Goal: Transaction & Acquisition: Purchase product/service

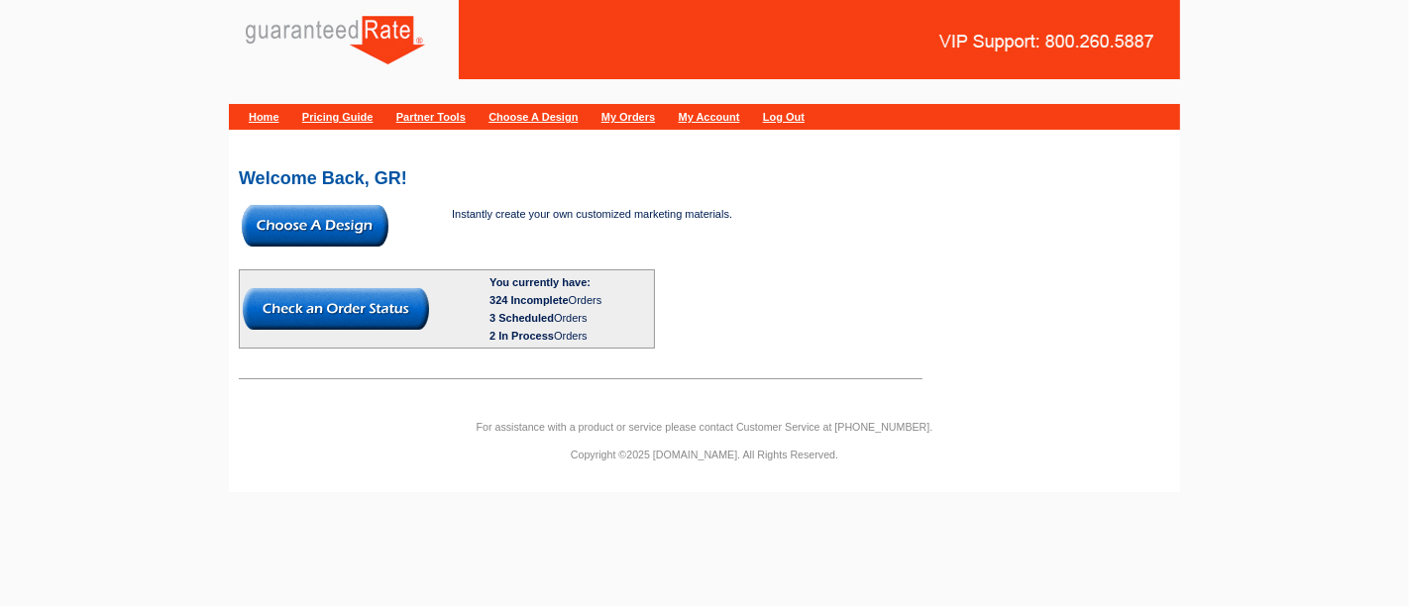
click at [328, 226] on img at bounding box center [315, 226] width 147 height 42
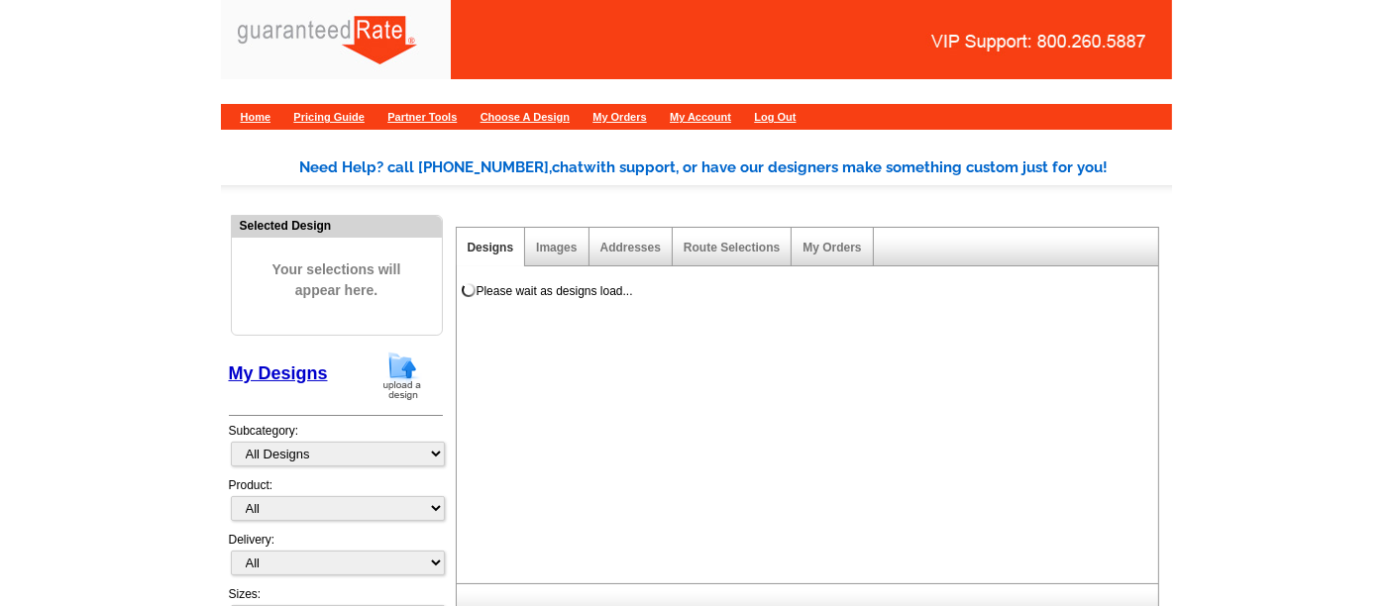
click at [401, 388] on img at bounding box center [402, 376] width 52 height 51
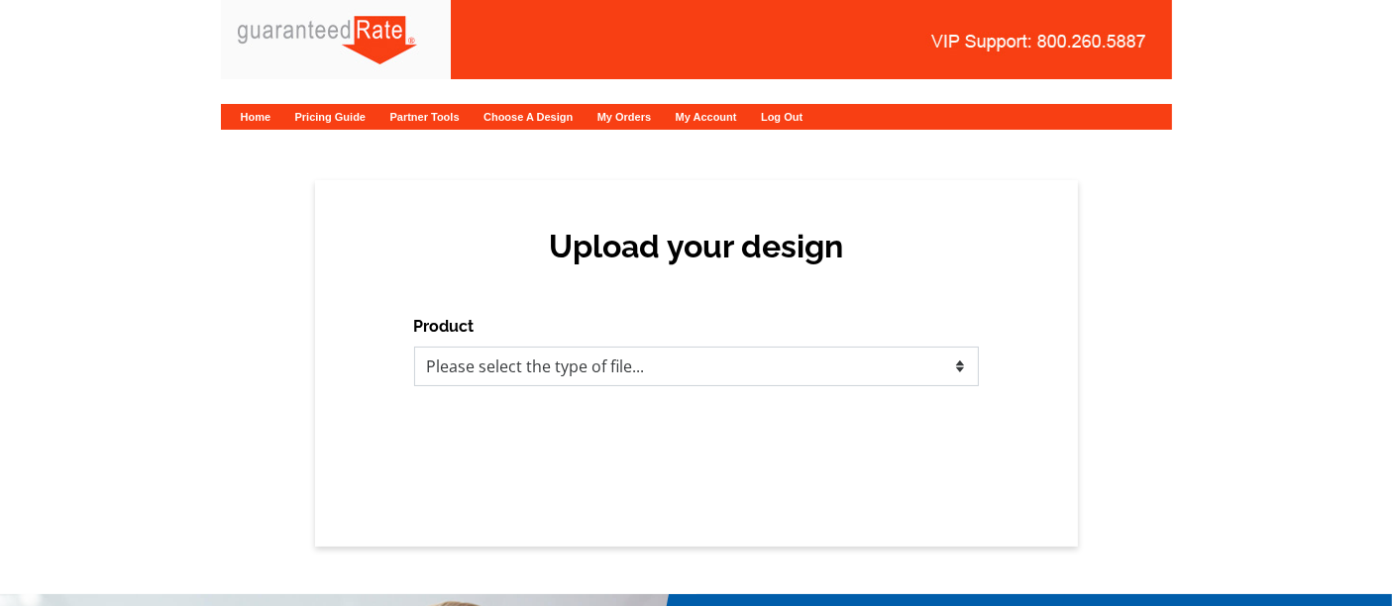
click at [533, 373] on select "Please select the type of file... Postcards Calendars Business Cards Letters an…" at bounding box center [696, 367] width 565 height 40
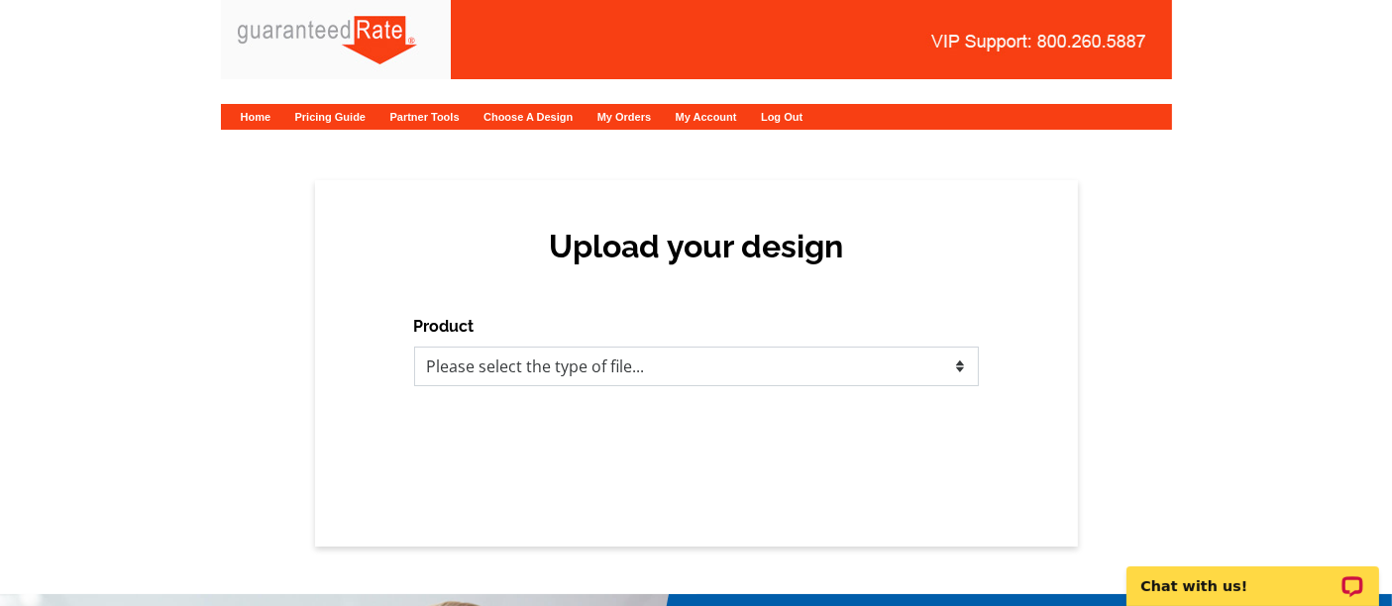
select select "1"
click at [414, 347] on select "Please select the type of file... Postcards Calendars Business Cards Letters an…" at bounding box center [696, 367] width 565 height 40
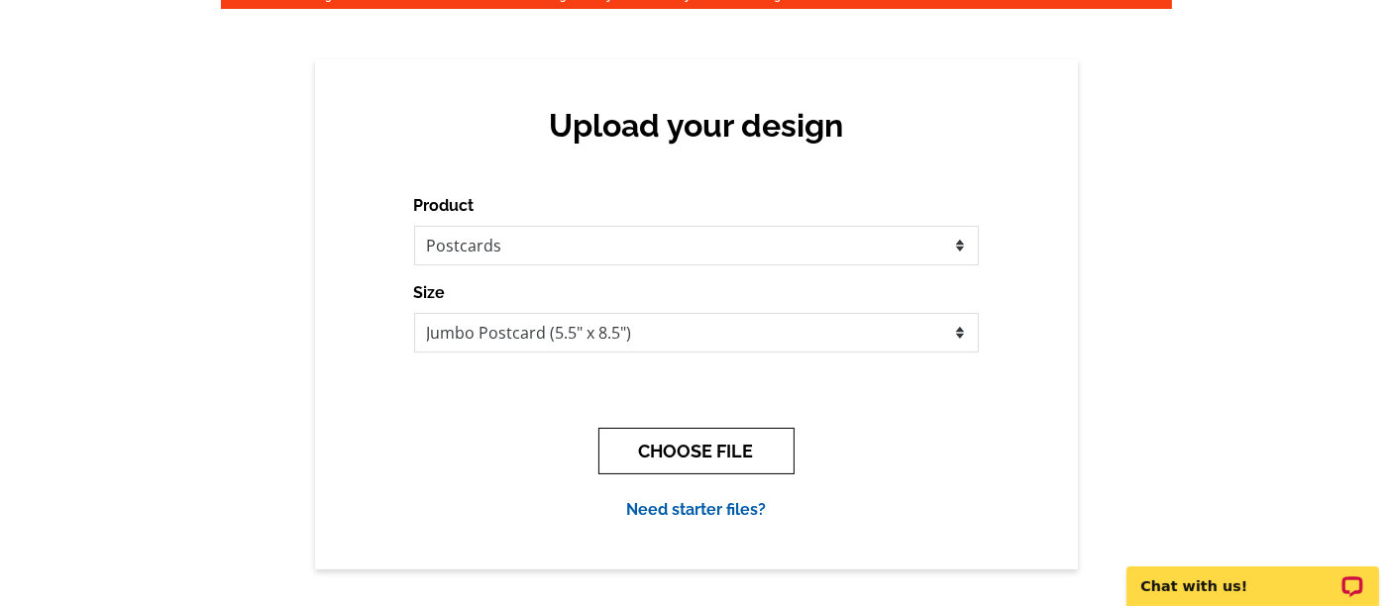
click at [650, 463] on button "CHOOSE FILE" at bounding box center [696, 451] width 196 height 47
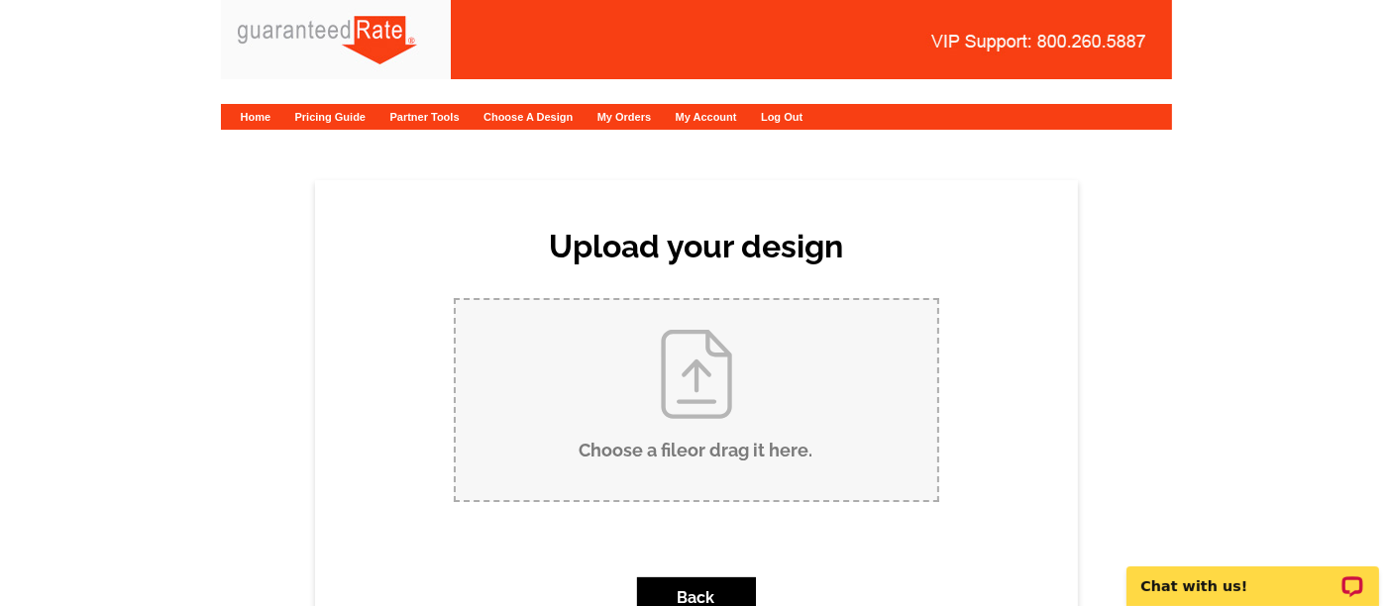
click at [747, 462] on input "Choose a file or drag it here ." at bounding box center [696, 400] width 481 height 200
type input "C:\fakepath\Rogers - Bialy (167 Wallace) 9-24-25.pdf"
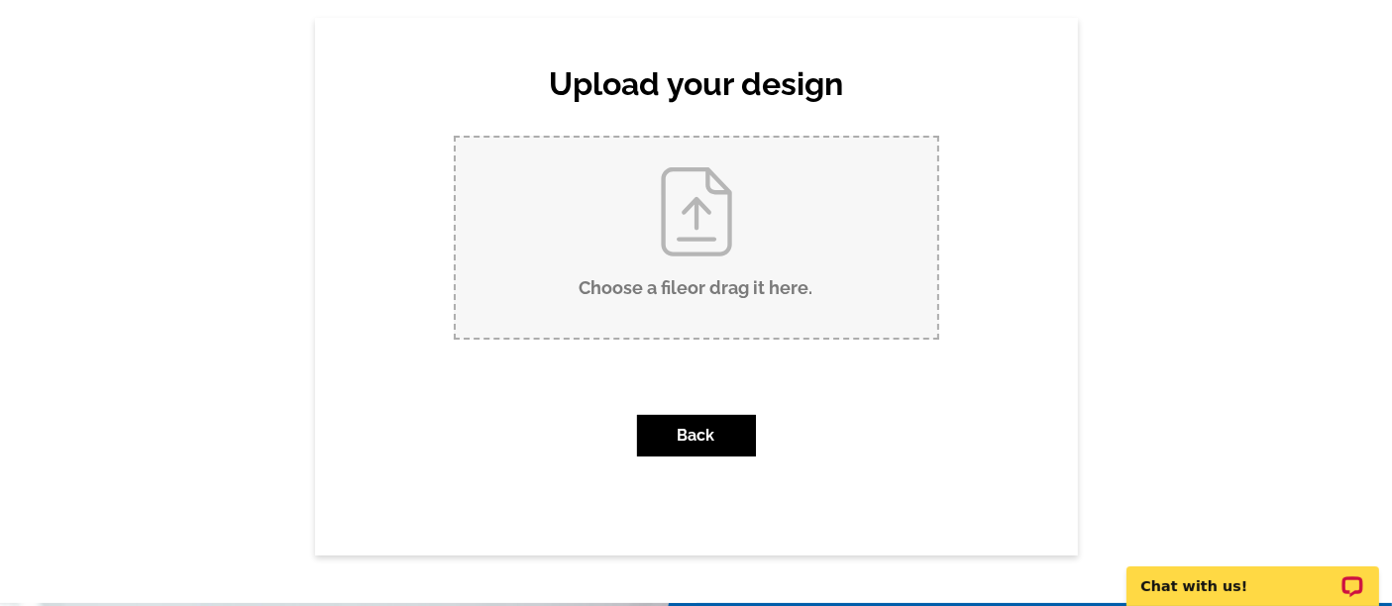
scroll to position [161, 0]
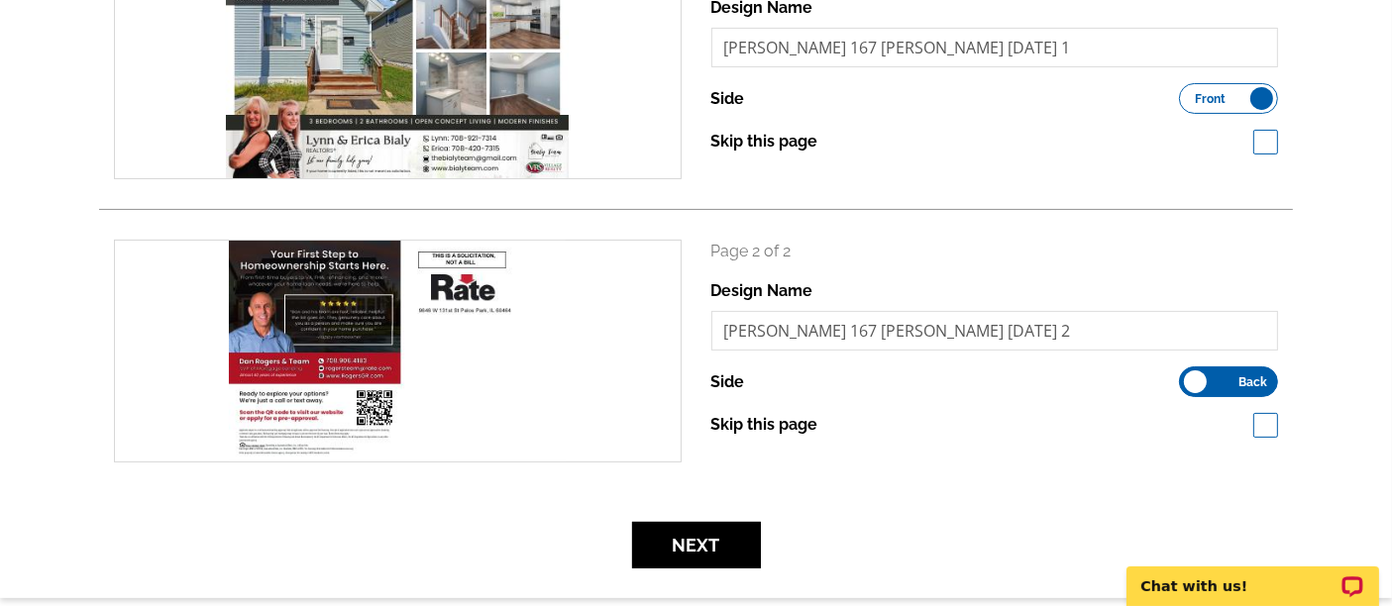
scroll to position [396, 0]
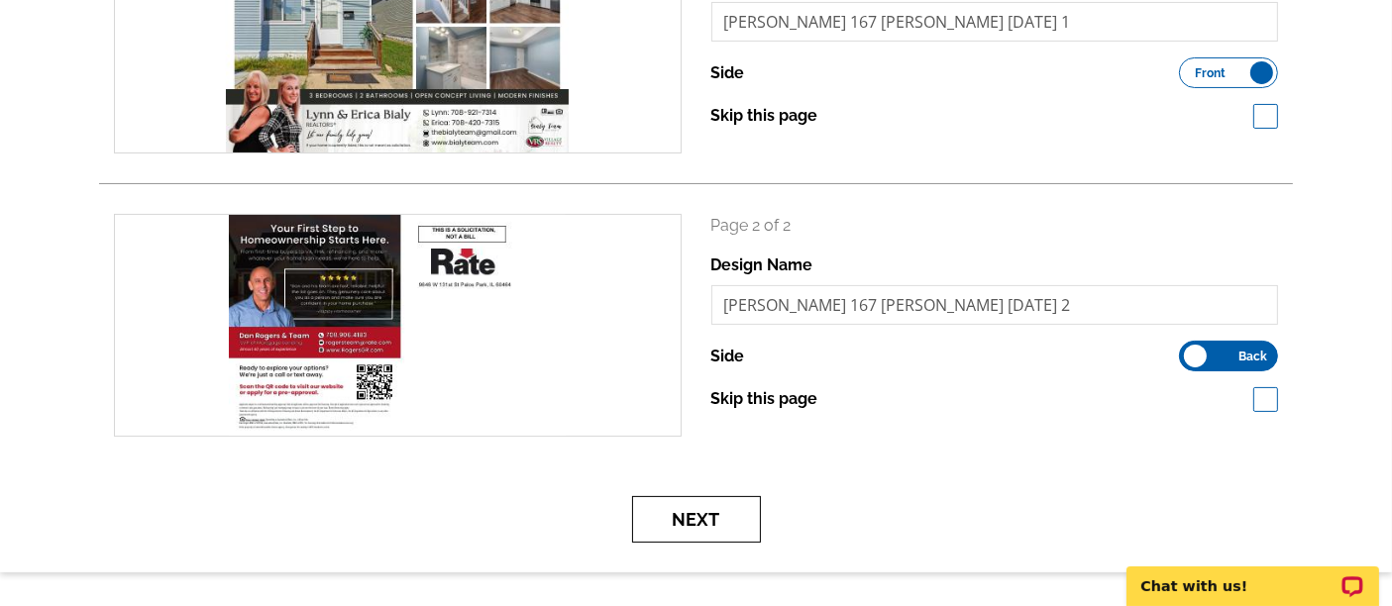
click at [704, 522] on button "Next" at bounding box center [696, 519] width 129 height 47
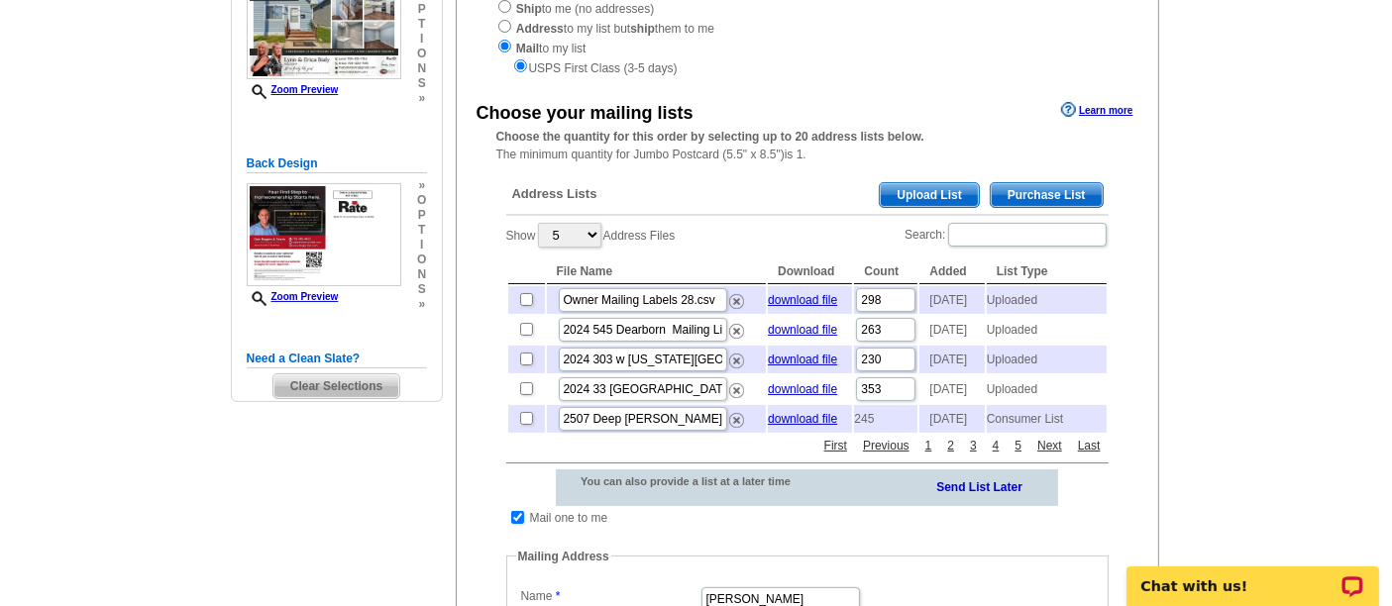
scroll to position [272, 0]
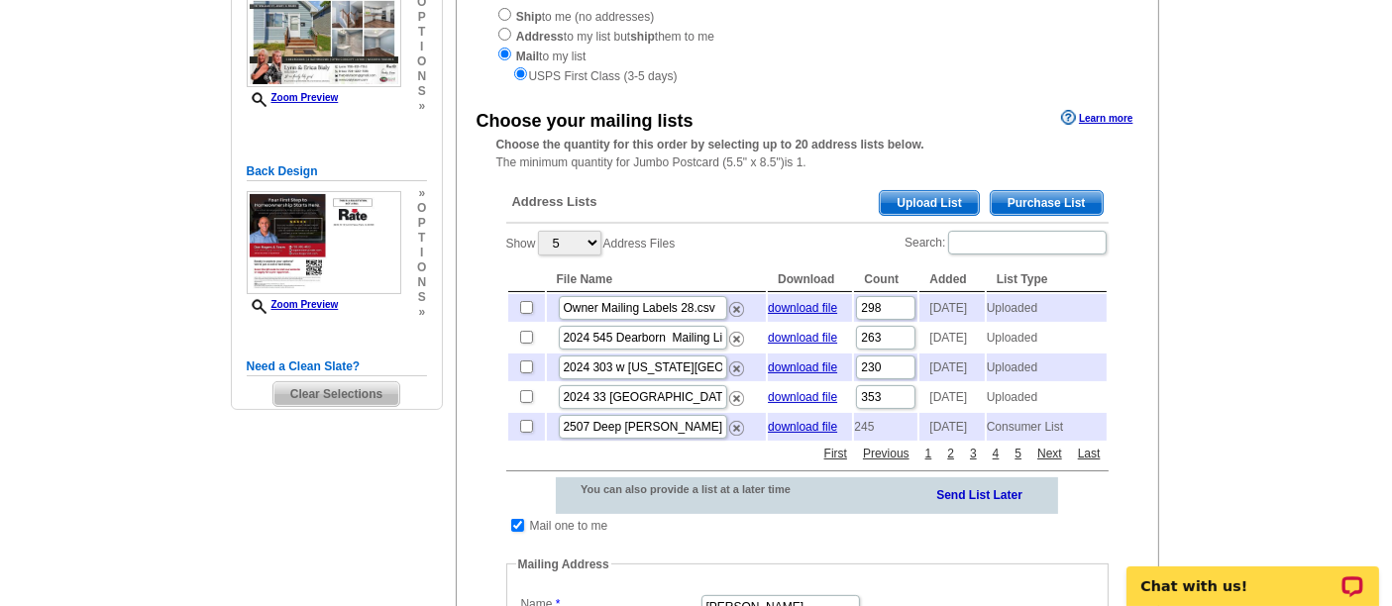
click at [1022, 194] on span "Purchase List" at bounding box center [1047, 203] width 112 height 24
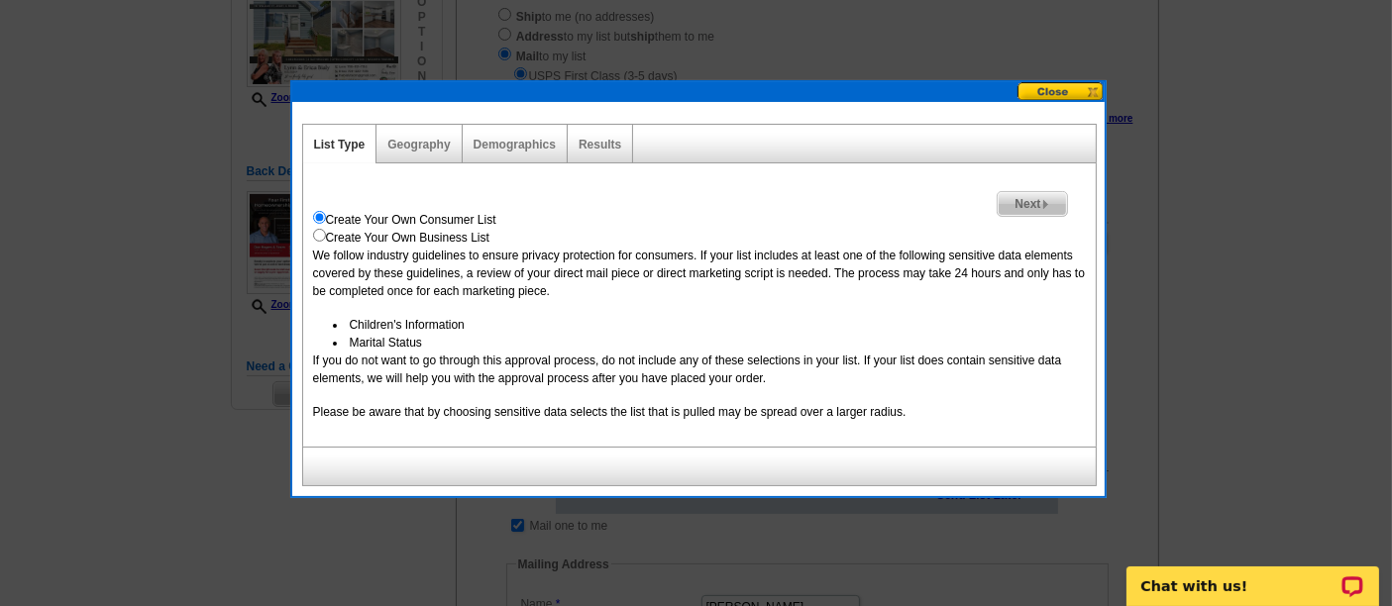
click at [1024, 203] on span "Next" at bounding box center [1032, 204] width 68 height 24
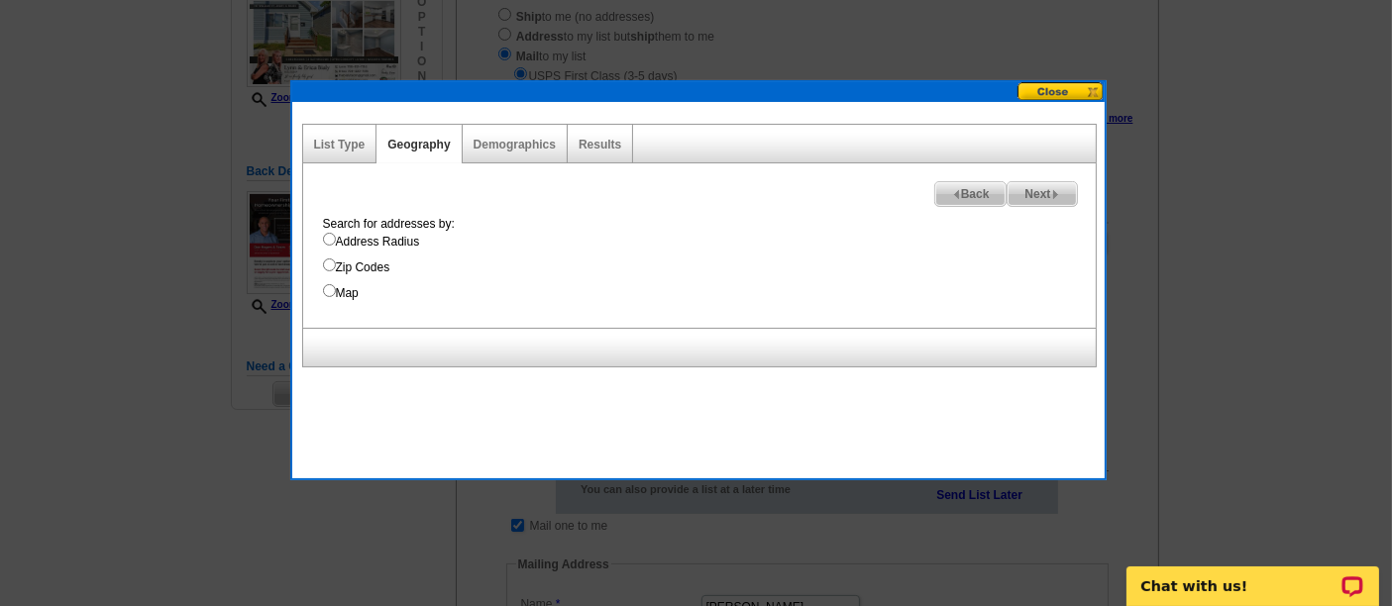
click at [357, 249] on div "Search for addresses by: Address Radius Zip Codes Map" at bounding box center [704, 258] width 783 height 87
click at [383, 242] on label "Address Radius" at bounding box center [709, 242] width 773 height 18
click at [336, 242] on input "Address Radius" at bounding box center [329, 239] width 13 height 13
radio input "true"
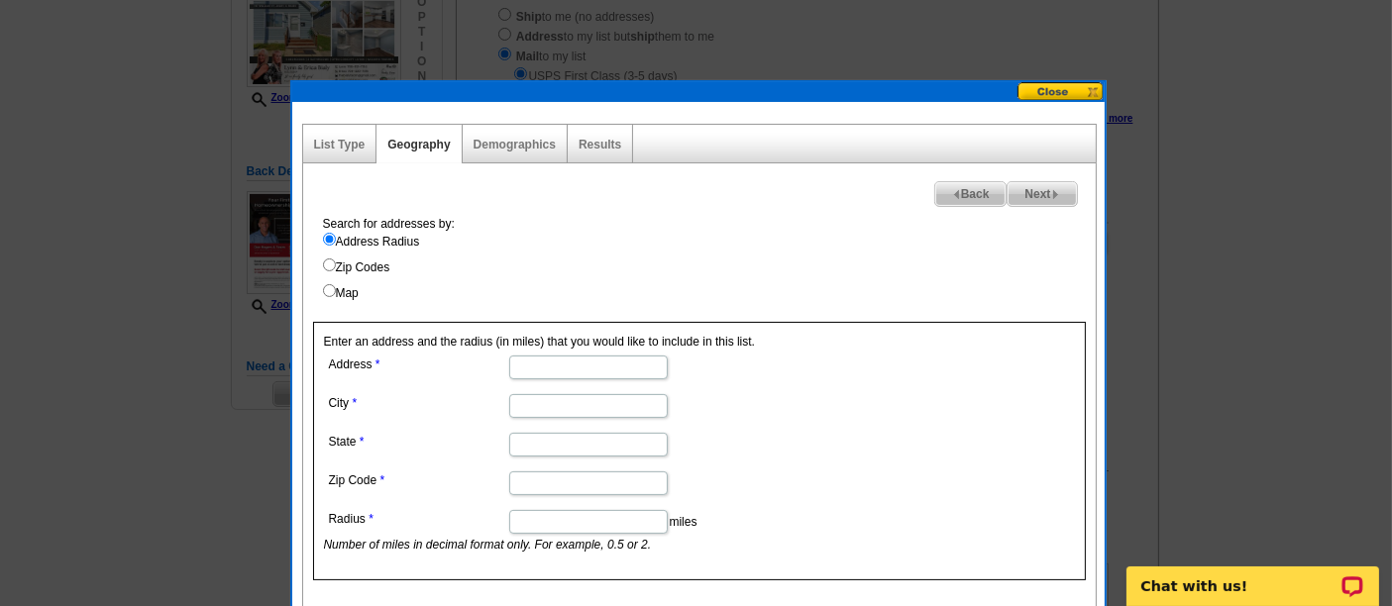
click at [546, 356] on input "Address" at bounding box center [588, 368] width 158 height 24
paste input "167 Wallace St, Joliet, IL 60436"
drag, startPoint x: 576, startPoint y: 365, endPoint x: 710, endPoint y: 361, distance: 134.8
click at [710, 361] on dd "167 Wallace St, Joliet, IL 60436" at bounding box center [587, 366] width 527 height 31
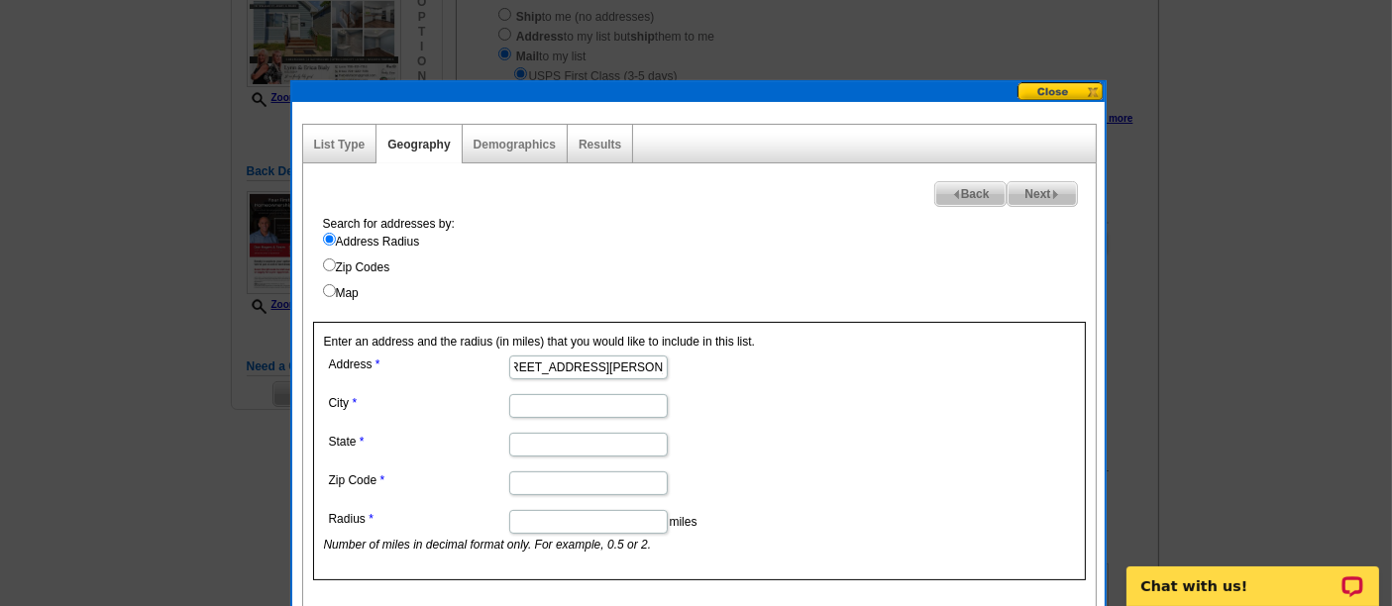
scroll to position [0, 0]
type input "167 Wallace St"
click at [599, 404] on input "City" at bounding box center [588, 406] width 158 height 24
paste input "Joliet, IL 60436"
click at [582, 400] on input "Joliet, IL 60436" at bounding box center [588, 406] width 158 height 24
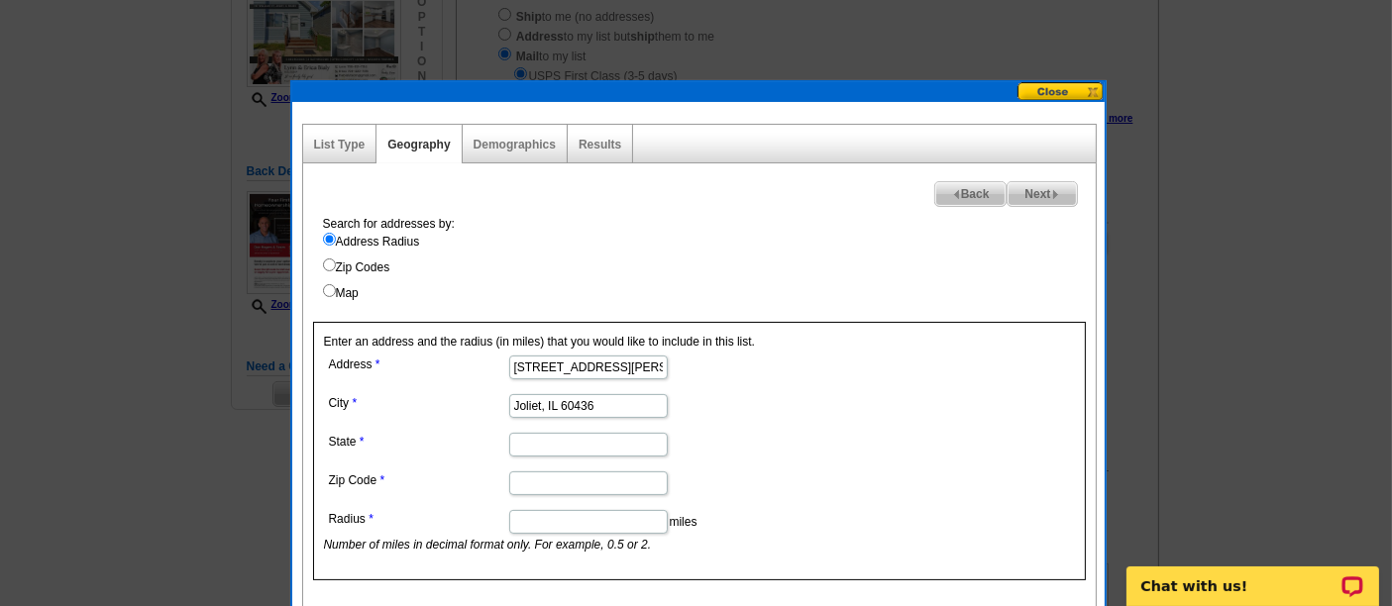
click at [582, 400] on input "Joliet, IL 60436" at bounding box center [588, 406] width 158 height 24
type input "Joliet, IL"
click at [579, 472] on input "Zip Code" at bounding box center [588, 484] width 158 height 24
paste input "60436"
type input "60436"
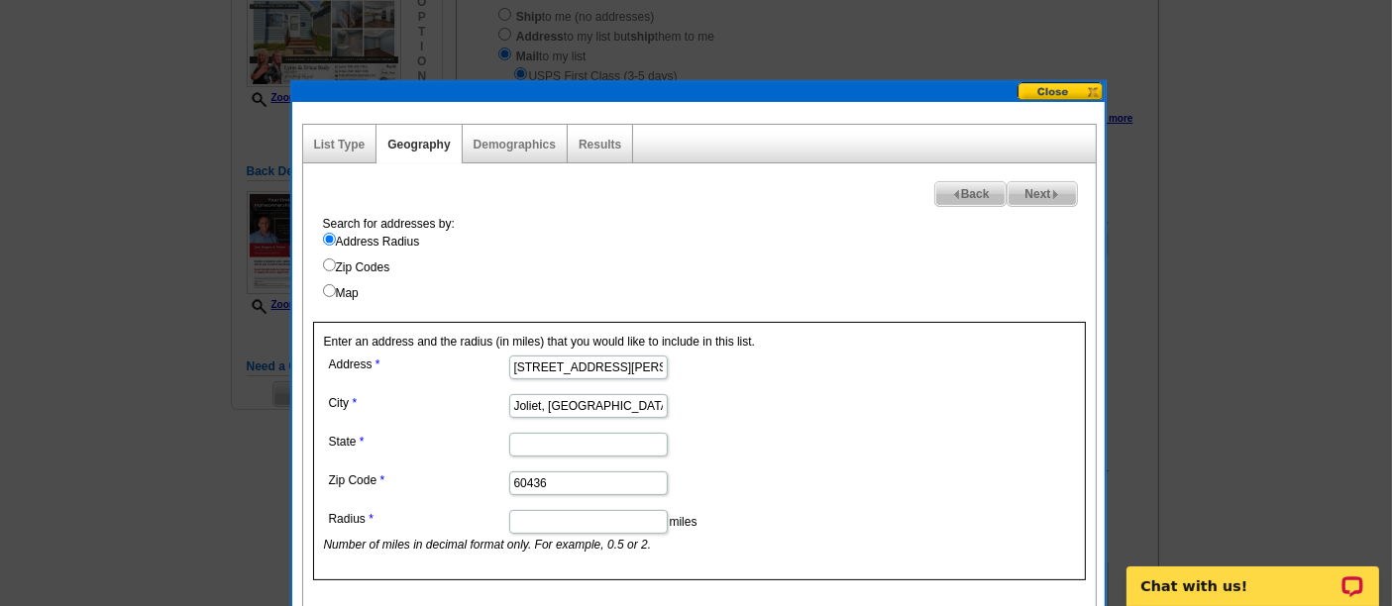
click at [543, 445] on input "State" at bounding box center [588, 445] width 158 height 24
type input "IL"
click at [564, 407] on input "Joliet, IL" at bounding box center [588, 406] width 158 height 24
type input "Joliet"
click at [568, 518] on input "Radius" at bounding box center [588, 522] width 158 height 24
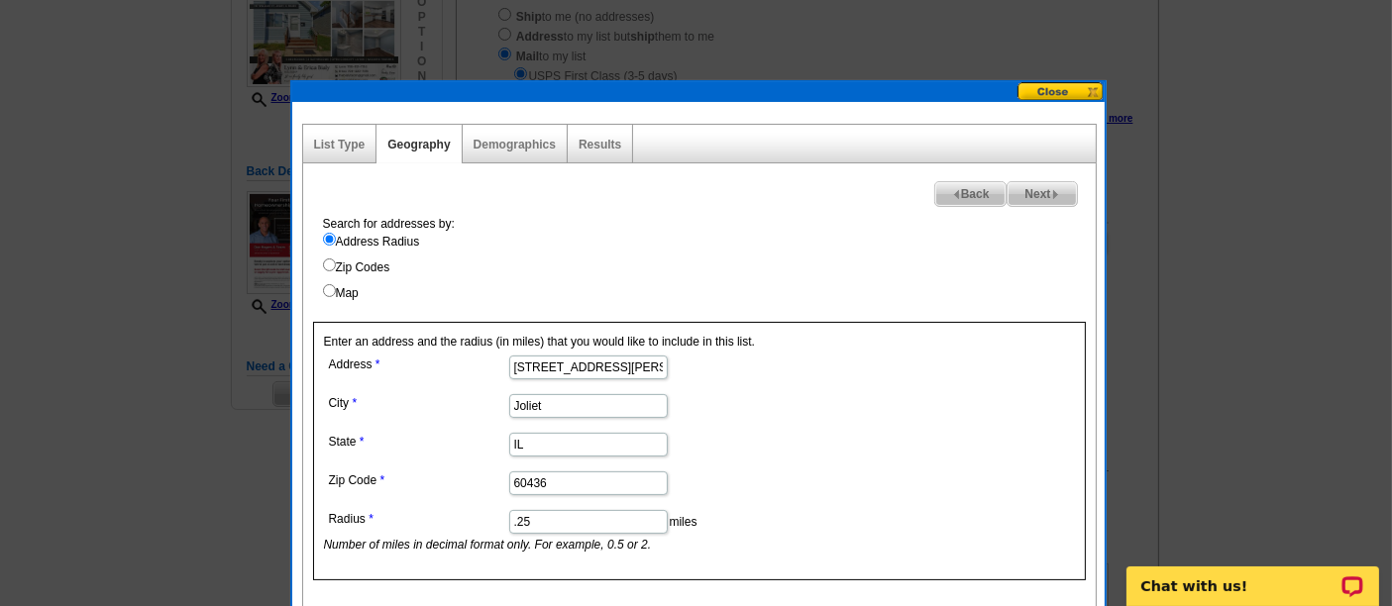
click at [903, 431] on form "Address 167 Wallace St City Joliet State IL Zip Code 60436 Radius .25 miles Num…" at bounding box center [699, 452] width 751 height 203
click at [565, 514] on input ".25" at bounding box center [588, 522] width 158 height 24
type input ".2"
click at [823, 444] on dd "IL" at bounding box center [587, 443] width 527 height 31
click at [1025, 190] on span "Next" at bounding box center [1041, 194] width 68 height 24
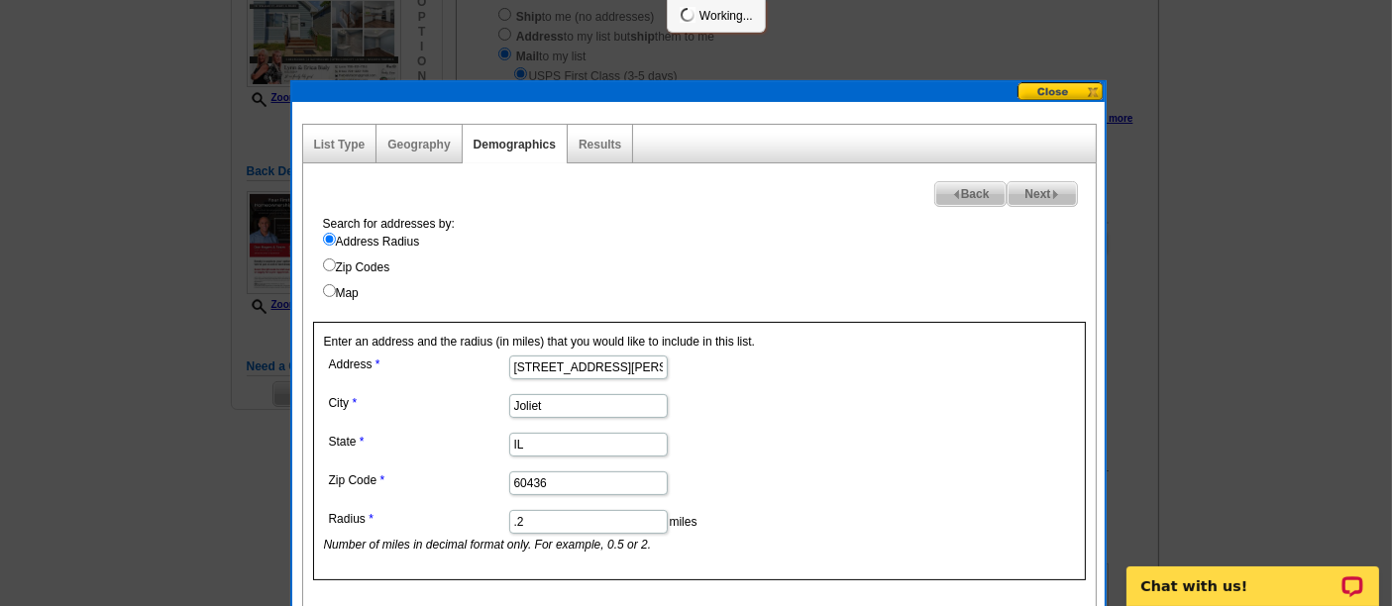
select select
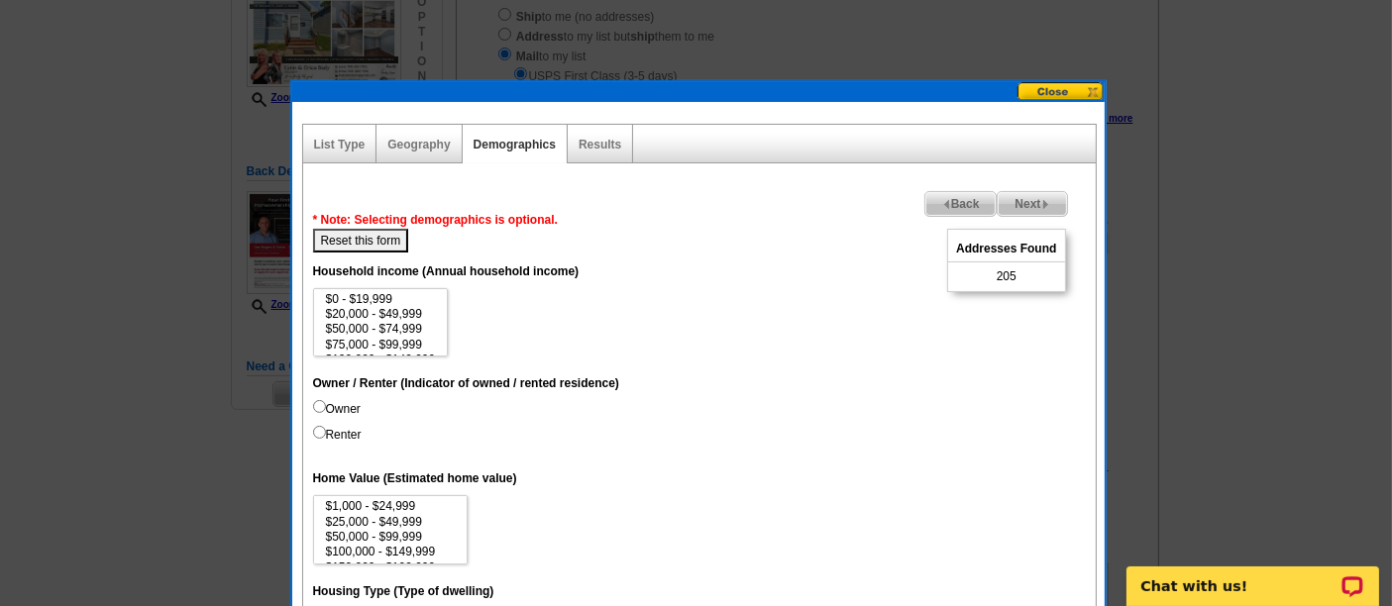
click at [1018, 199] on span "Next" at bounding box center [1032, 204] width 68 height 24
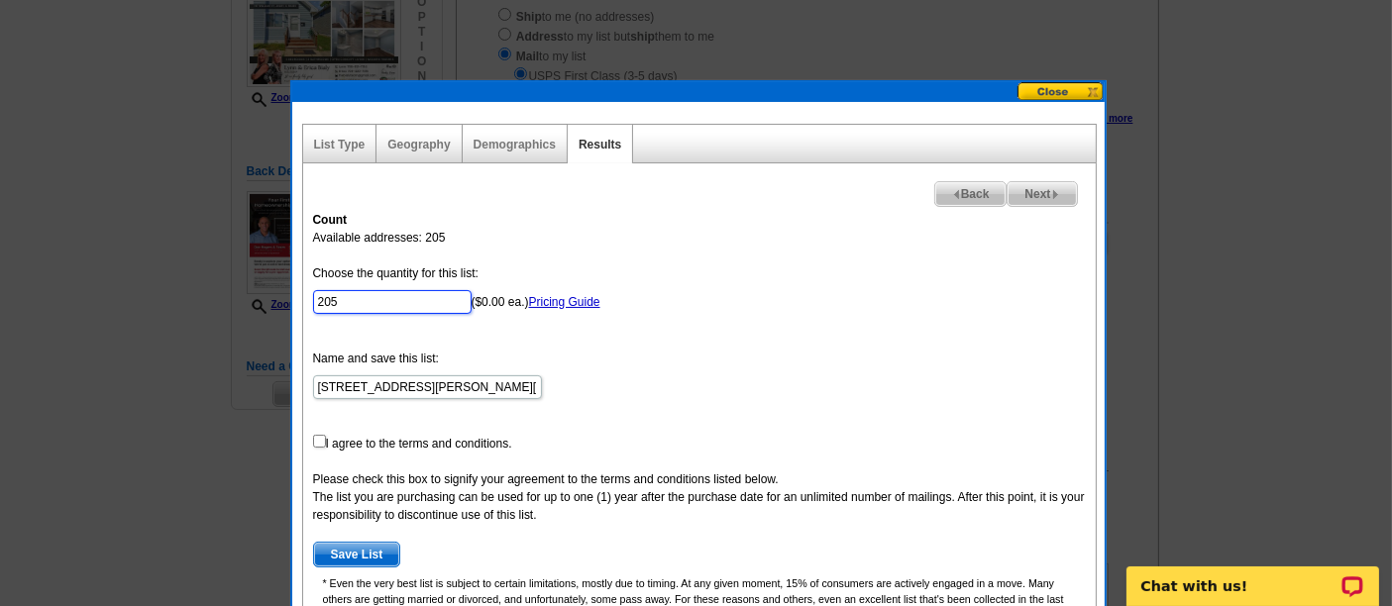
click at [369, 296] on input "205" at bounding box center [392, 302] width 158 height 24
type input "100"
click at [317, 435] on input "checkbox" at bounding box center [319, 441] width 13 height 13
checkbox input "true"
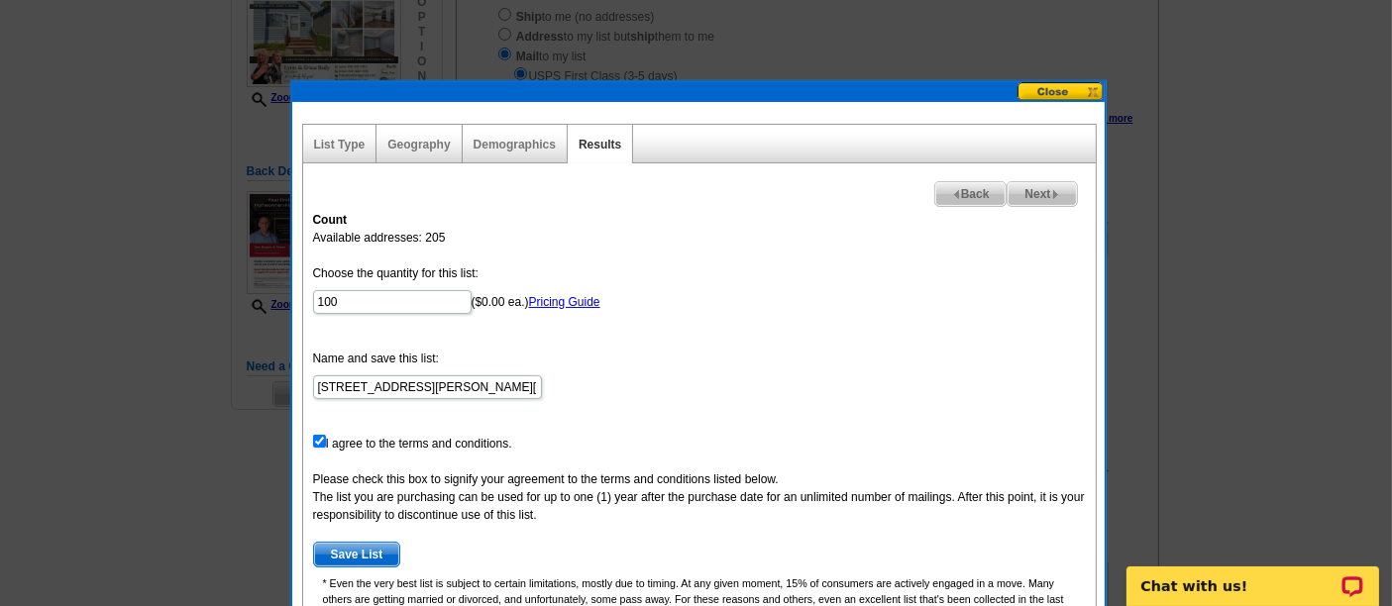
click at [342, 548] on span "Save List" at bounding box center [357, 555] width 86 height 24
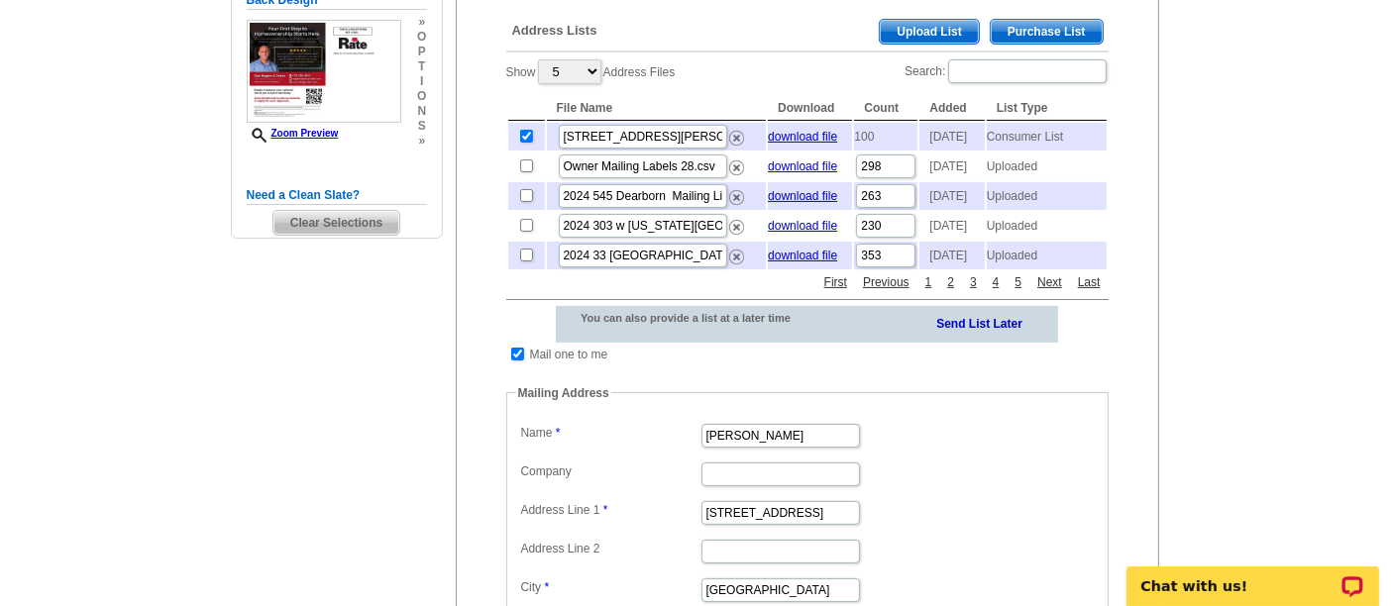
scroll to position [442, 0]
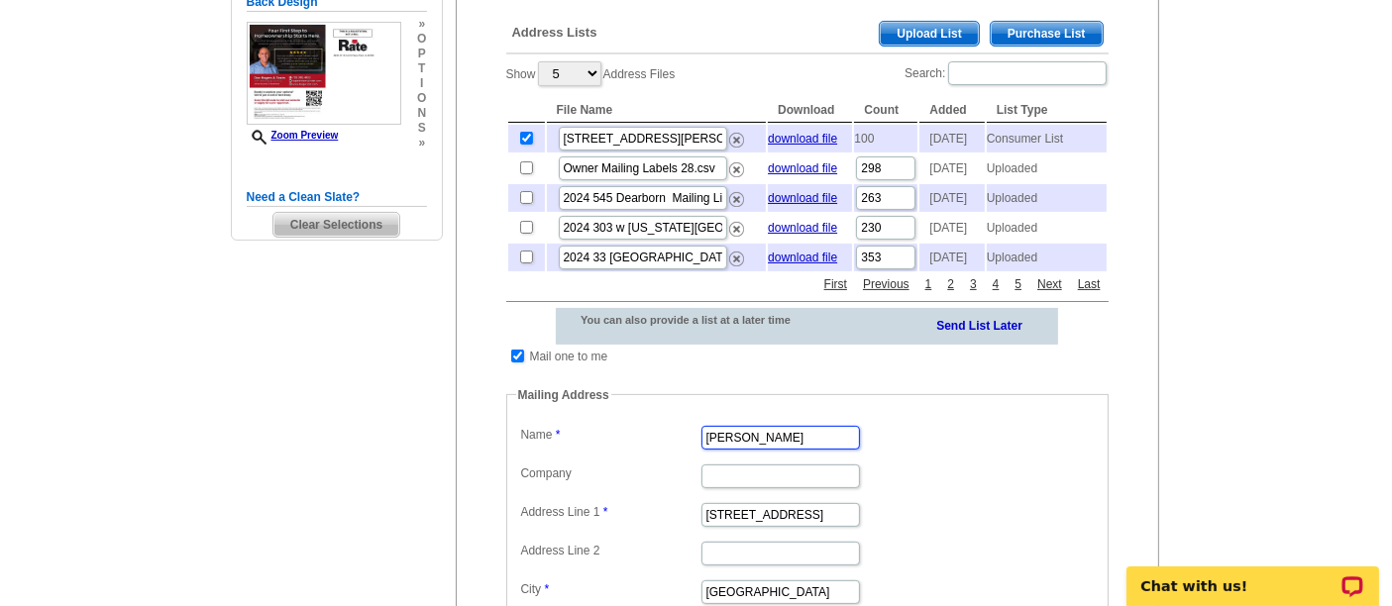
click at [813, 450] on input "Linda Lownes" at bounding box center [780, 438] width 158 height 24
type input "Erica Thompson"
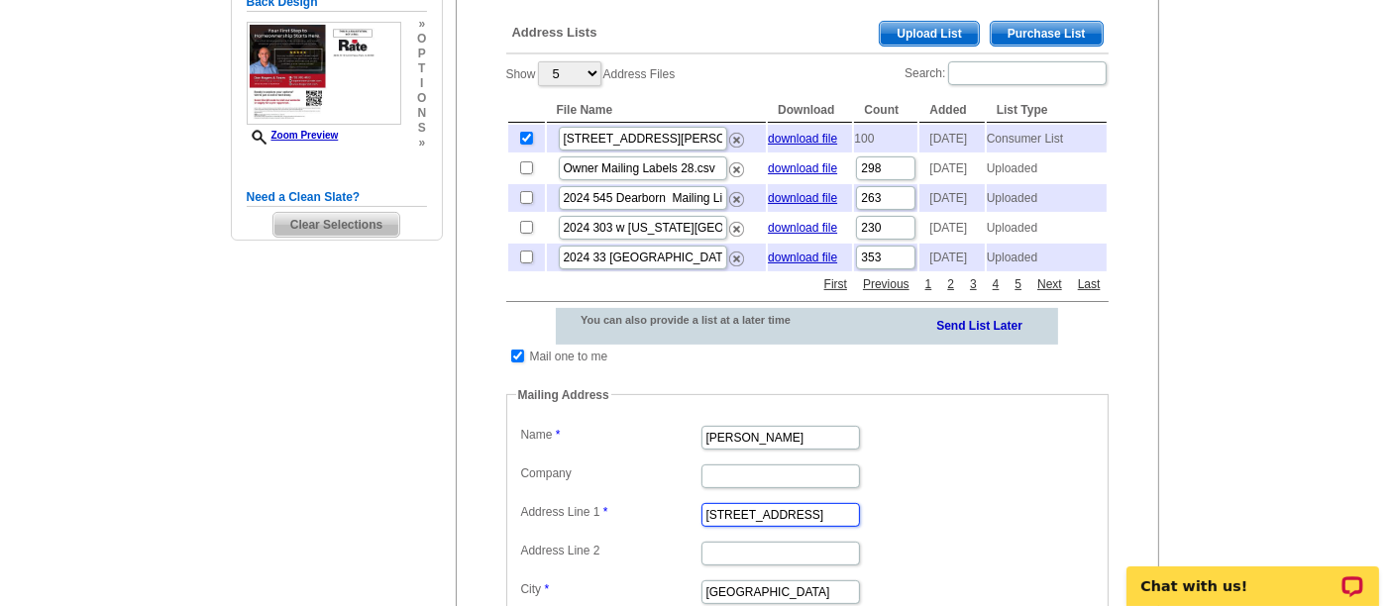
click at [767, 527] on input "15812 S Wolf Road" at bounding box center [780, 515] width 158 height 24
paste input "[STREET_ADDRESS][PERSON_NAME]"
type input "[STREET_ADDRESS][PERSON_NAME]"
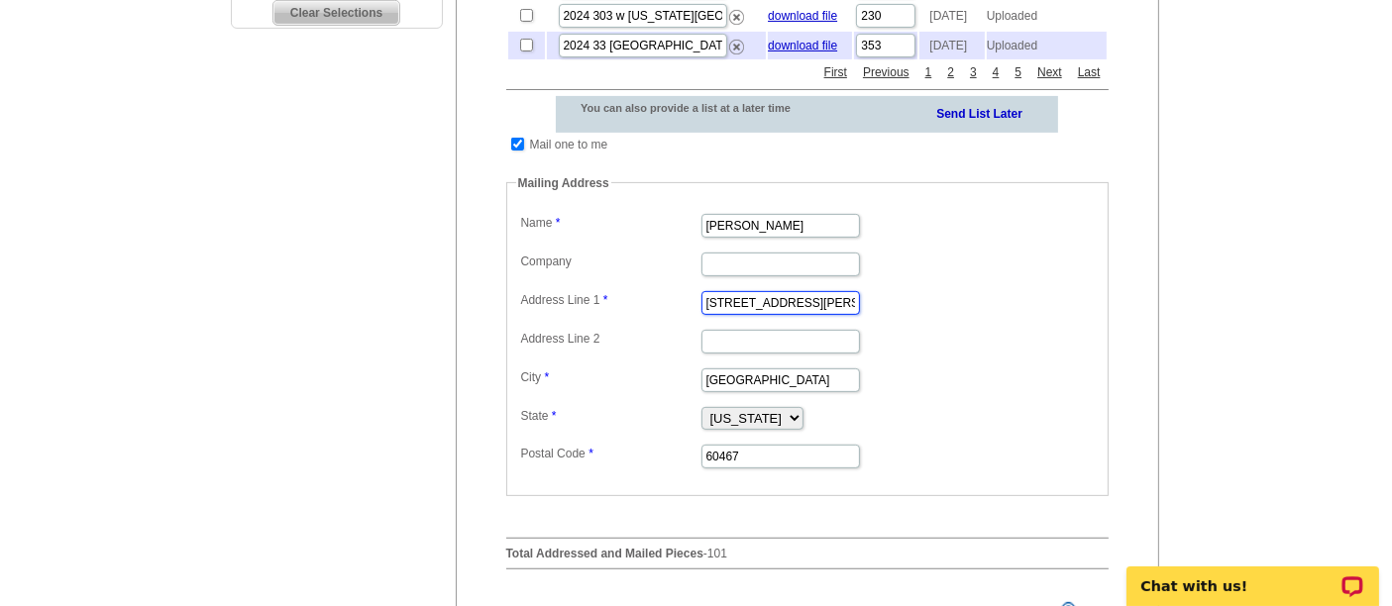
scroll to position [657, 0]
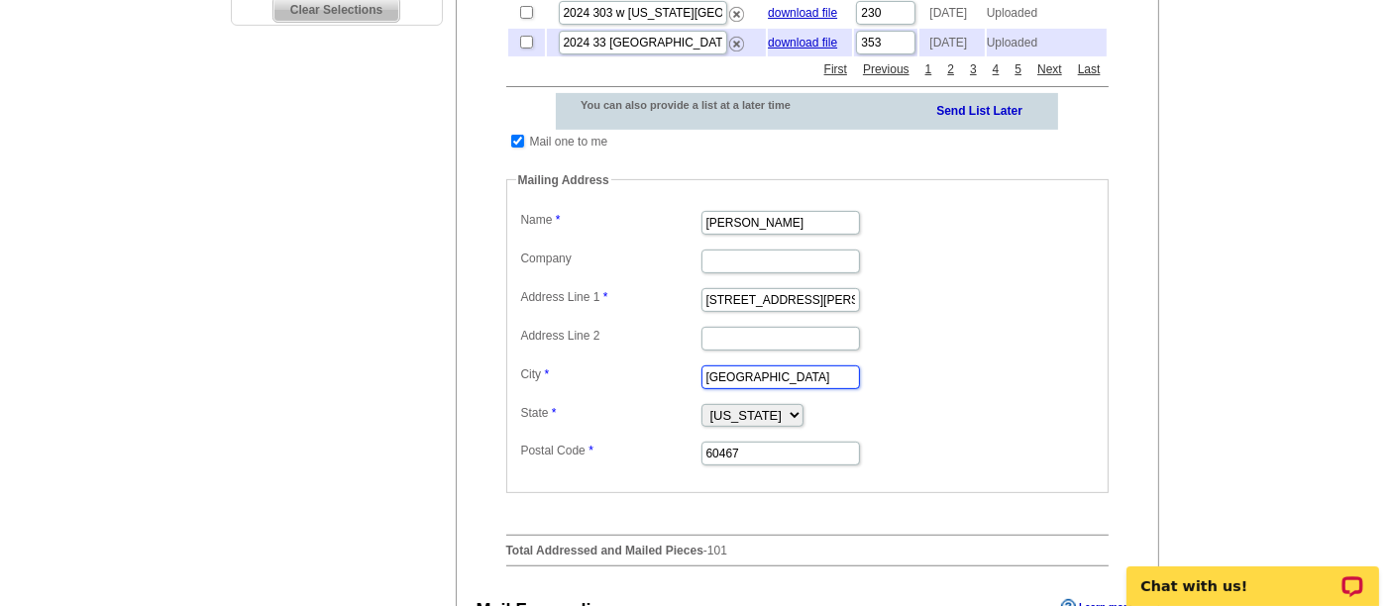
click at [750, 389] on input "Orland Park" at bounding box center [780, 378] width 158 height 24
paste input "Lemont, IL 60439"
click at [784, 389] on input "Lemont, IL 60439" at bounding box center [780, 378] width 158 height 24
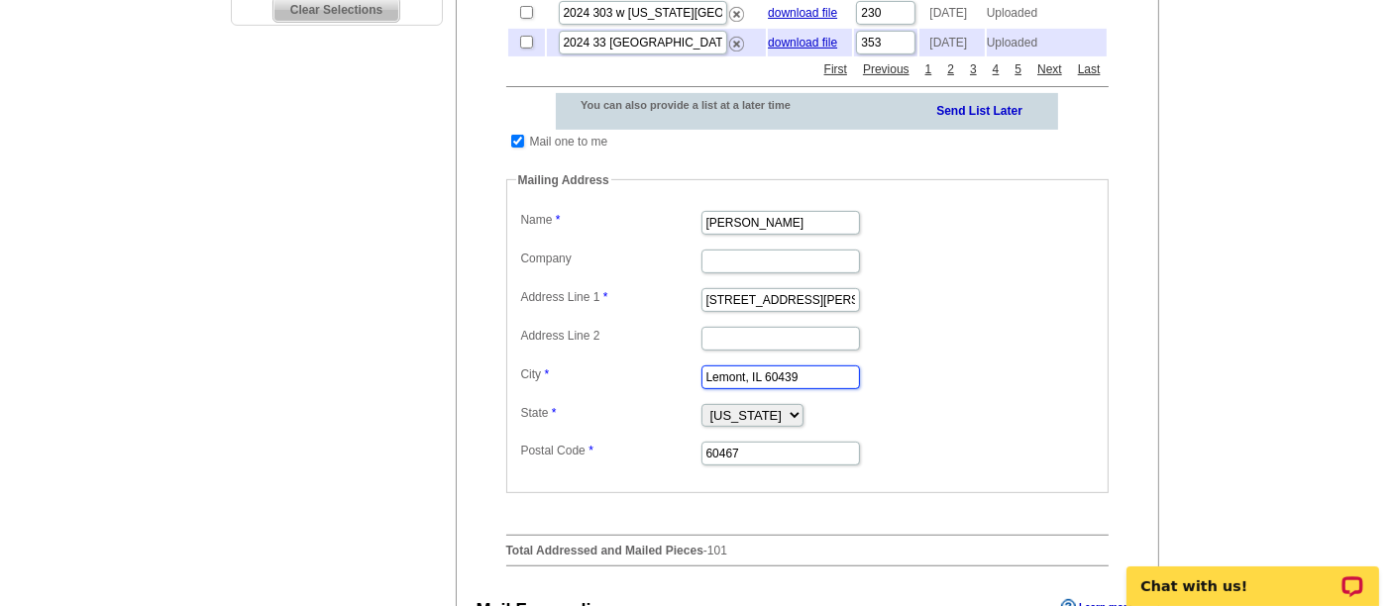
click at [784, 389] on input "Lemont, IL 60439" at bounding box center [780, 378] width 158 height 24
type input "Lemont, IL"
click at [769, 466] on input "60467" at bounding box center [780, 454] width 158 height 24
paste input "39"
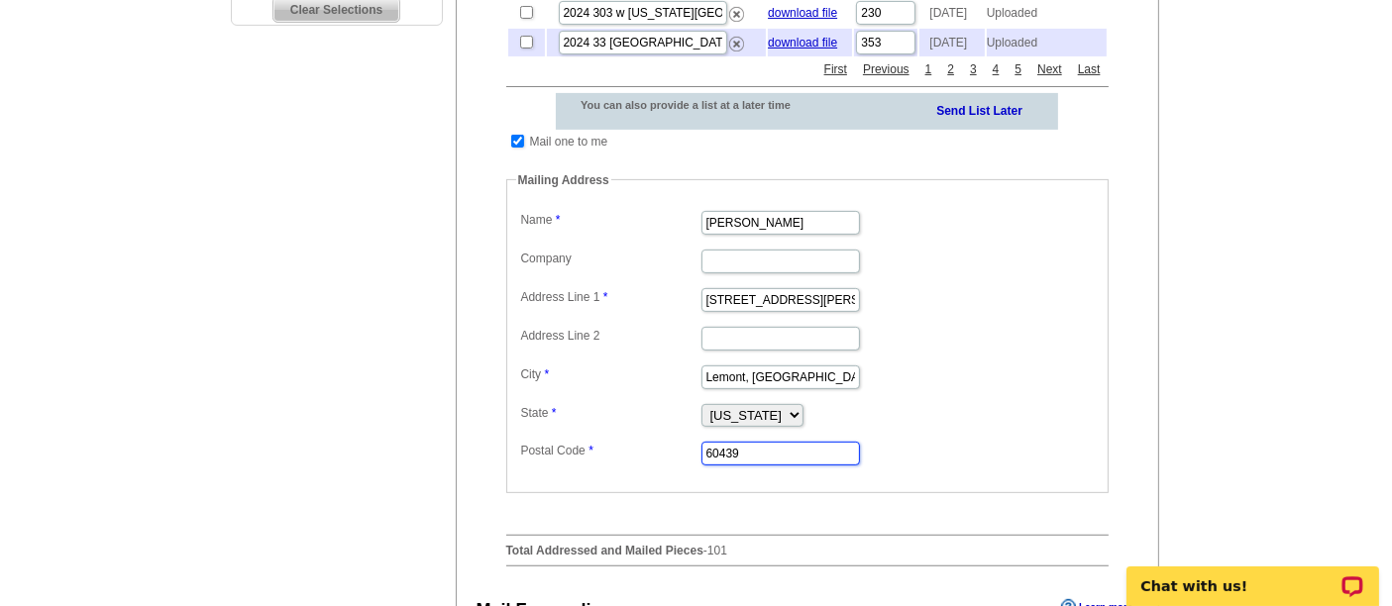
type input "60439"
click at [766, 389] on input "Lemont, IL" at bounding box center [780, 378] width 158 height 24
type input "Lemont"
click at [948, 460] on dl "Label Mail-To-Me Name Erica Thompson Company Address Line 1 201 Stephen St Addr…" at bounding box center [807, 337] width 582 height 262
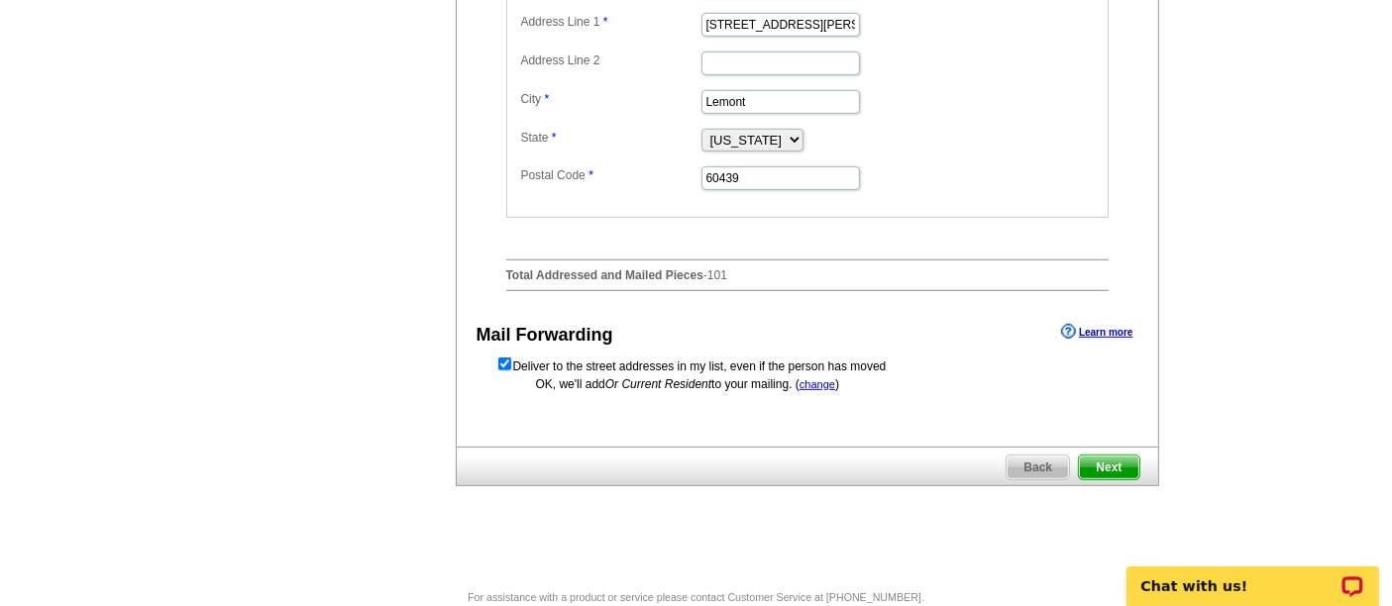
scroll to position [928, 0]
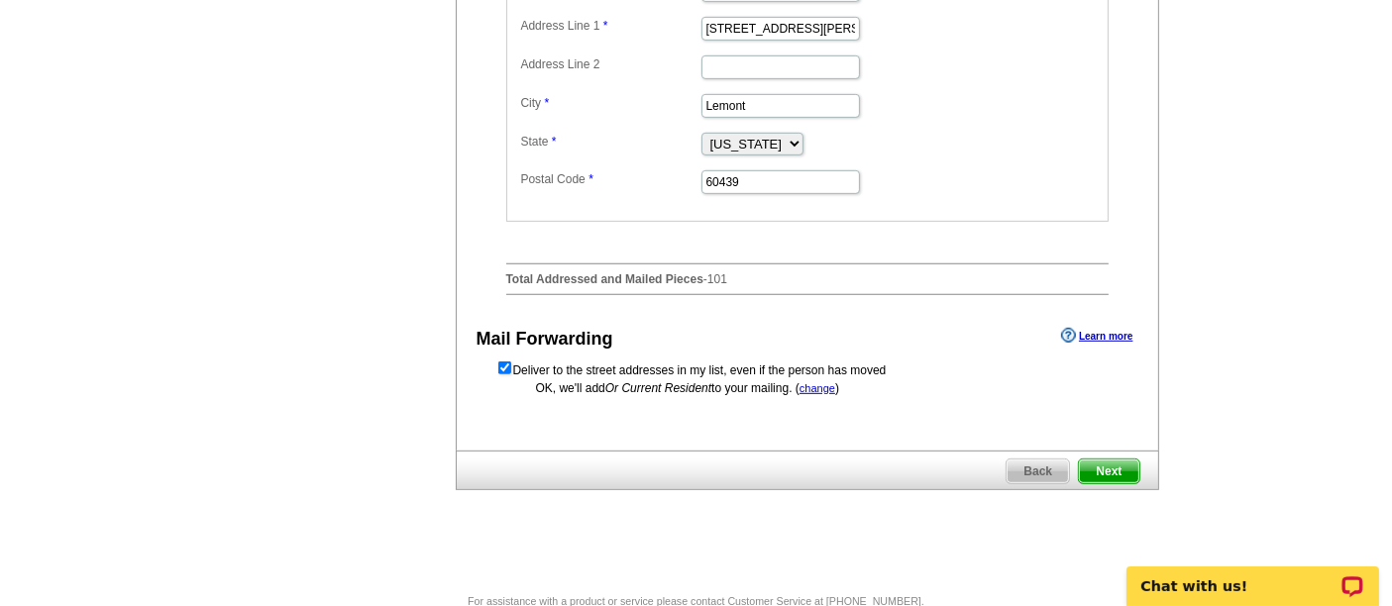
click at [1098, 483] on span "Next" at bounding box center [1108, 472] width 59 height 24
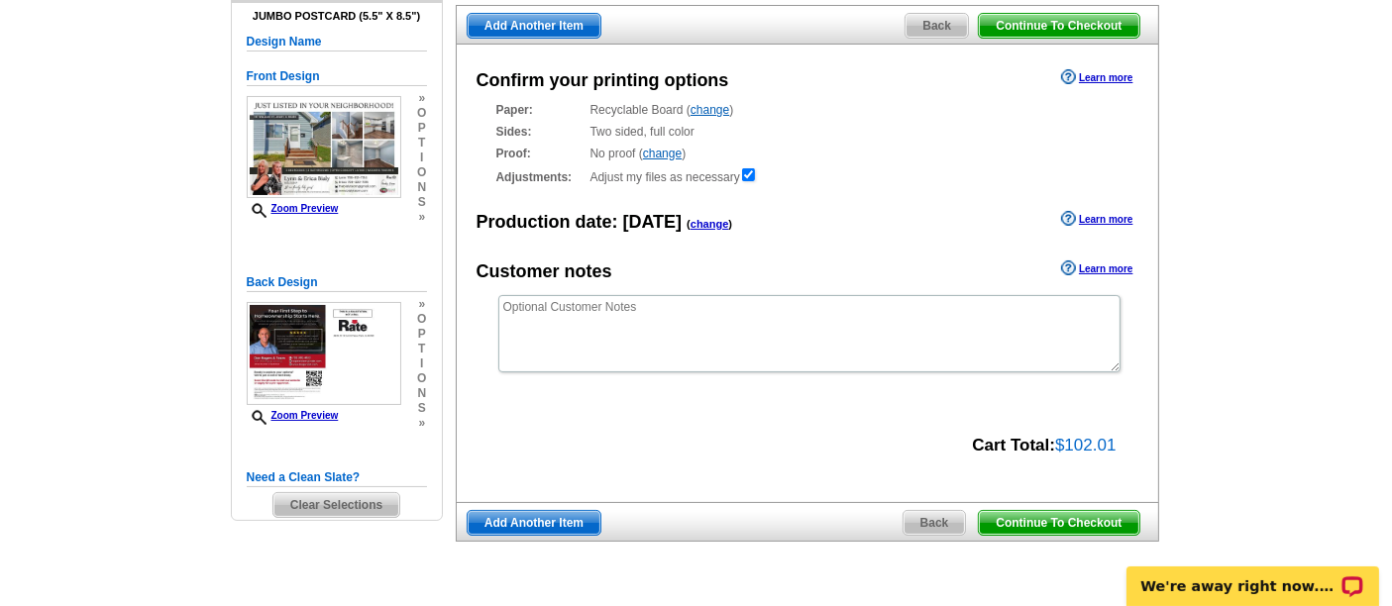
scroll to position [160, 0]
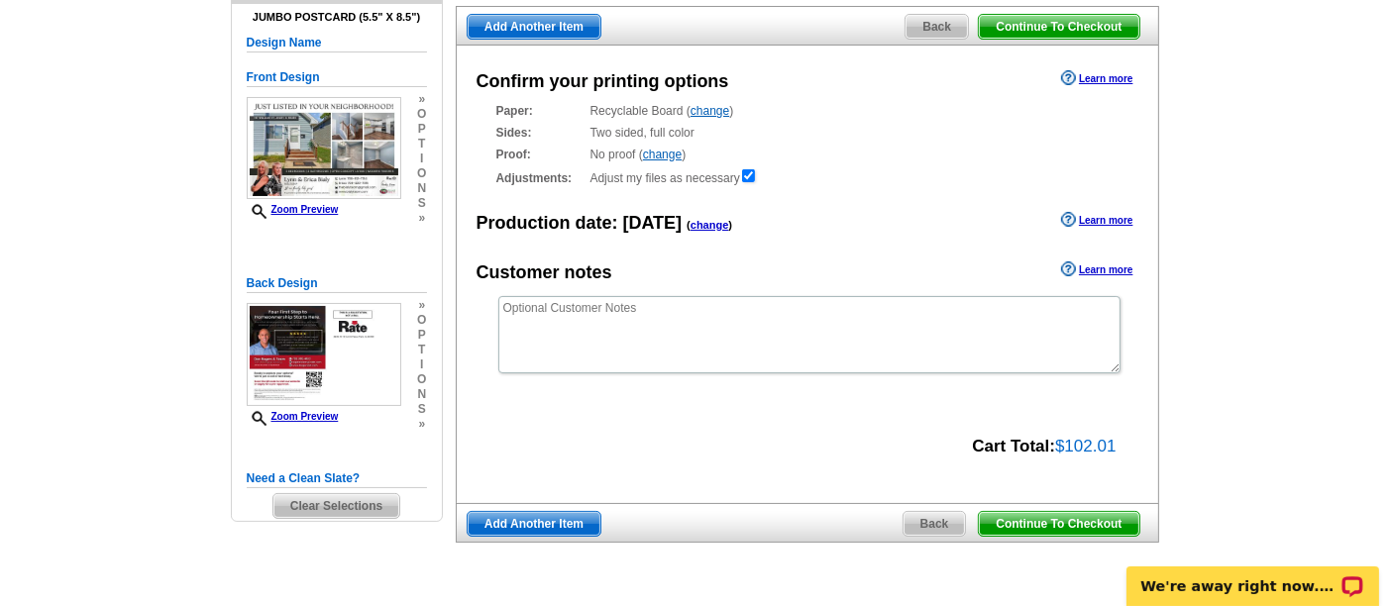
click at [1081, 522] on span "Continue To Checkout" at bounding box center [1058, 524] width 159 height 24
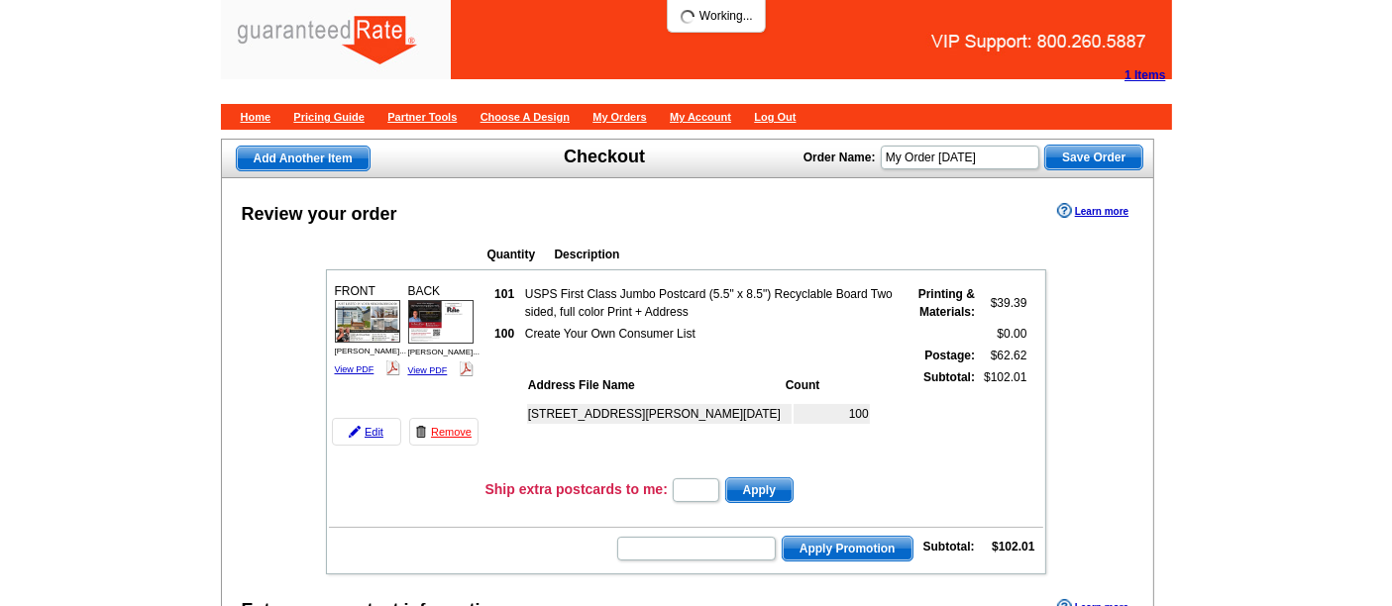
click at [520, 360] on td at bounding box center [504, 356] width 35 height 20
click at [506, 368] on td at bounding box center [504, 419] width 35 height 103
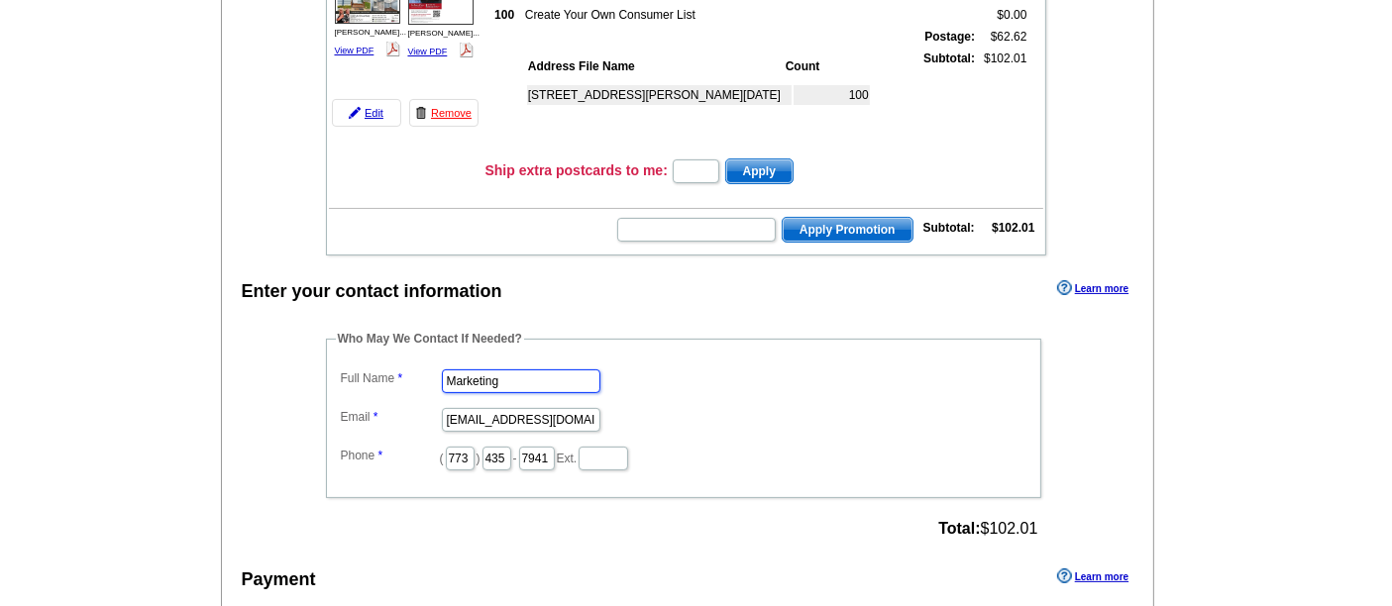
click at [506, 369] on input "Marketing" at bounding box center [521, 381] width 158 height 24
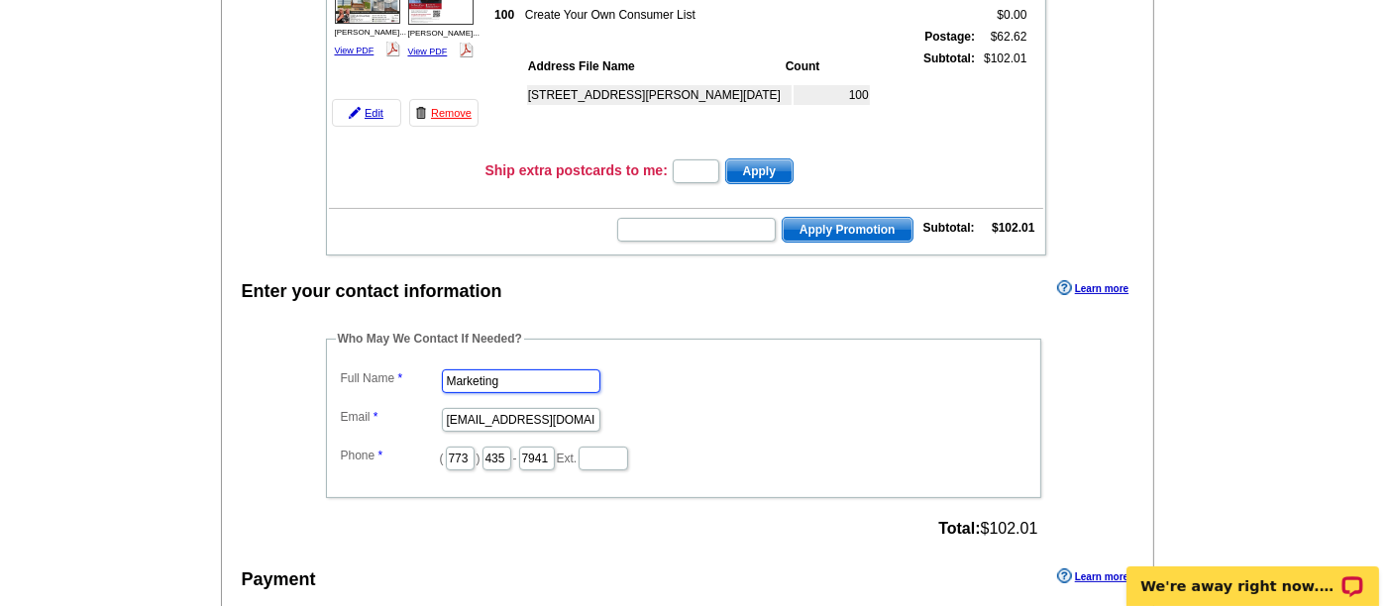
scroll to position [0, 0]
type input "Shelley Berner"
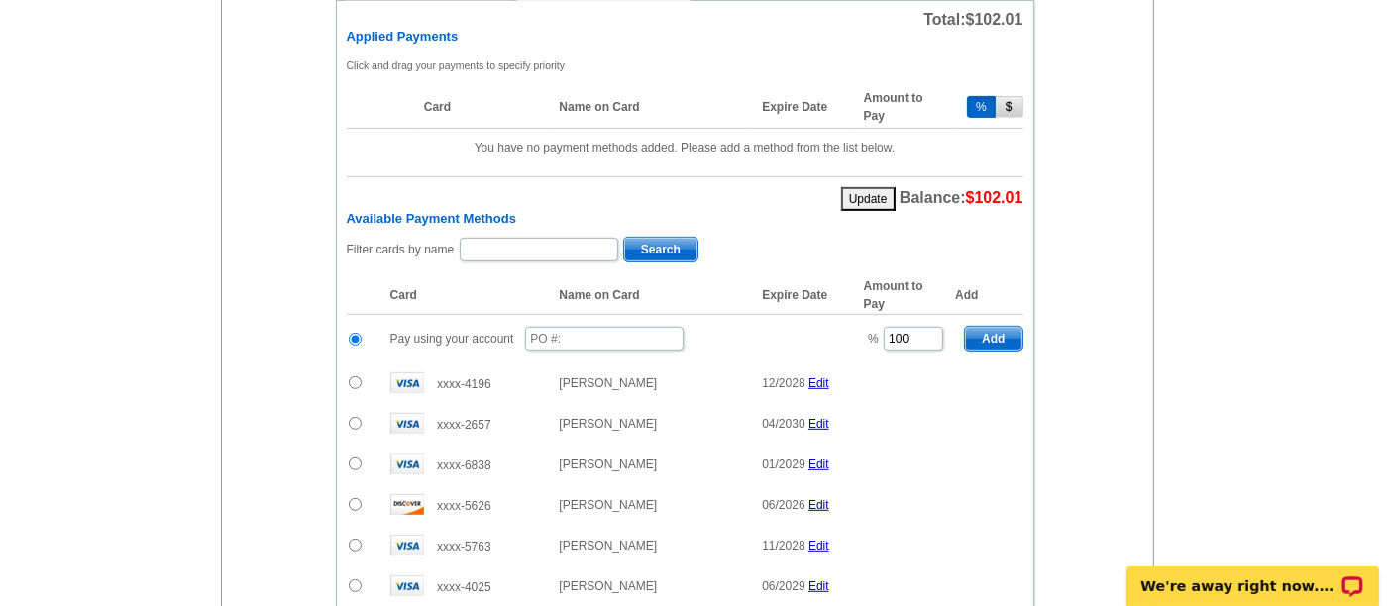
scroll to position [984, 0]
type input "shelley.berner@rate.com"
click at [585, 326] on input "text" at bounding box center [604, 338] width 158 height 24
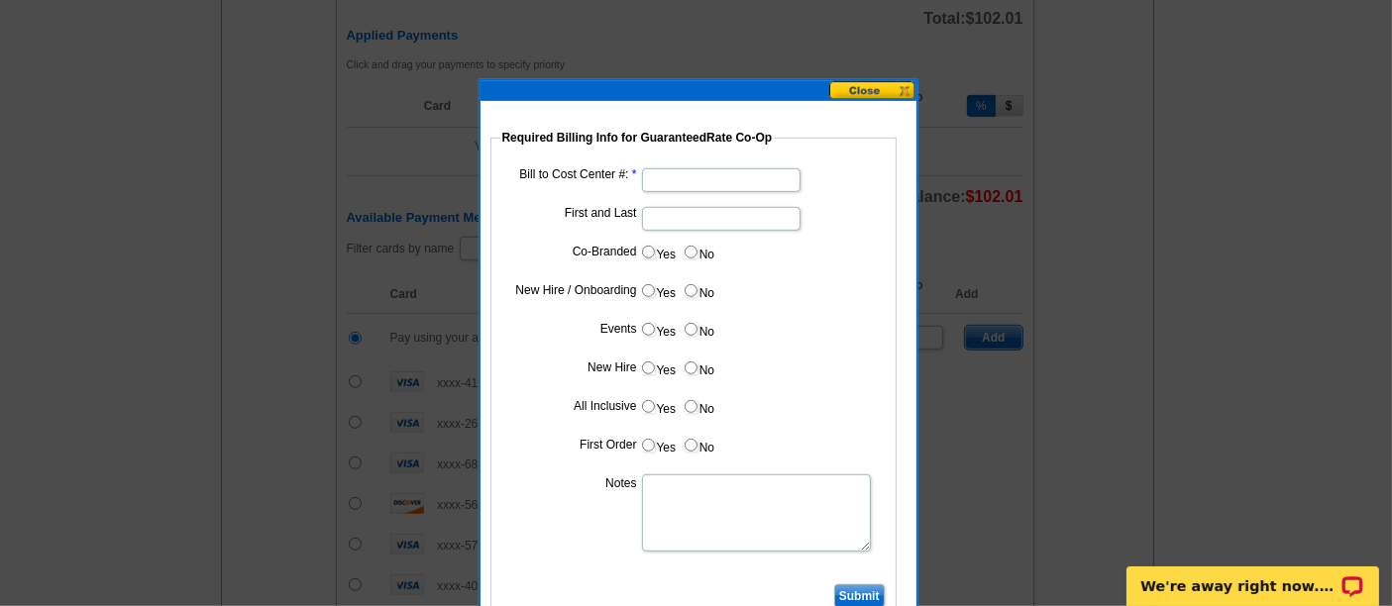
type input "09242025_545_sb17"
click at [725, 182] on input "Bill to Cost Center #:" at bounding box center [721, 180] width 158 height 24
type input "1700"
type input "Dan Rogers"
click at [642, 253] on input "Yes" at bounding box center [648, 252] width 13 height 13
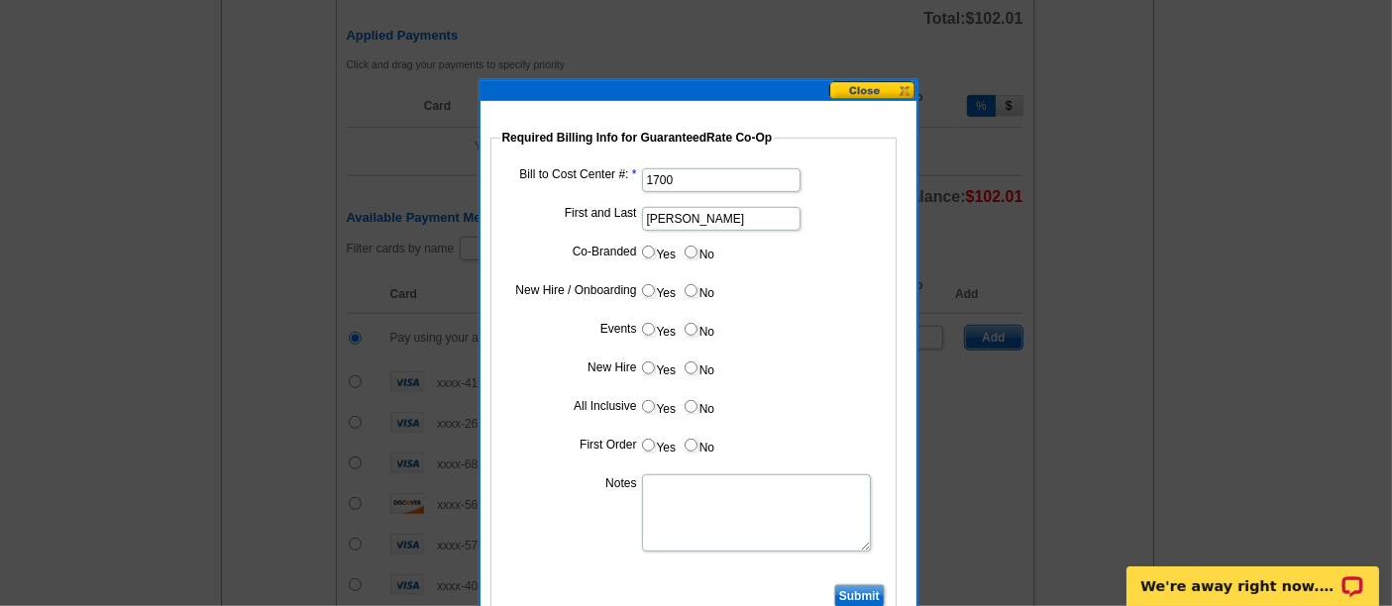
radio input "true"
click at [675, 292] on input "Cost paid by cobrand" at bounding box center [721, 296] width 158 height 24
type input "50%"
click at [699, 327] on label "No" at bounding box center [699, 329] width 32 height 23
click at [697, 327] on input "No" at bounding box center [690, 329] width 13 height 13
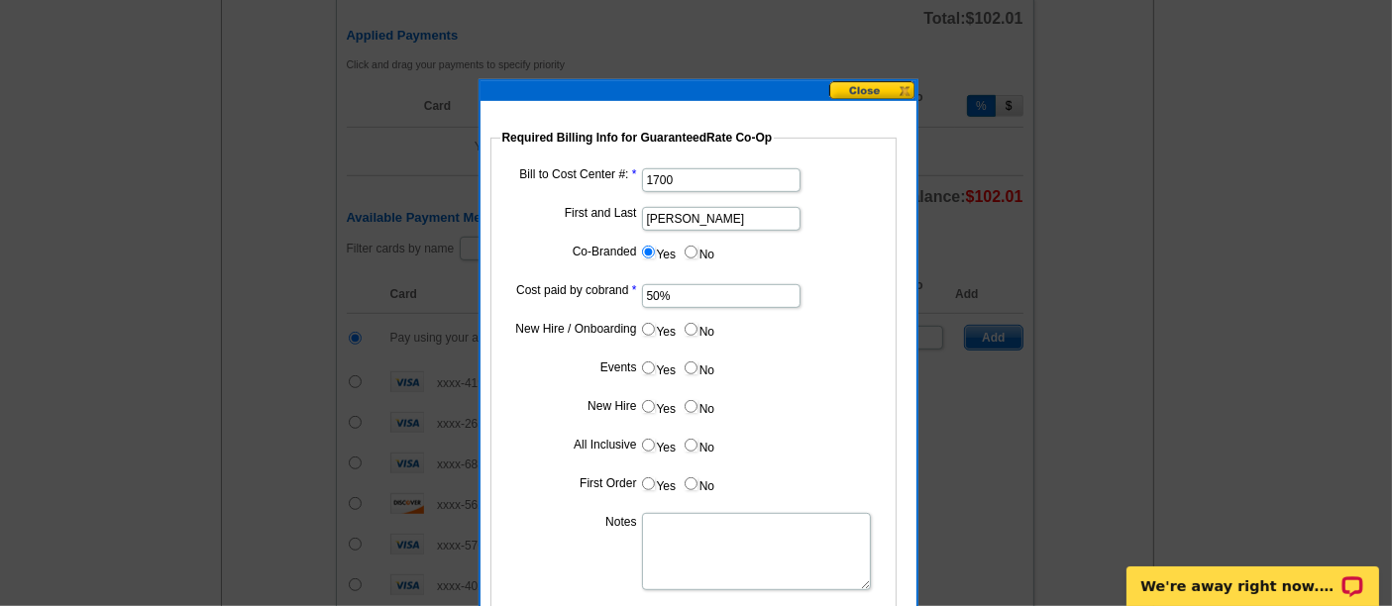
radio input "true"
click at [694, 364] on input "No" at bounding box center [690, 368] width 13 height 13
radio input "true"
click at [697, 402] on label "No" at bounding box center [699, 406] width 32 height 23
click at [697, 402] on input "No" at bounding box center [690, 406] width 13 height 13
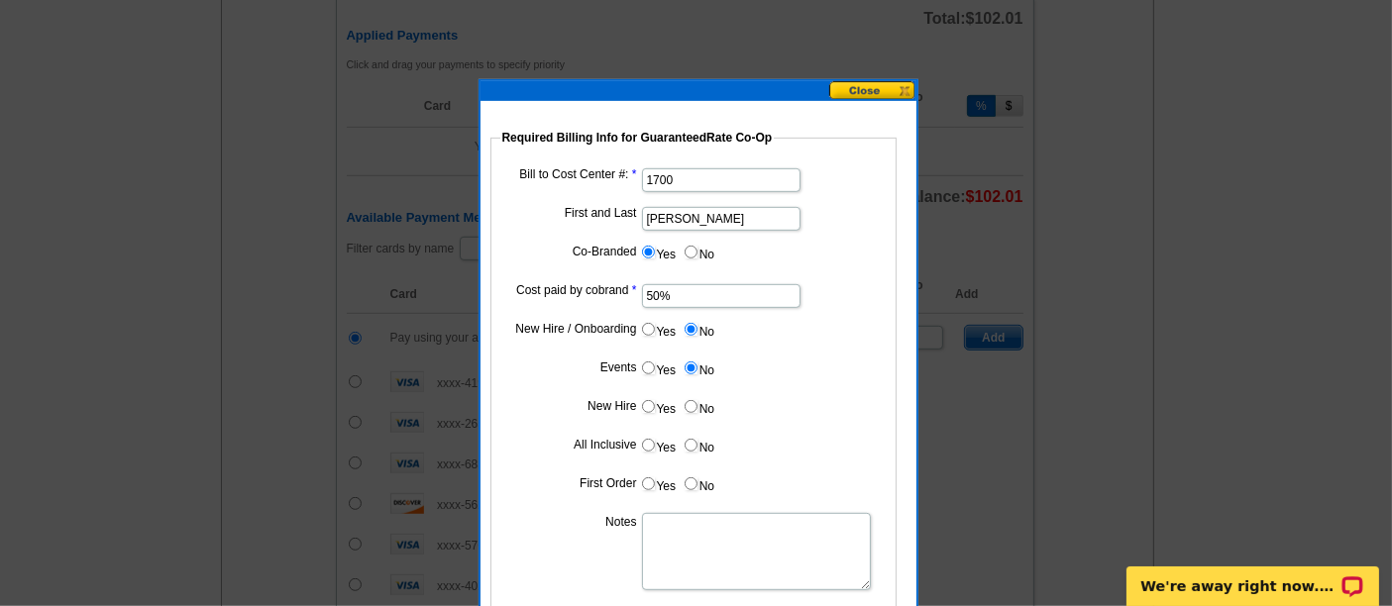
radio input "true"
click at [690, 439] on input "No" at bounding box center [690, 445] width 13 height 13
radio input "true"
click at [690, 477] on input "No" at bounding box center [690, 483] width 13 height 13
radio input "true"
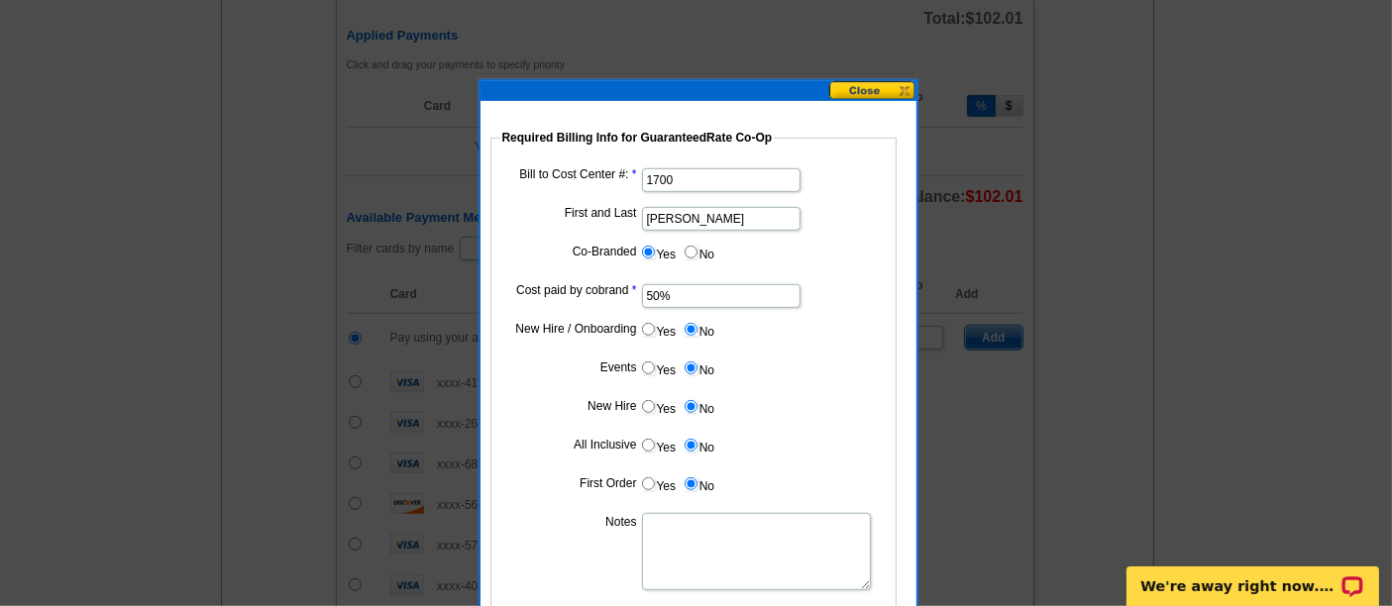
click at [688, 532] on textarea "Notes" at bounding box center [756, 551] width 229 height 77
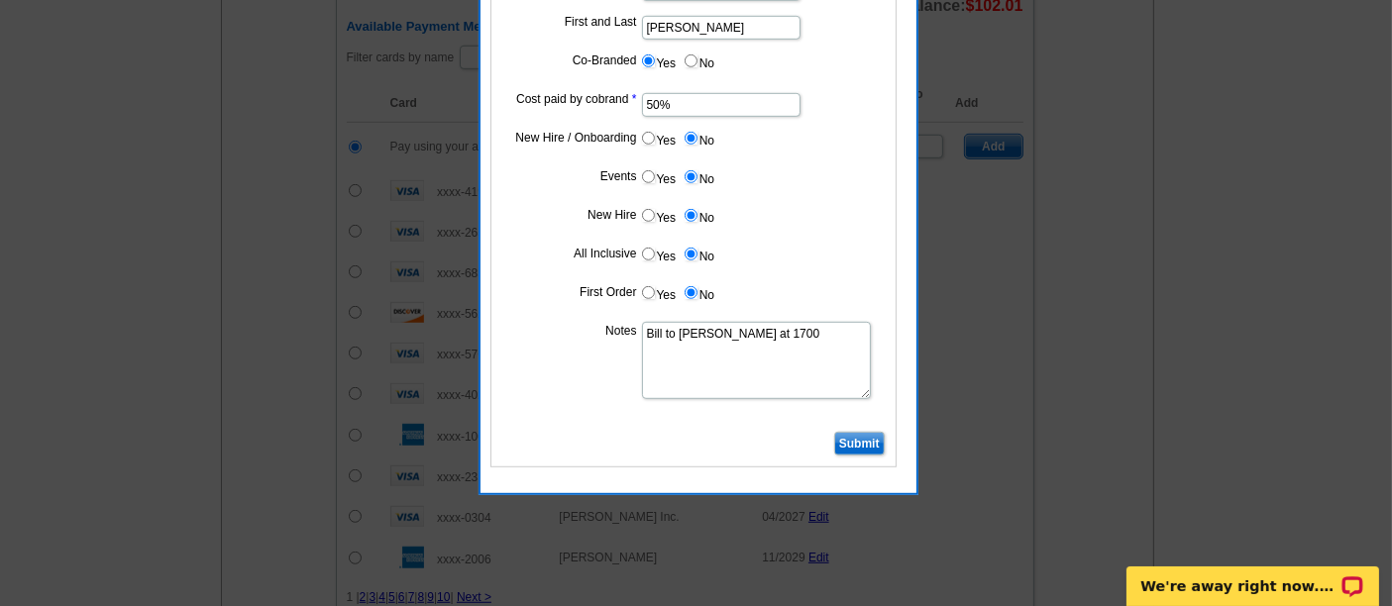
scroll to position [1195, 0]
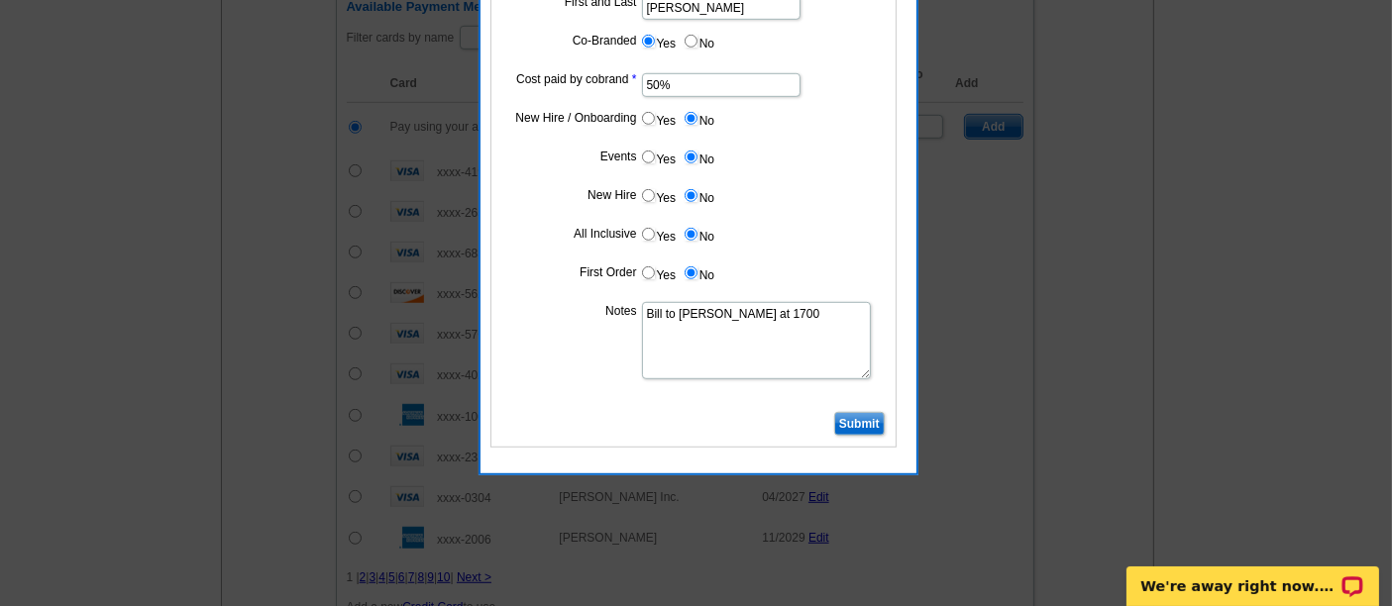
type textarea "Bill to Dan Rogers at 1700"
click at [866, 415] on input "Submit" at bounding box center [859, 424] width 51 height 24
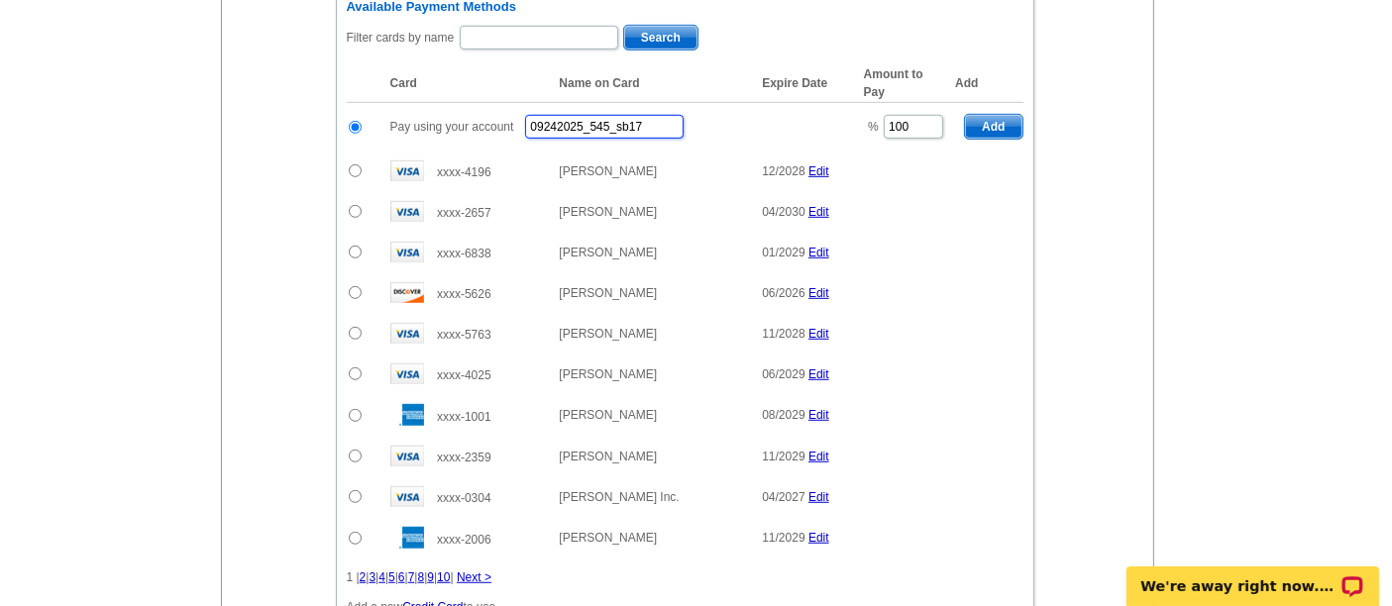
click at [640, 115] on input "09242025_545_sb17" at bounding box center [604, 127] width 158 height 24
click at [640, 115] on input "09242025_545_sb" at bounding box center [604, 127] width 158 height 24
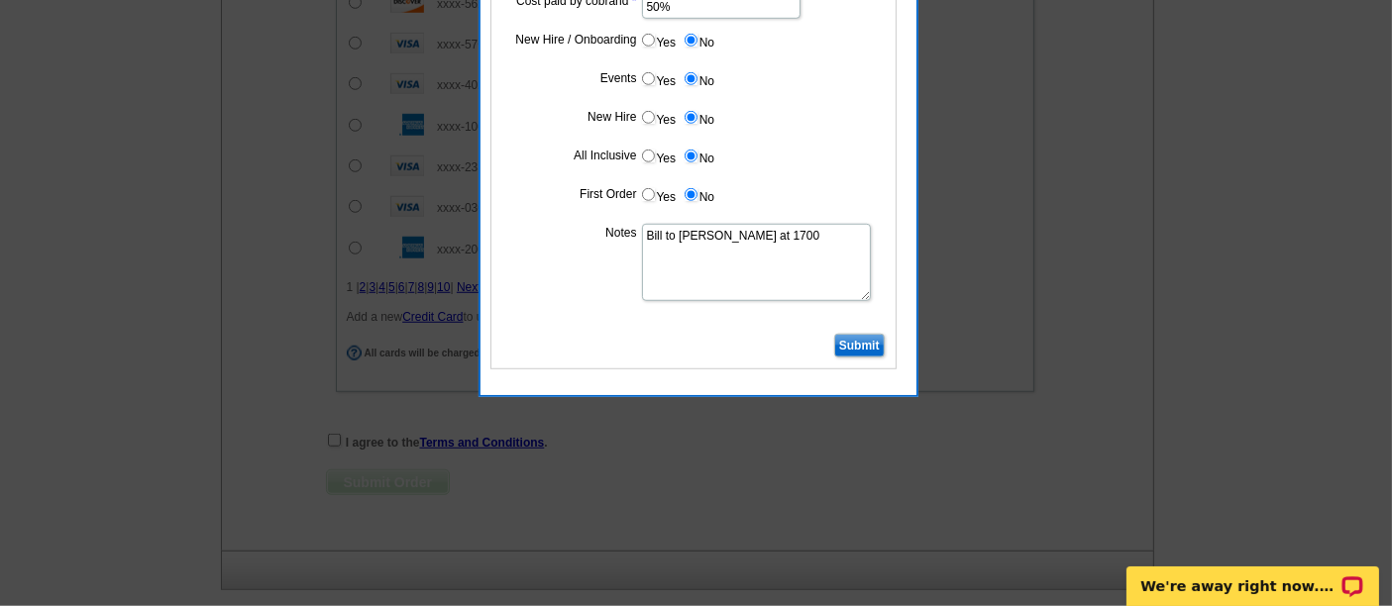
scroll to position [1483, 0]
type input "09242025_545_sb"
click at [867, 338] on input "Submit" at bounding box center [859, 348] width 51 height 24
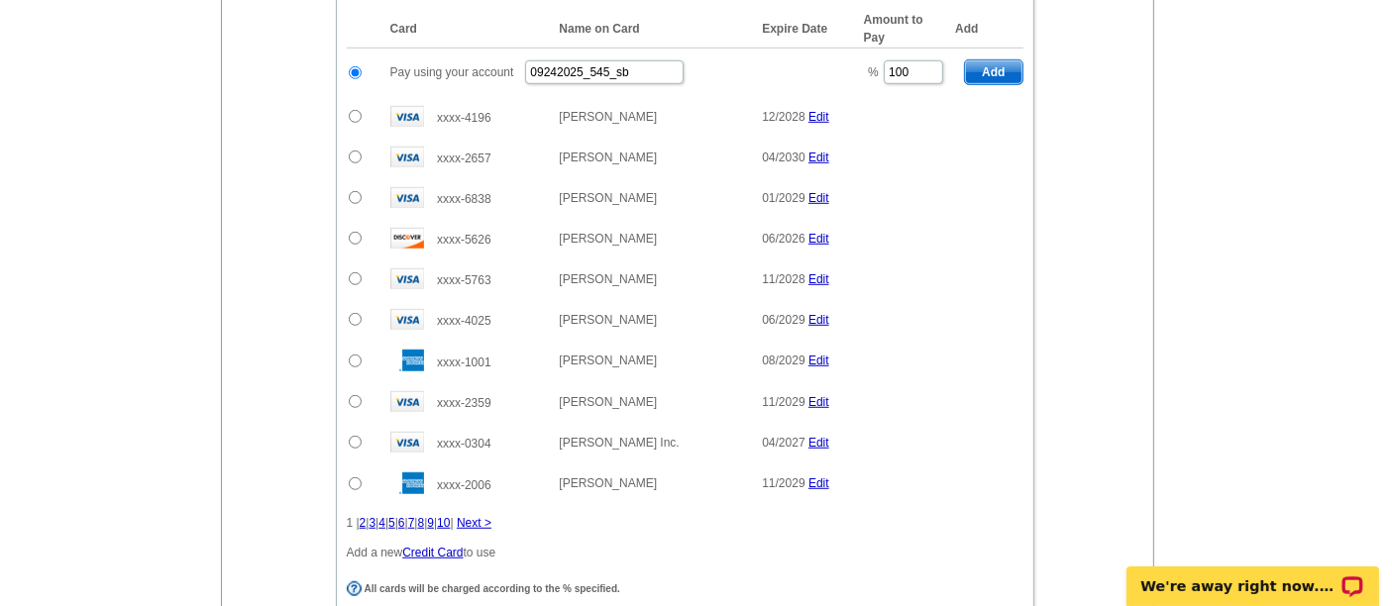
scroll to position [1250, 0]
click at [908, 48] on td "% 100" at bounding box center [904, 72] width 101 height 49
click at [908, 59] on input "100" at bounding box center [913, 71] width 59 height 24
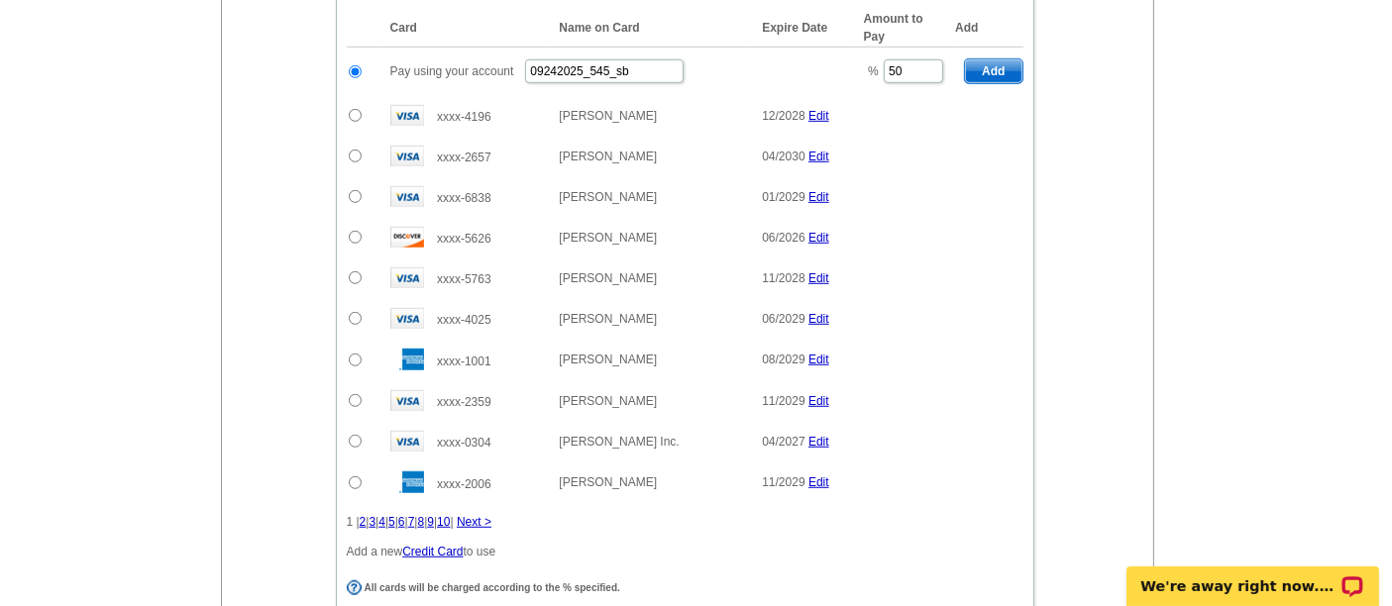
click at [994, 59] on span "Add" at bounding box center [993, 71] width 56 height 24
type input "100"
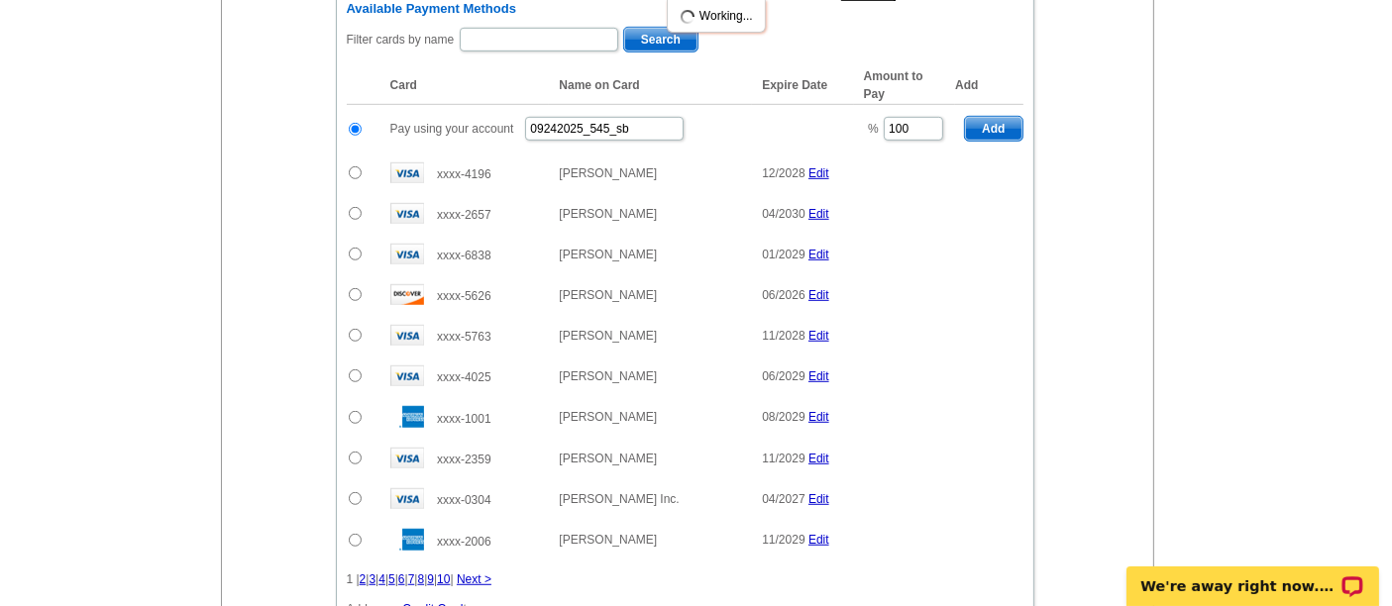
radio input "false"
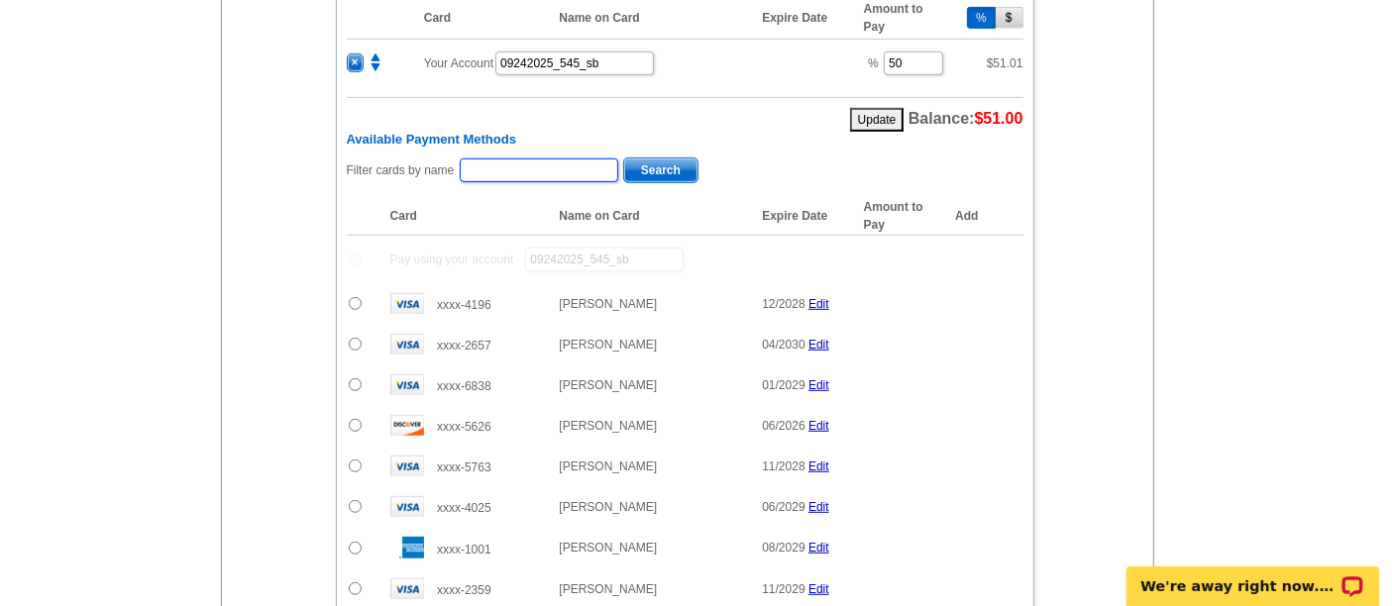
click at [545, 158] on input "text" at bounding box center [539, 170] width 158 height 24
type input "Erica"
click at [650, 158] on span "Search" at bounding box center [660, 170] width 73 height 24
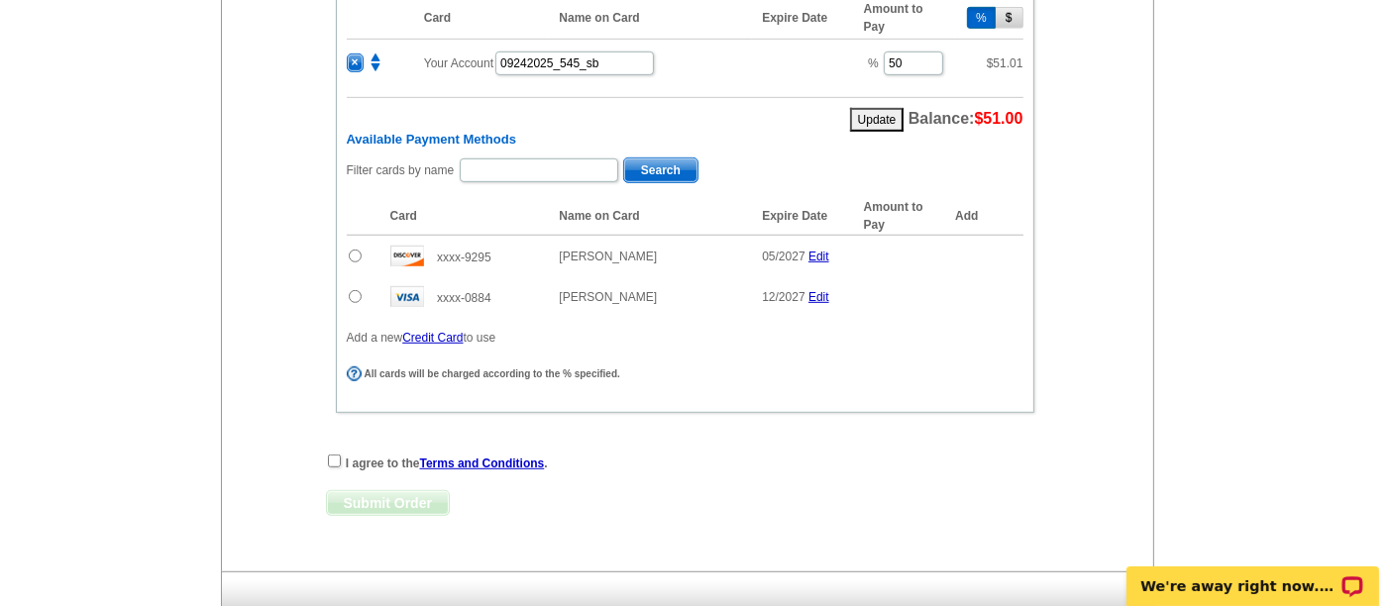
click at [349, 250] on input "radio" at bounding box center [355, 256] width 13 height 13
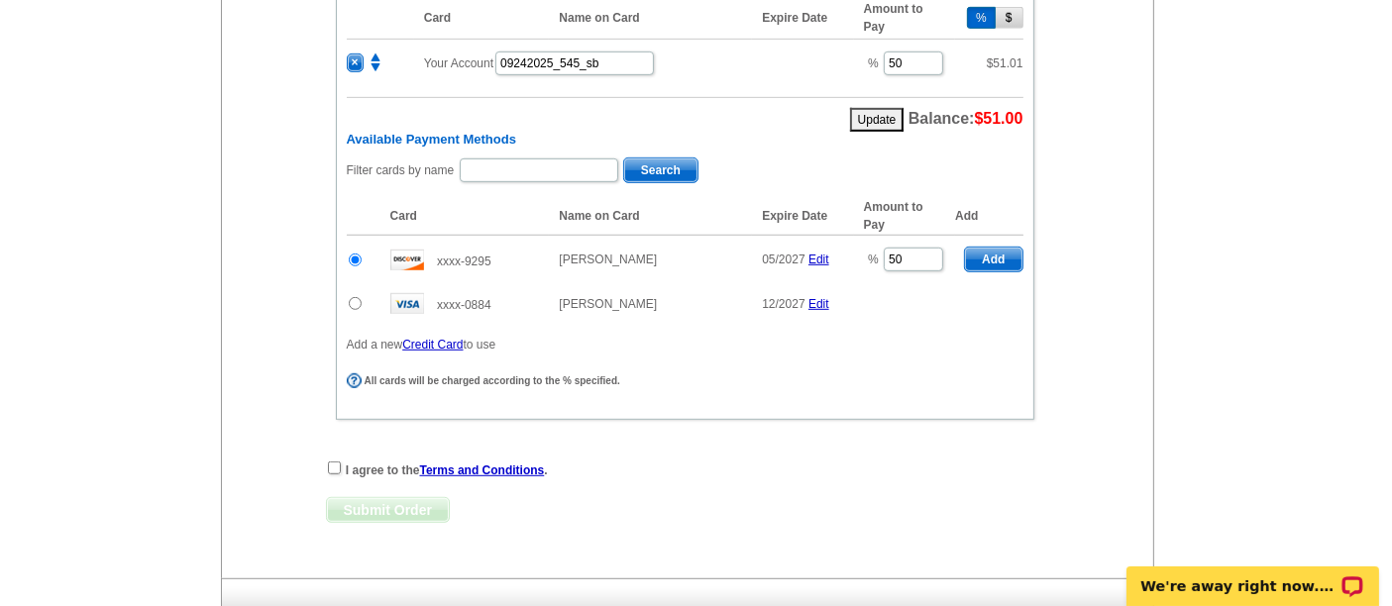
click at [998, 248] on span "Add" at bounding box center [993, 260] width 56 height 24
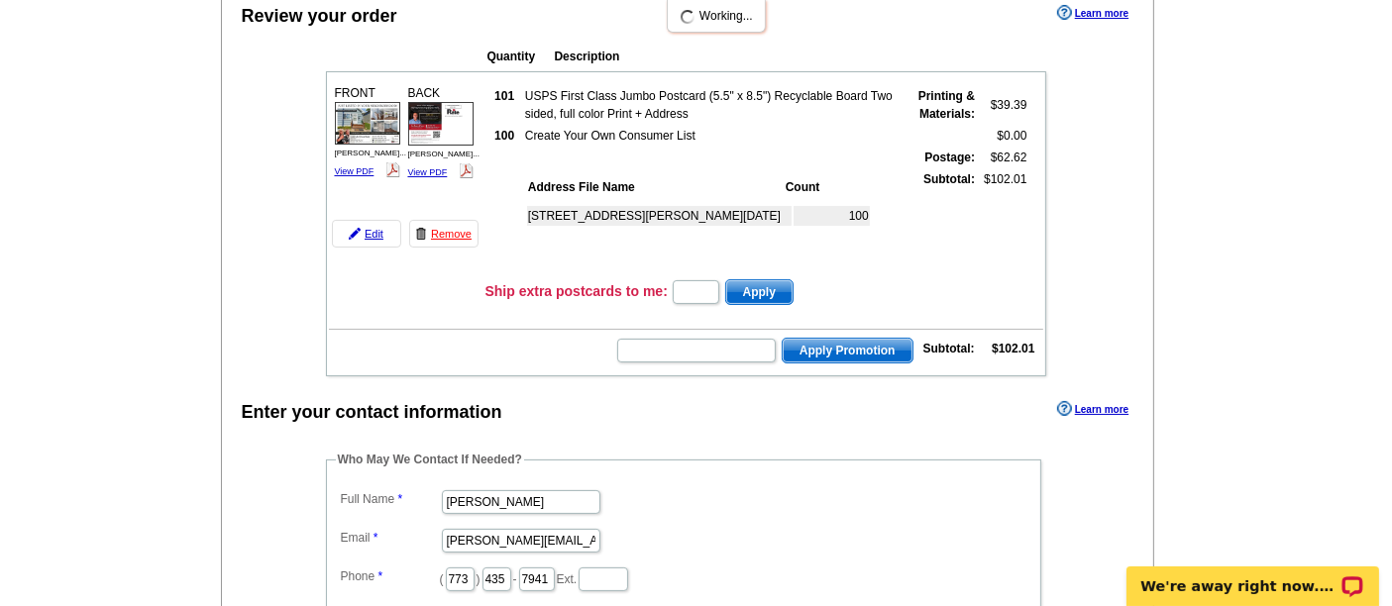
radio input "false"
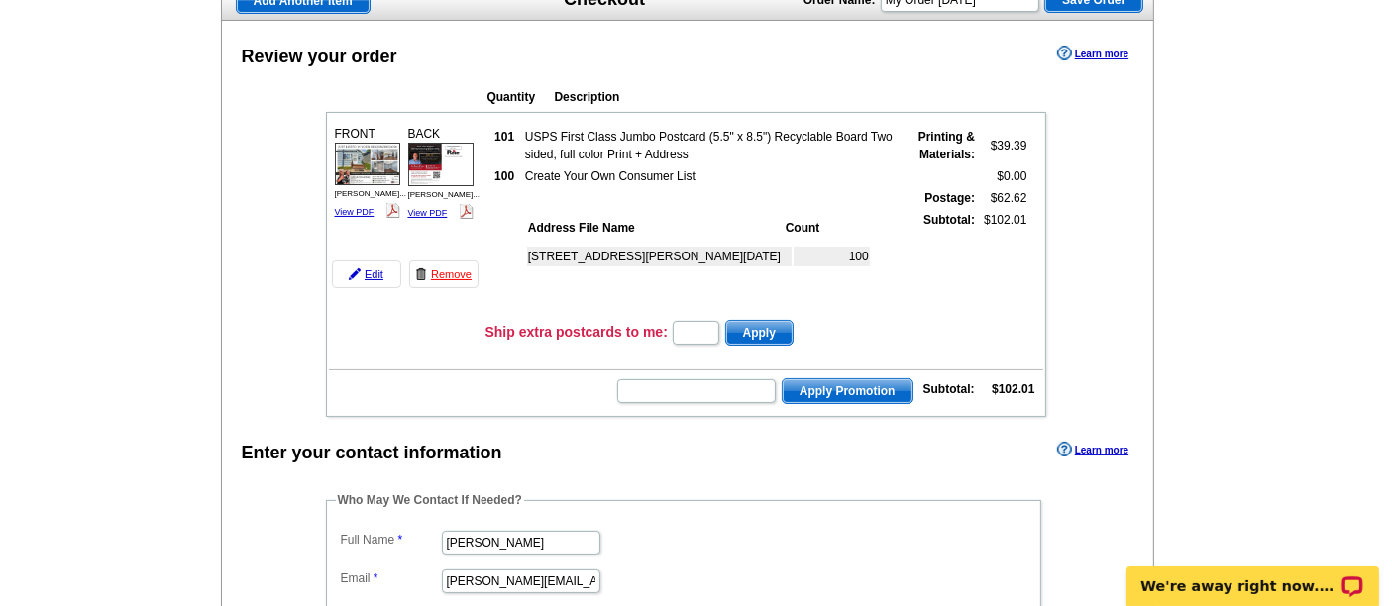
scroll to position [156, 0]
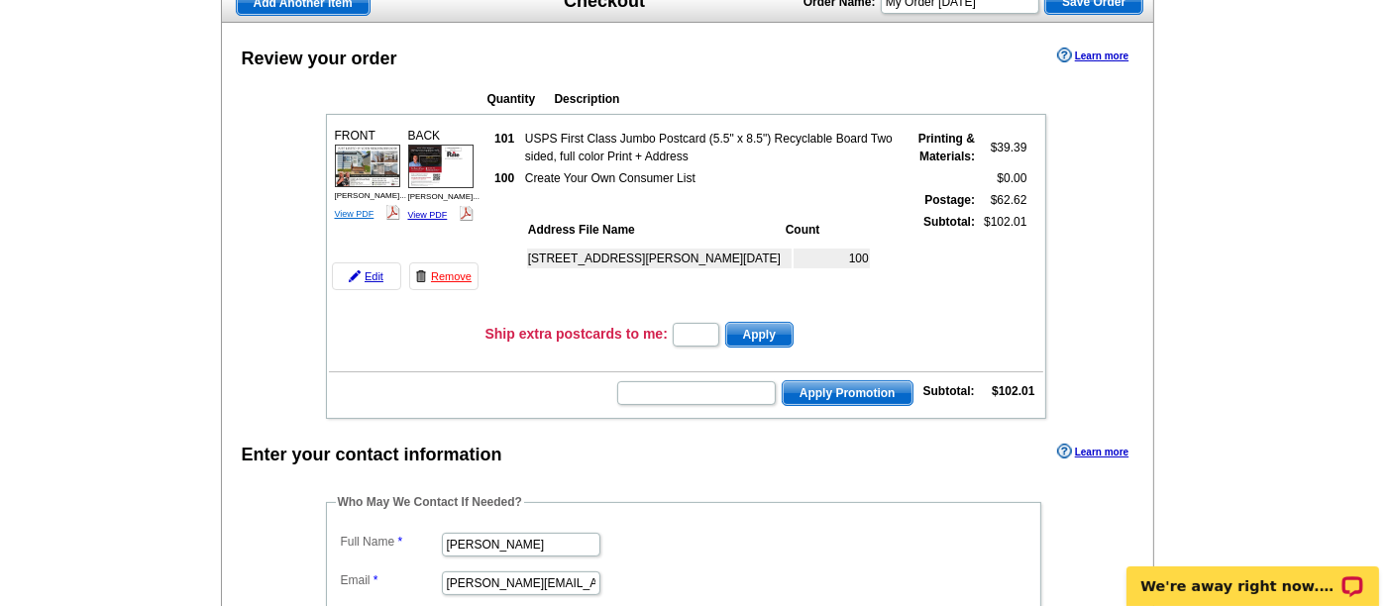
click at [362, 209] on link "View PDF" at bounding box center [355, 214] width 40 height 10
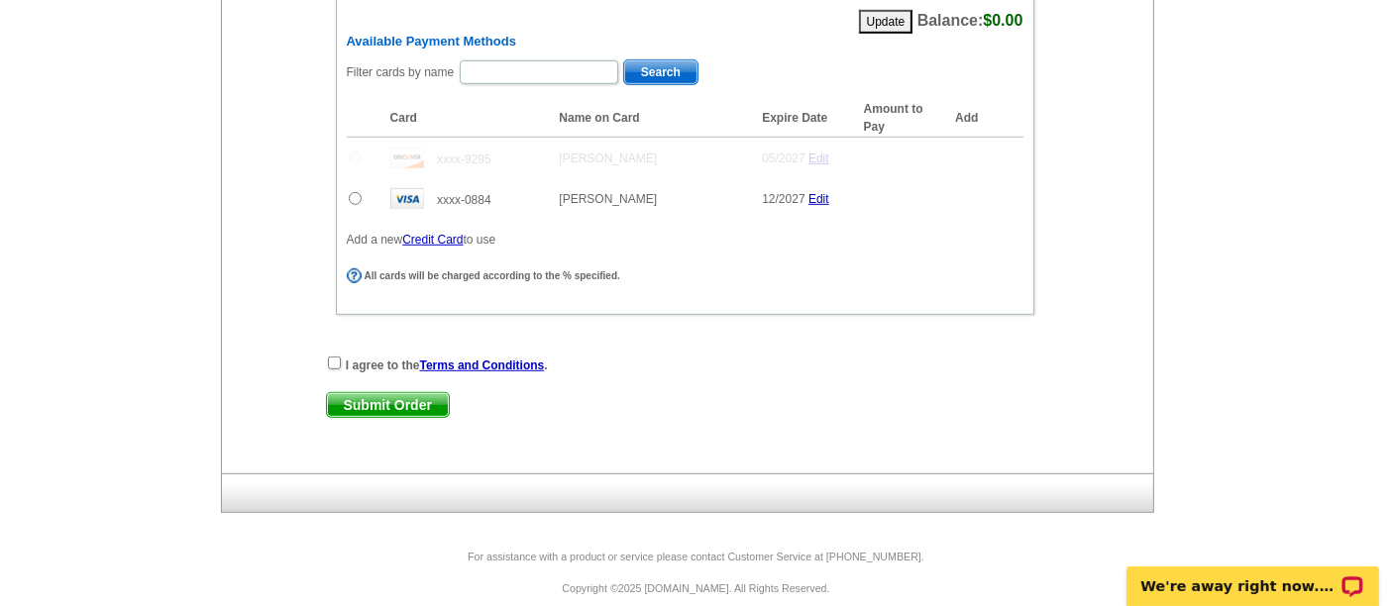
scroll to position [1216, 0]
click at [330, 358] on input "checkbox" at bounding box center [334, 364] width 13 height 13
checkbox input "true"
click at [350, 394] on span "Submit Order" at bounding box center [388, 406] width 122 height 24
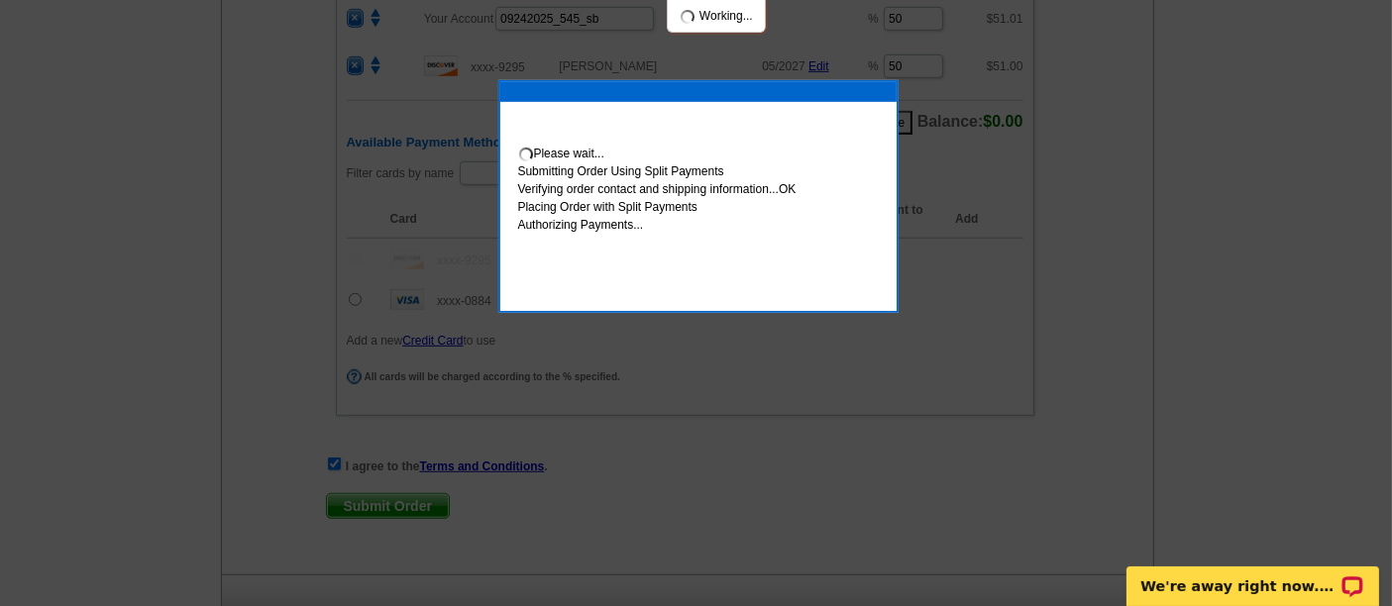
scroll to position [1317, 0]
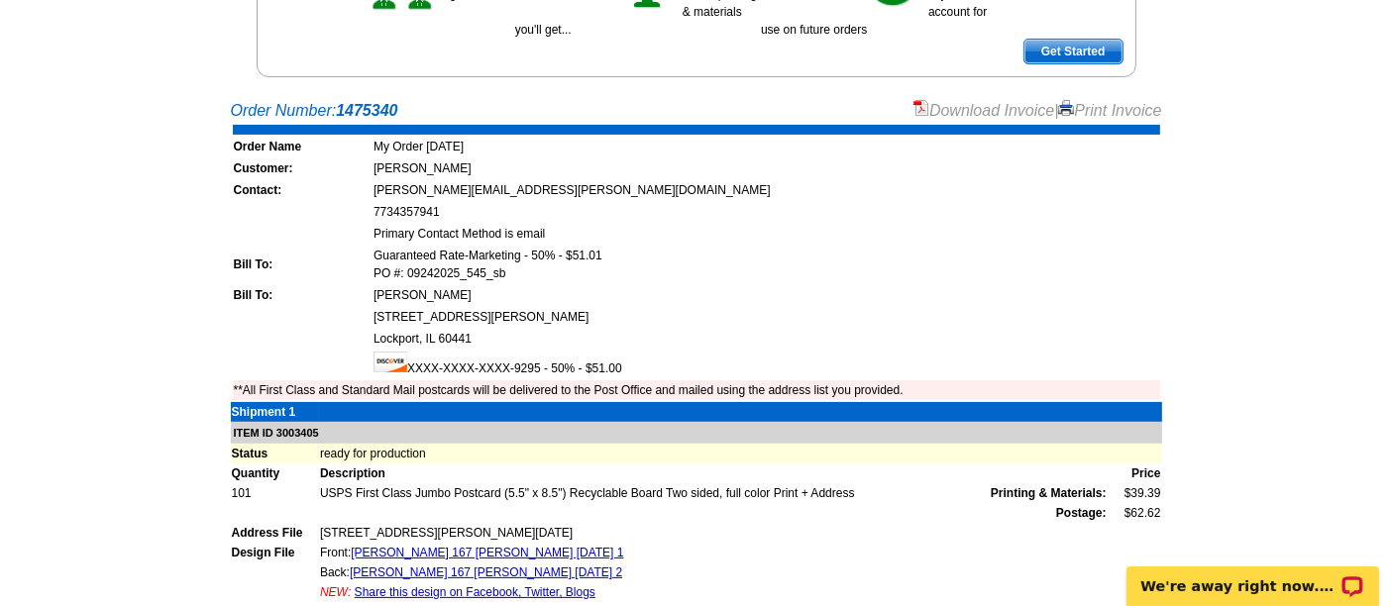
scroll to position [327, 0]
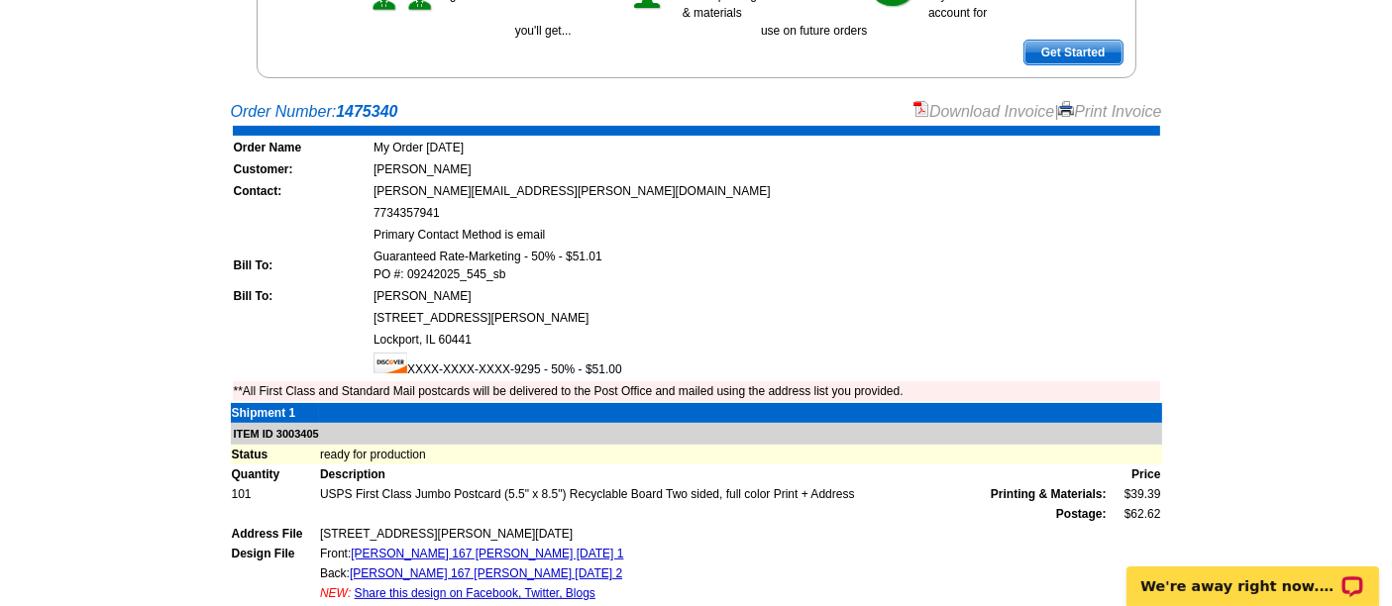
click at [978, 110] on link "Download Invoice" at bounding box center [983, 111] width 141 height 17
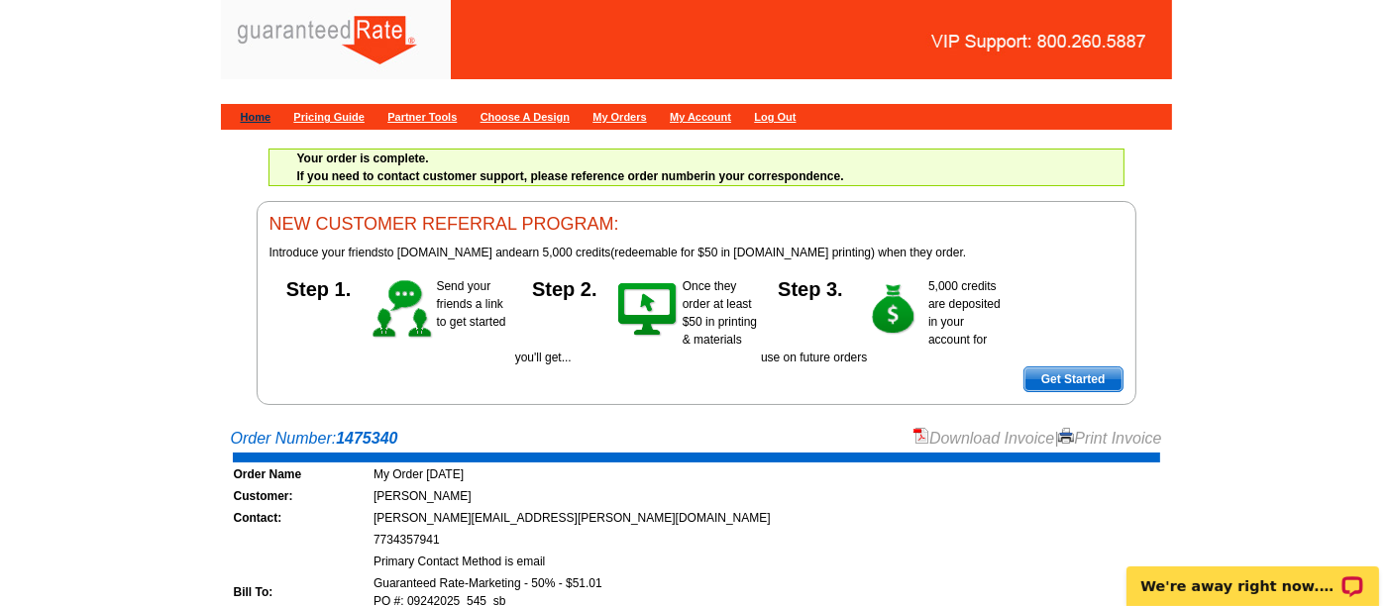
click at [253, 114] on link "Home" at bounding box center [256, 117] width 31 height 12
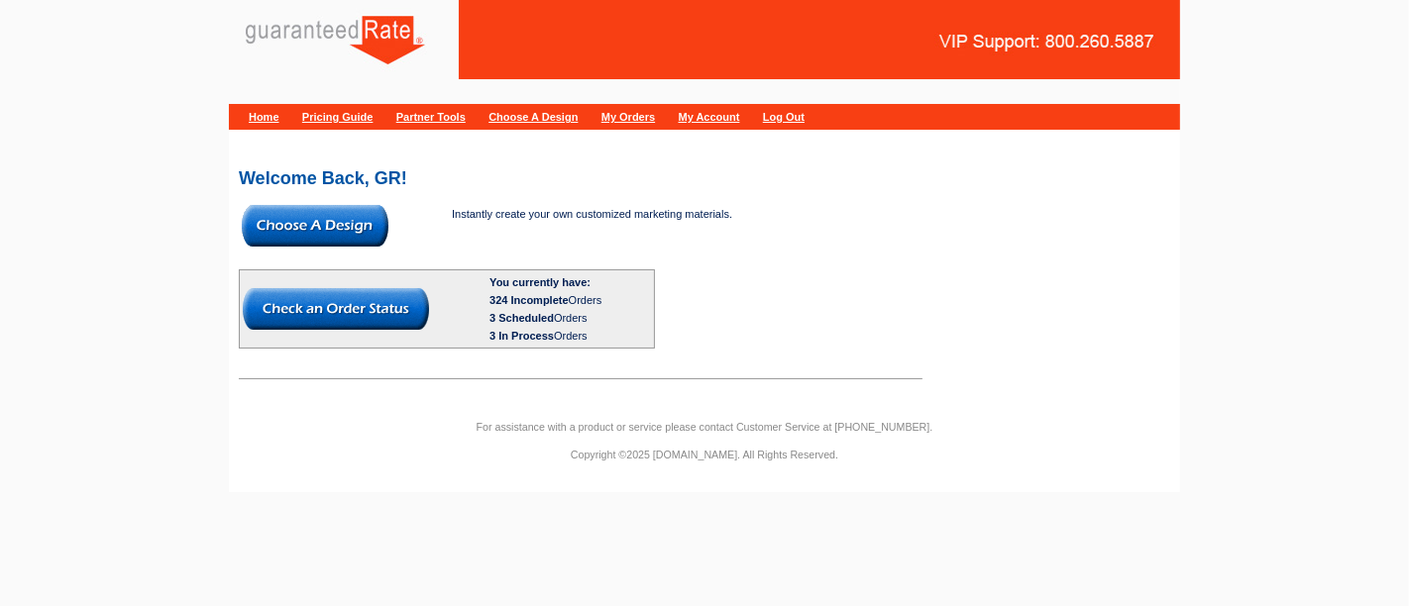
click at [349, 213] on img at bounding box center [315, 226] width 147 height 42
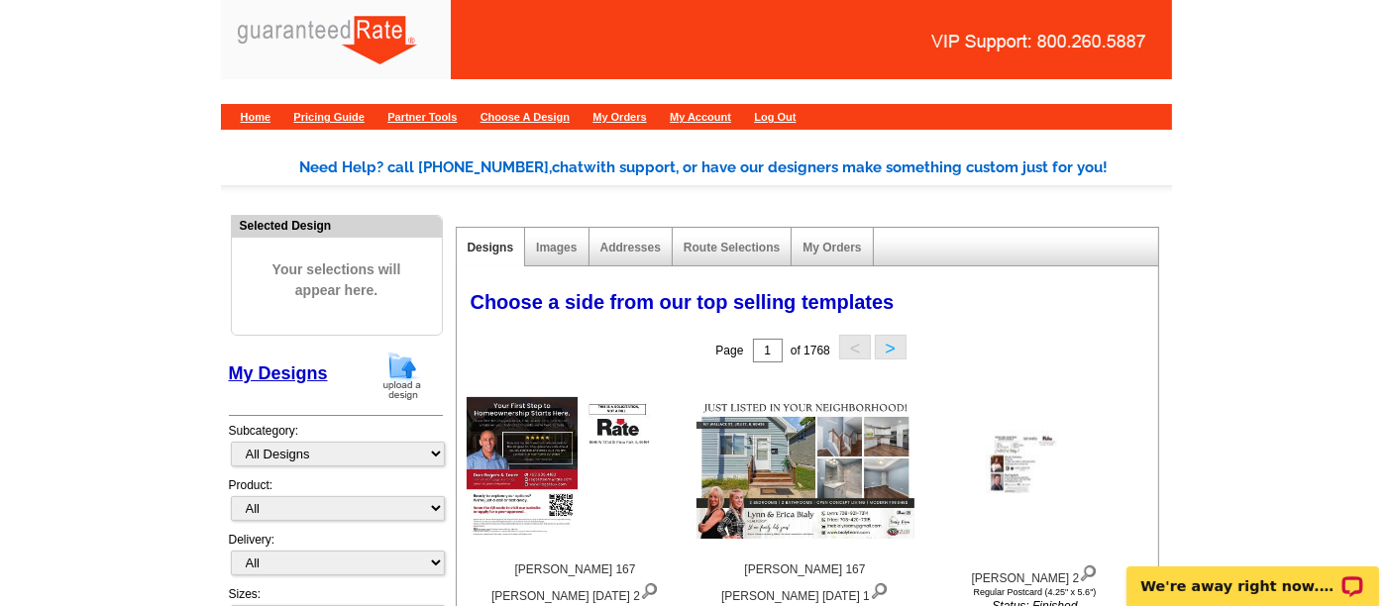
click at [405, 379] on img at bounding box center [402, 376] width 52 height 51
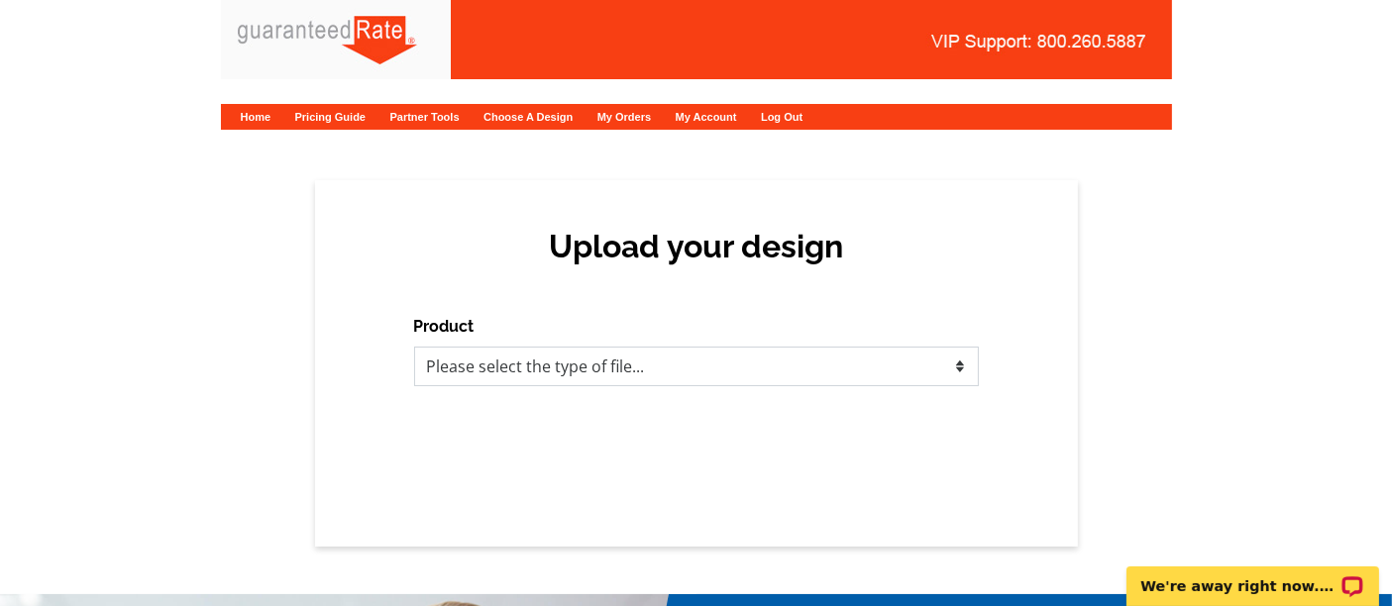
click at [459, 370] on select "Please select the type of file... Postcards Calendars Business Cards Letters an…" at bounding box center [696, 367] width 565 height 40
click at [579, 361] on select "Please select the type of file... Postcards Calendars Business Cards Letters an…" at bounding box center [696, 367] width 565 height 40
select select "1"
click at [414, 347] on select "Please select the type of file... Postcards Calendars Business Cards Letters an…" at bounding box center [696, 367] width 565 height 40
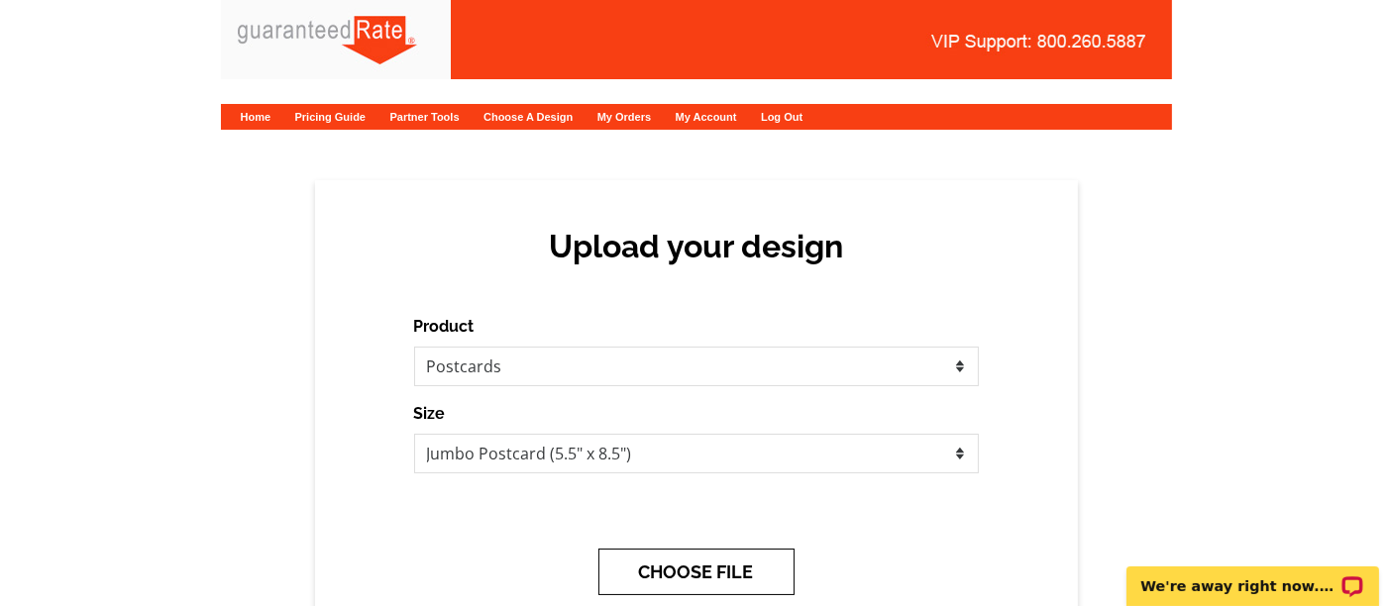
click at [702, 563] on button "CHOOSE FILE" at bounding box center [696, 572] width 196 height 47
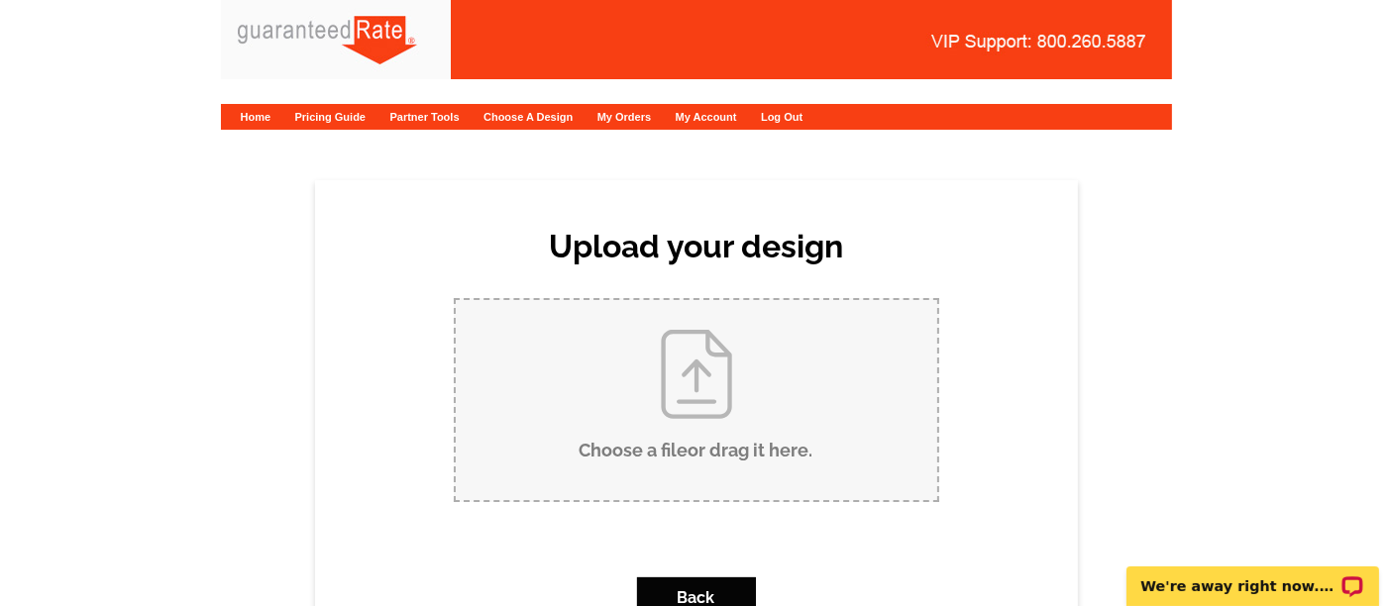
click at [716, 374] on input "Choose a file or drag it here ." at bounding box center [696, 400] width 481 height 200
type input "C:\fakepath\[PERSON_NAME] ([STREET_ADDRESS][PERSON_NAME]) [DATE].pdf"
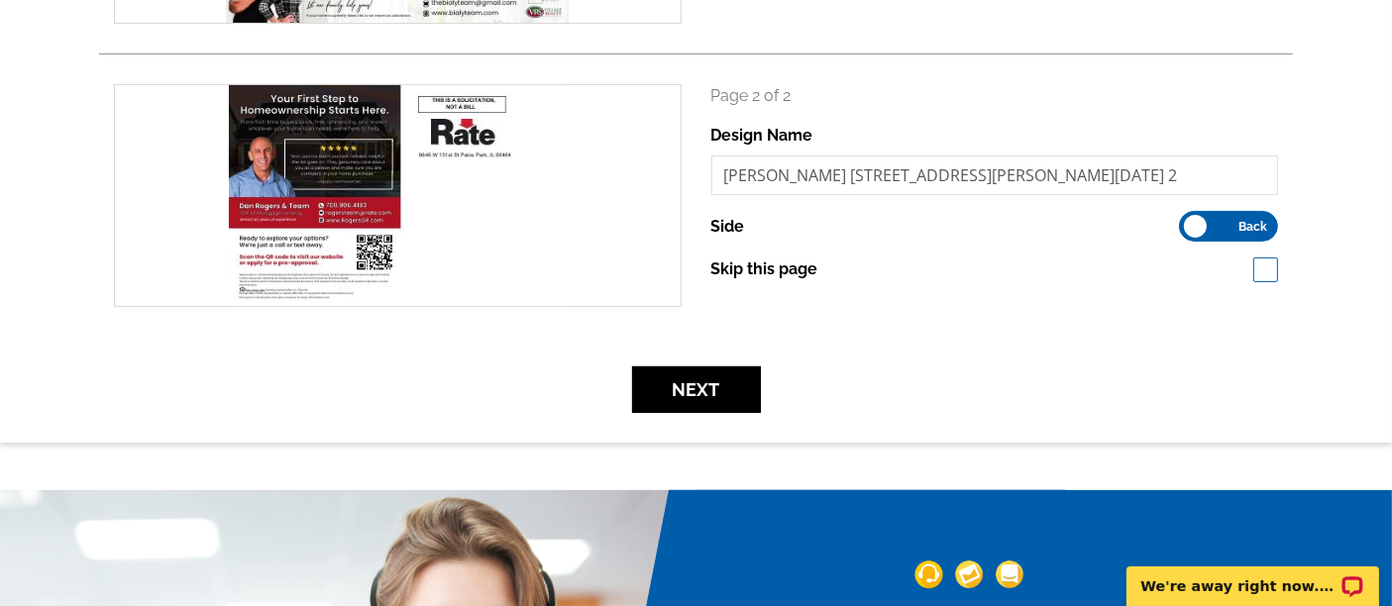
scroll to position [523, 0]
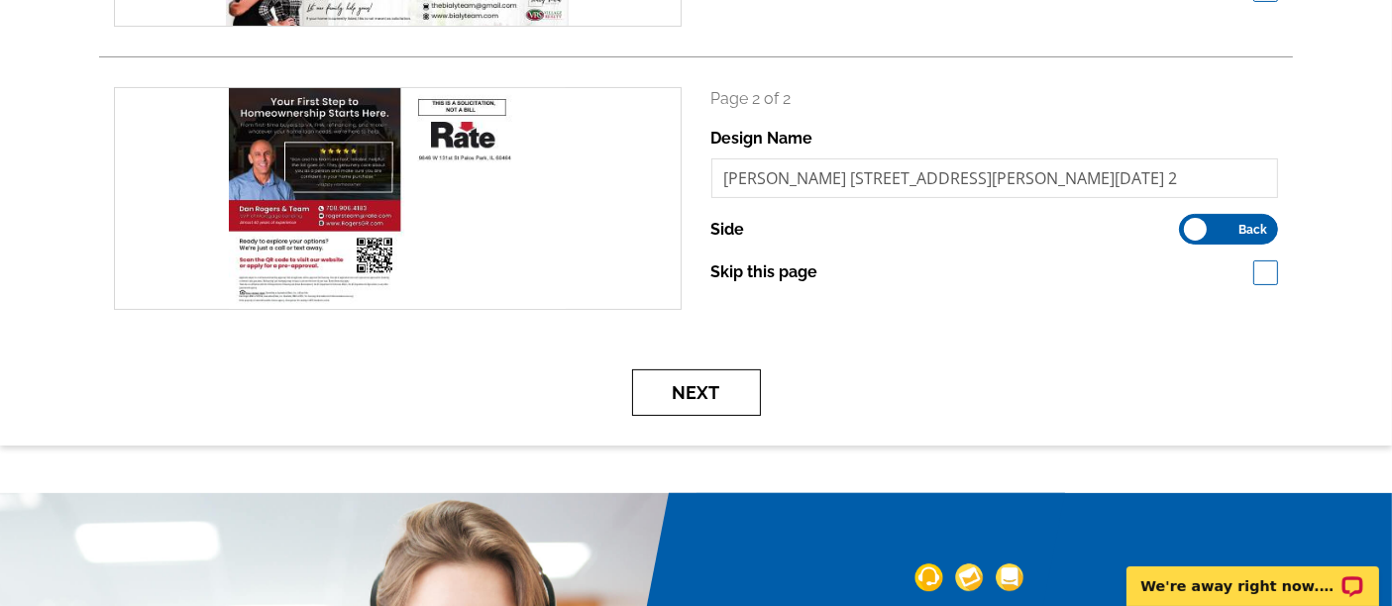
click at [718, 388] on button "Next" at bounding box center [696, 392] width 129 height 47
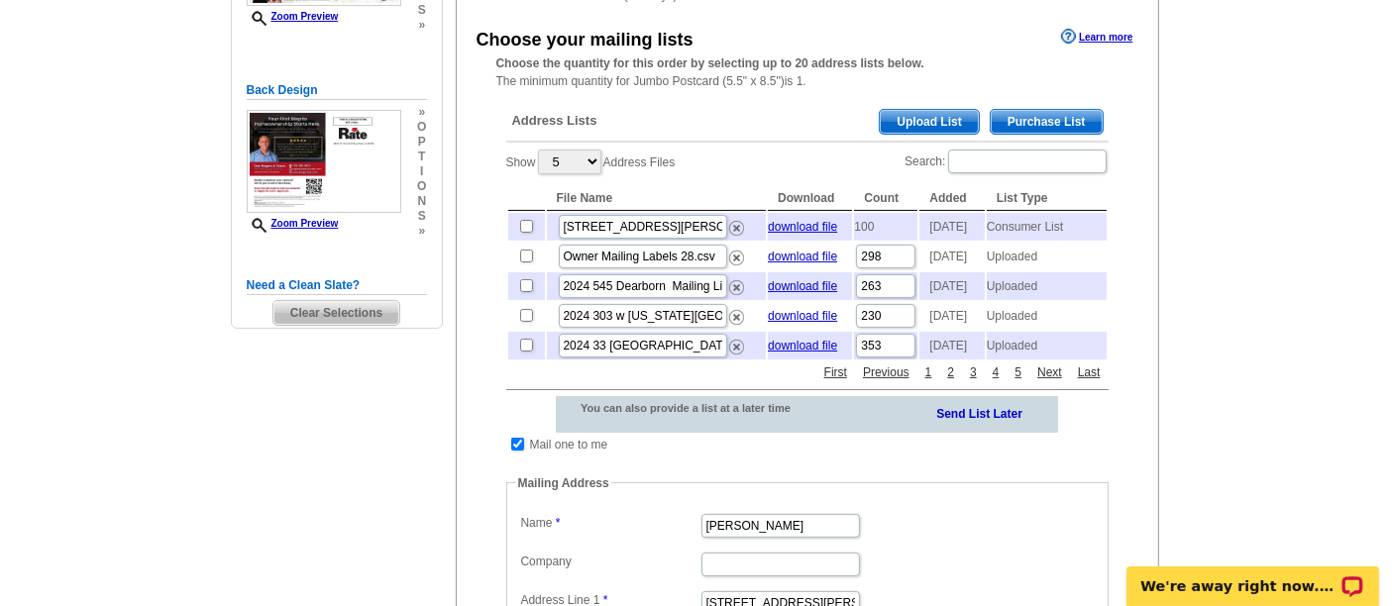
scroll to position [357, 0]
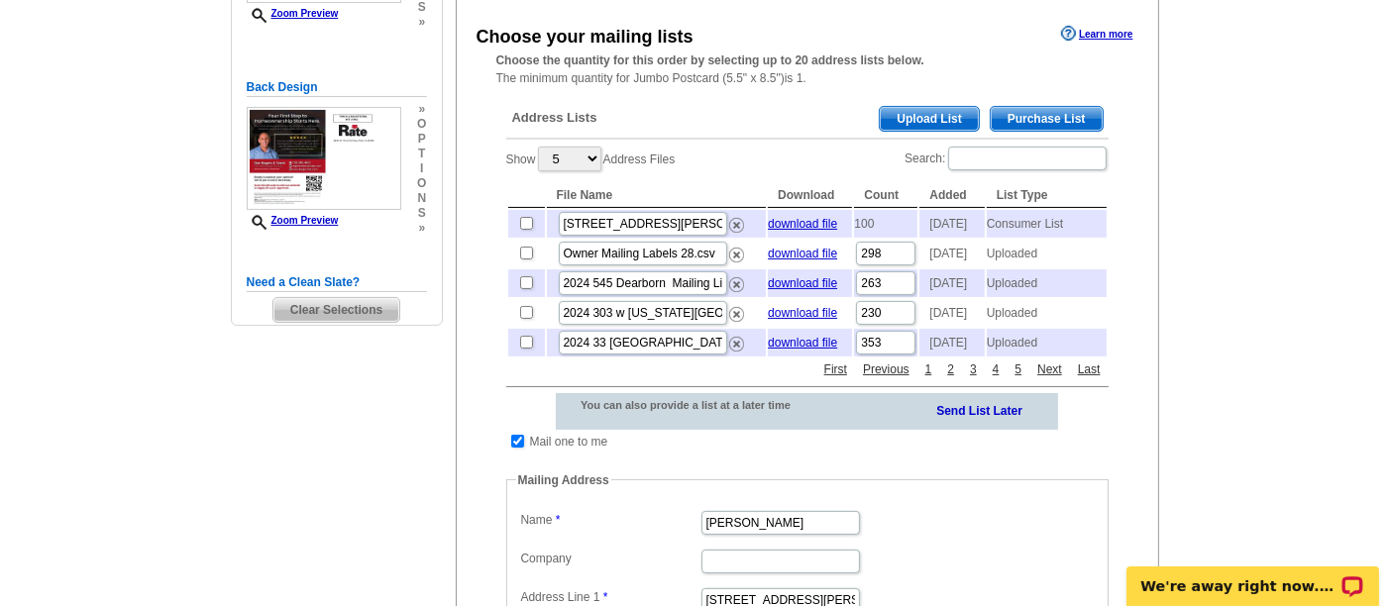
click at [958, 108] on span "Upload List" at bounding box center [929, 119] width 98 height 24
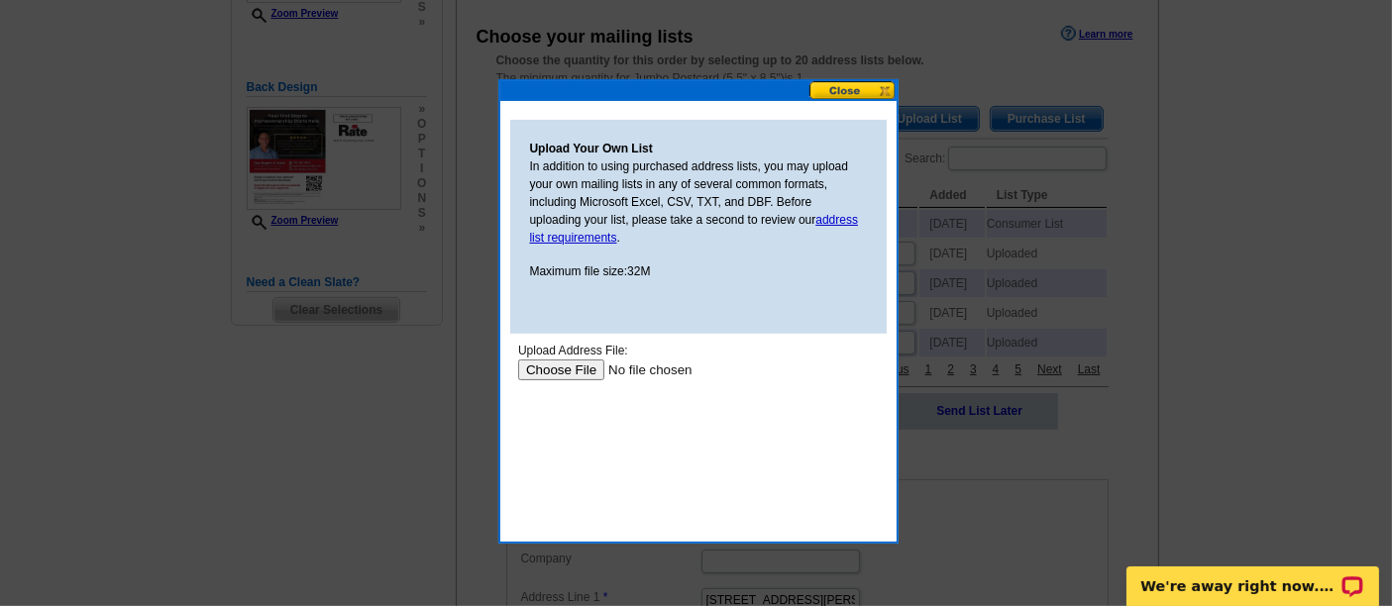
scroll to position [0, 0]
click at [846, 90] on button at bounding box center [852, 90] width 87 height 19
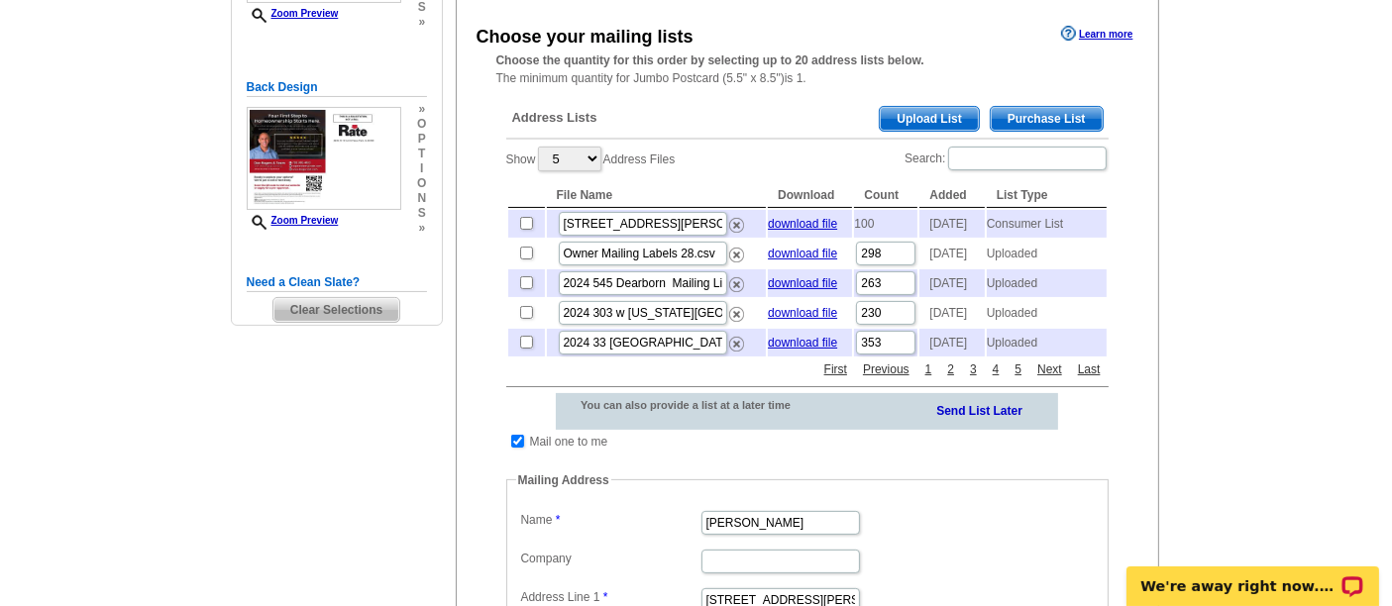
click at [1018, 115] on span "Purchase List" at bounding box center [1047, 119] width 112 height 24
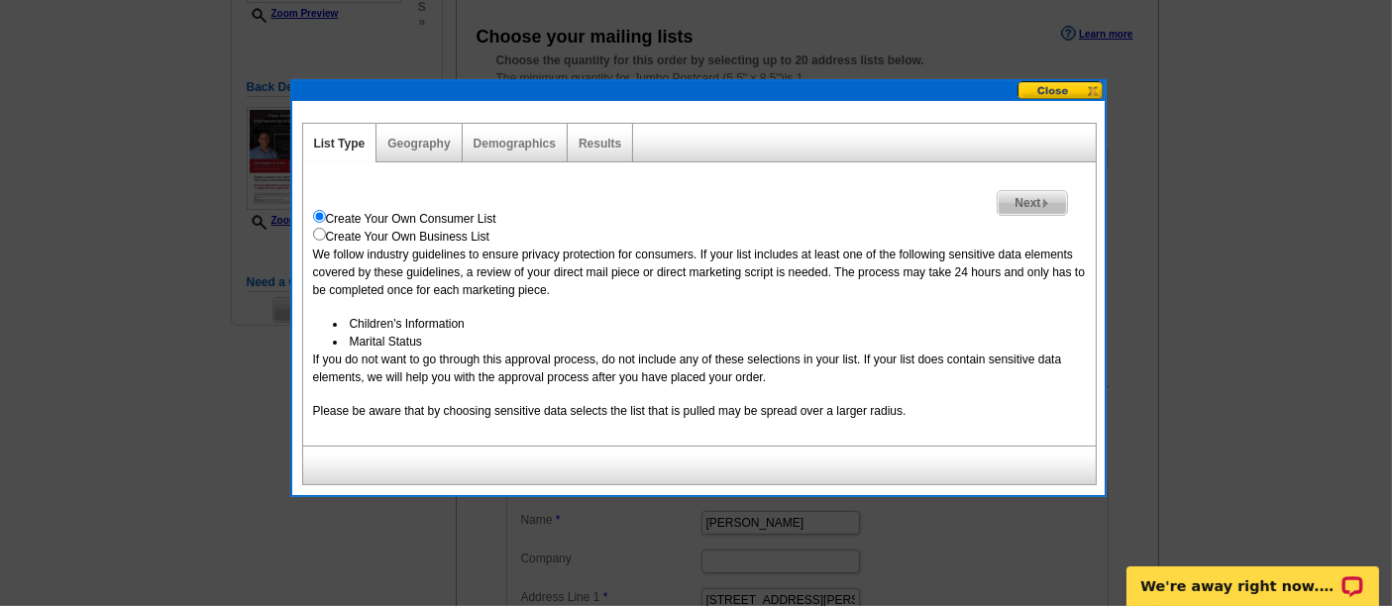
click at [1046, 199] on img at bounding box center [1045, 203] width 9 height 9
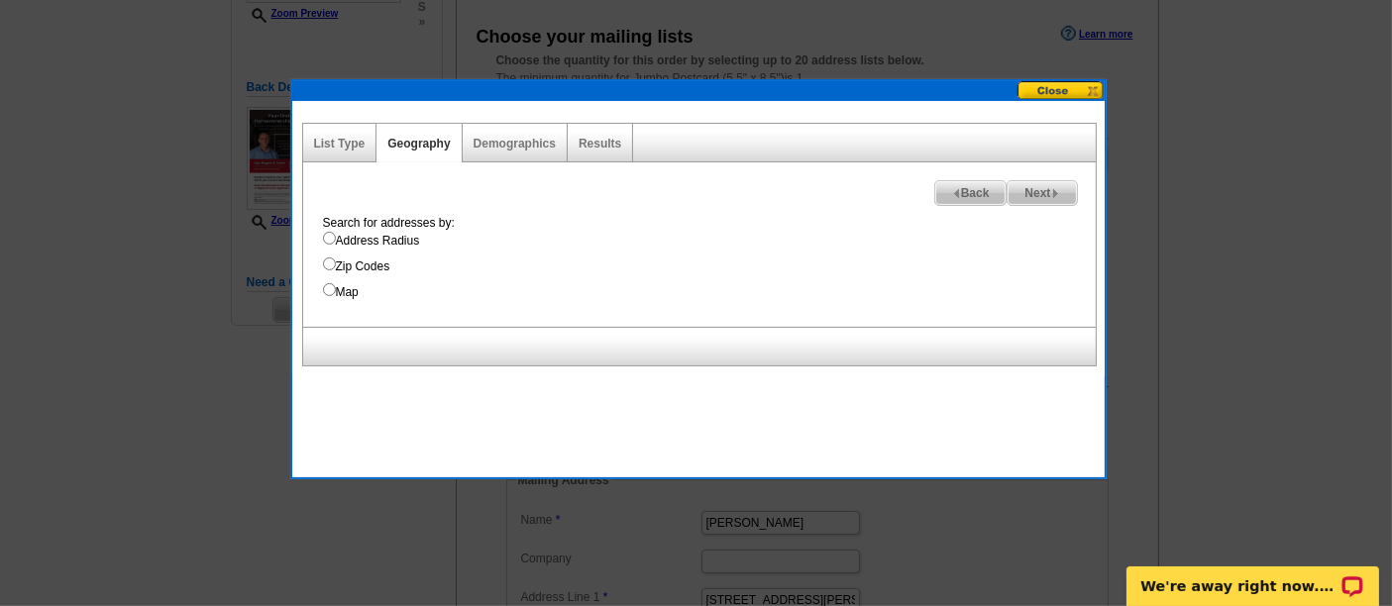
click at [398, 232] on label "Address Radius" at bounding box center [709, 241] width 773 height 18
click at [336, 232] on input "Address Radius" at bounding box center [329, 238] width 13 height 13
radio input "true"
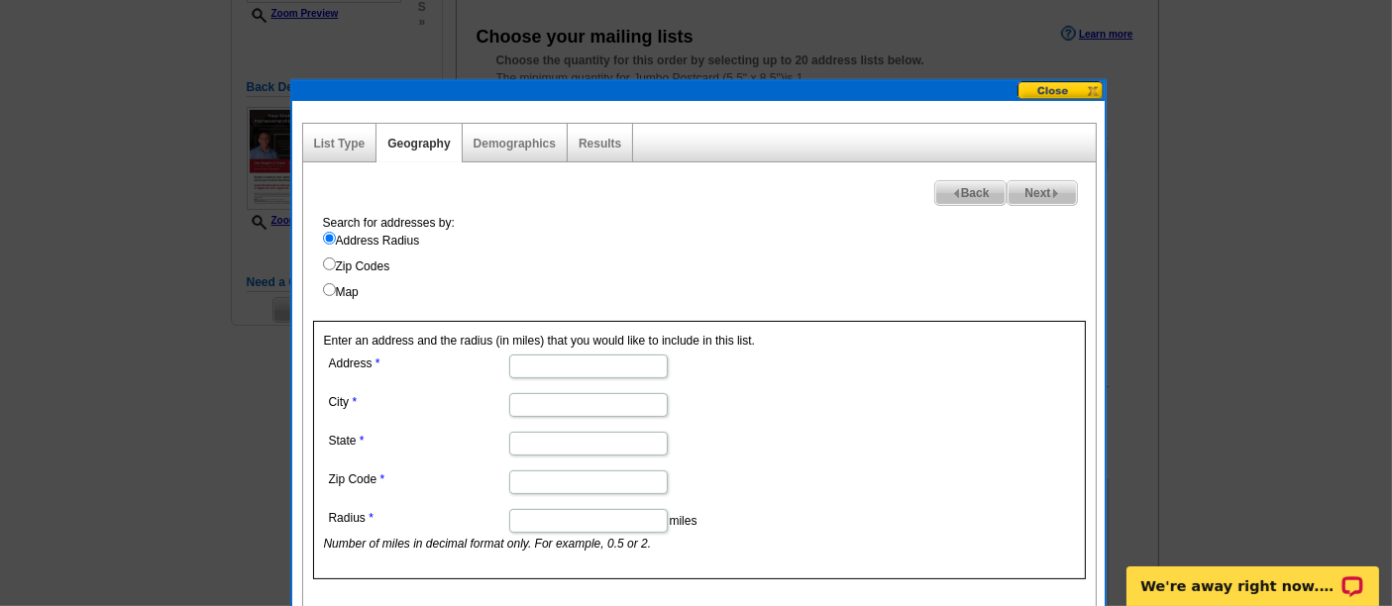
click at [551, 362] on input "Address" at bounding box center [588, 367] width 158 height 24
paste input "[STREET_ADDRESS][PERSON_NAME]"
drag, startPoint x: 565, startPoint y: 368, endPoint x: 759, endPoint y: 342, distance: 195.9
click at [759, 342] on div "Enter an address and the radius (in miles) that you would like to include in th…" at bounding box center [699, 450] width 773 height 259
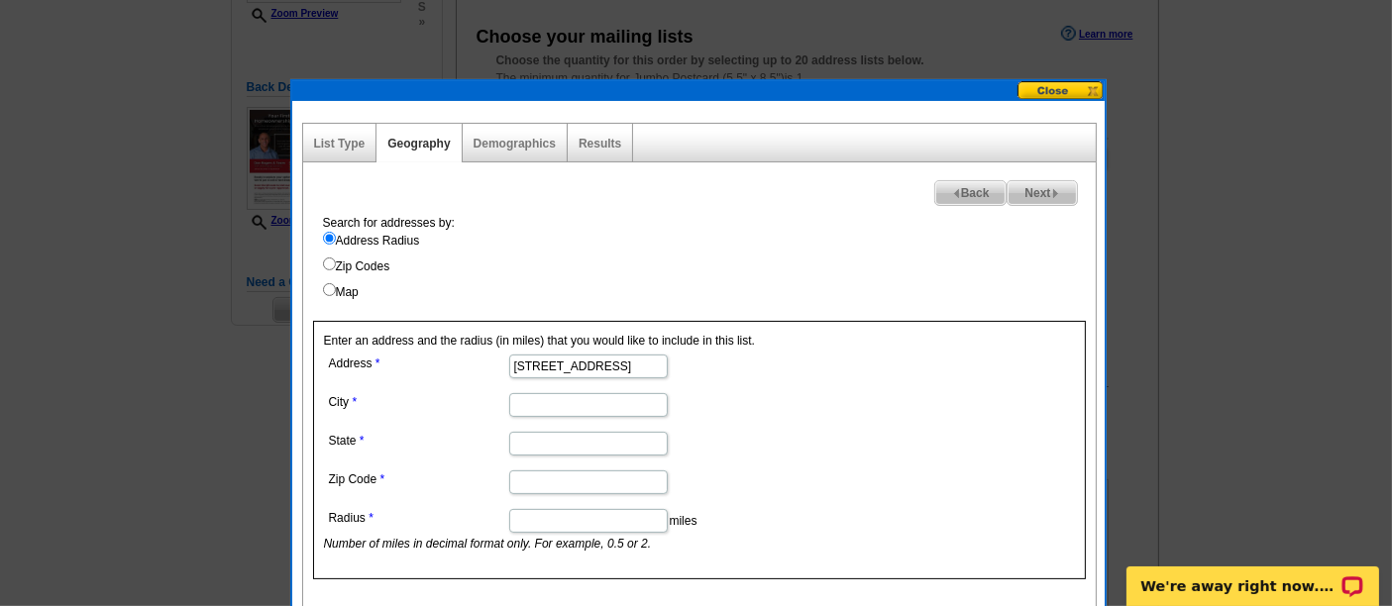
scroll to position [0, 0]
type input "[STREET_ADDRESS]"
drag, startPoint x: 725, startPoint y: 393, endPoint x: 704, endPoint y: 394, distance: 20.8
click at [704, 394] on dd at bounding box center [587, 403] width 527 height 31
click at [617, 406] on input "City" at bounding box center [588, 405] width 158 height 24
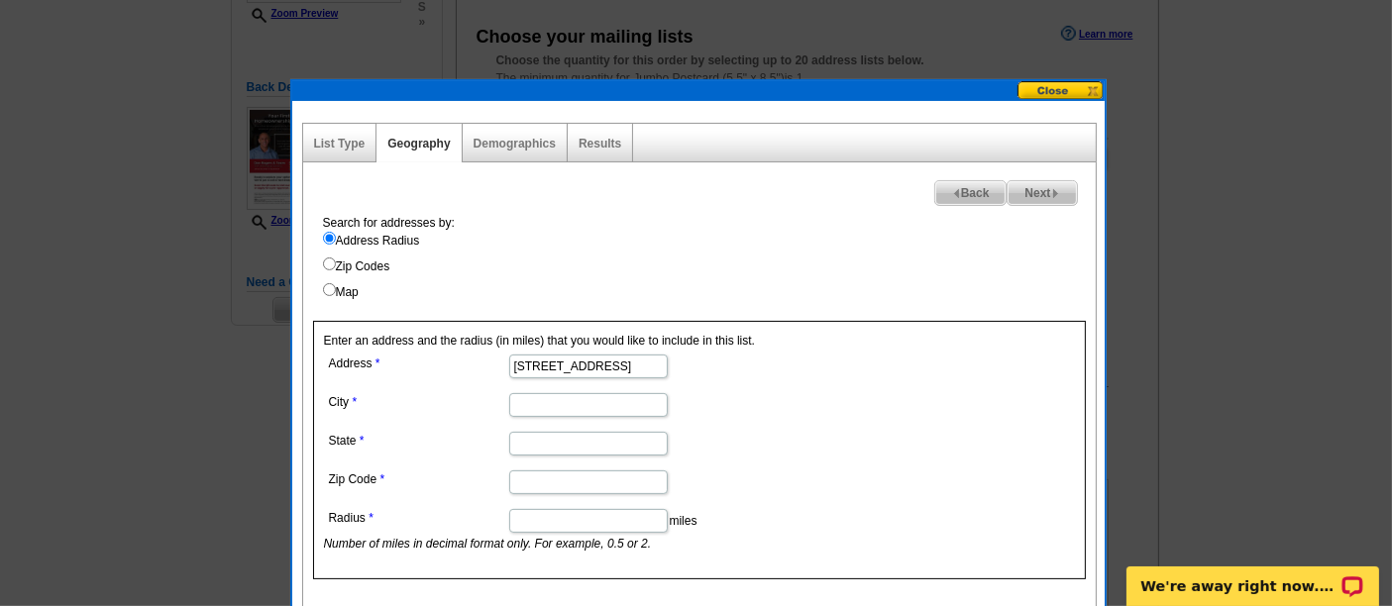
paste input "Berwyn, IL 60402"
click at [589, 405] on input "Berwyn, IL 60402" at bounding box center [588, 405] width 158 height 24
type input "Berwyn, [GEOGRAPHIC_DATA]"
click at [572, 474] on input "Zip Code" at bounding box center [588, 483] width 158 height 24
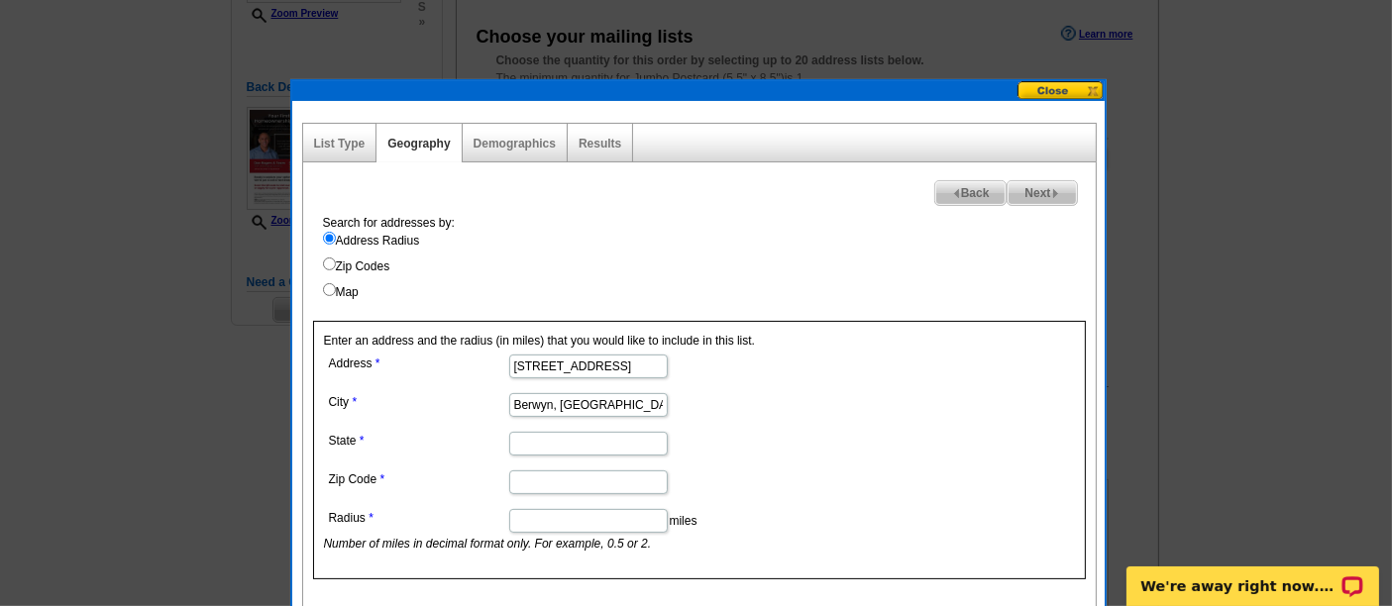
paste input "60402"
type input "60402"
click at [551, 438] on input "State" at bounding box center [588, 444] width 158 height 24
type input "IL"
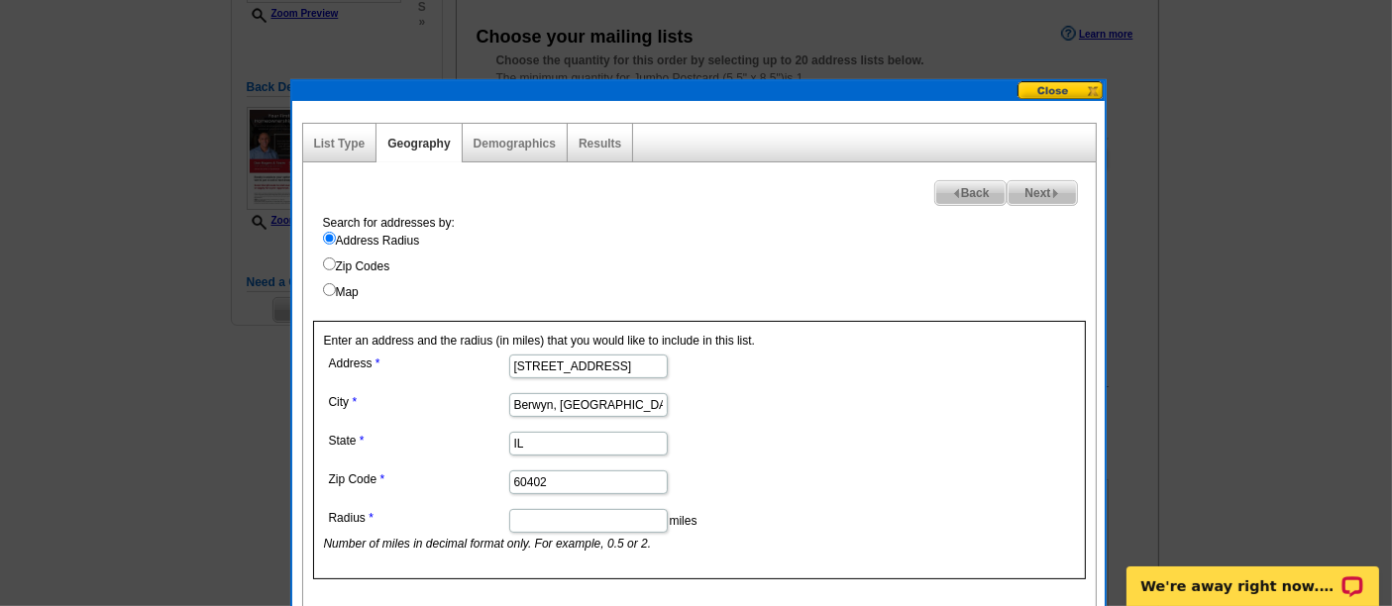
click at [595, 406] on input "Berwyn, [GEOGRAPHIC_DATA]" at bounding box center [588, 405] width 158 height 24
type input "Berwyn"
click at [604, 510] on input "Radius" at bounding box center [588, 521] width 158 height 24
click at [1055, 577] on div "Search for addresses by: Address Radius Zip Codes Map Enter an address and the …" at bounding box center [699, 410] width 792 height 393
click at [591, 513] on input ".25" at bounding box center [588, 521] width 158 height 24
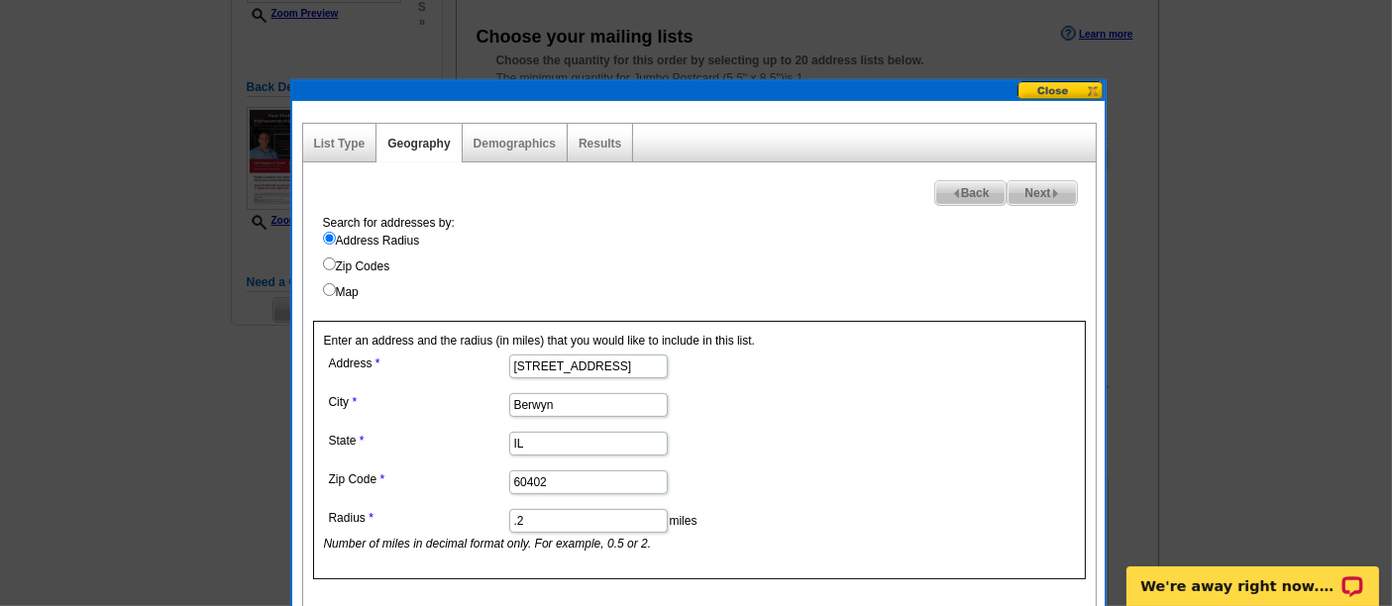
type input ".2"
click at [993, 216] on div "Search for addresses by: Address Radius Zip Codes Map" at bounding box center [704, 257] width 783 height 87
click at [1021, 199] on span "Next" at bounding box center [1041, 193] width 68 height 24
select select
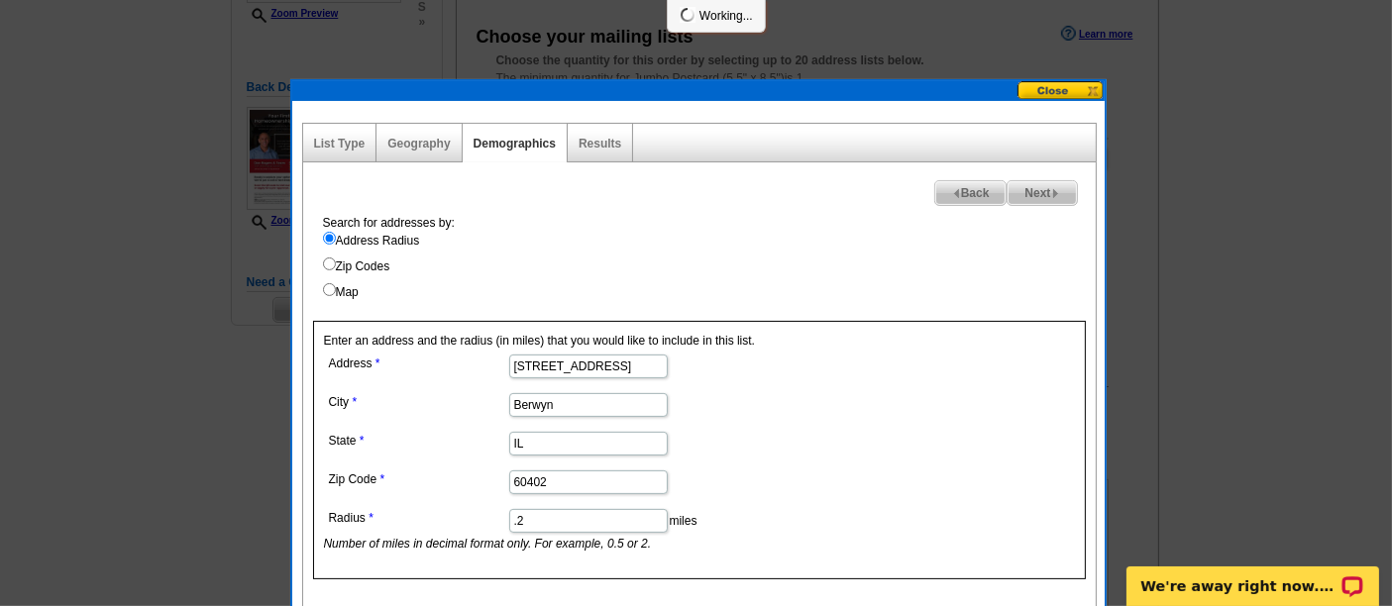
select select
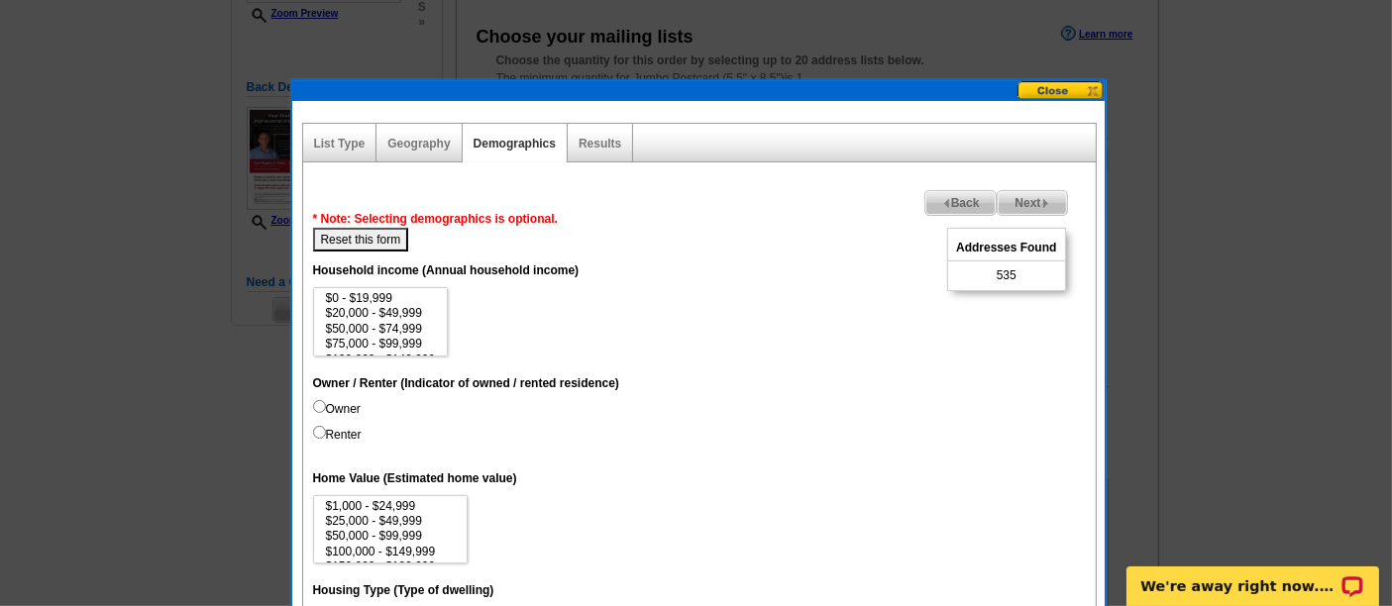
click at [1021, 199] on span "Next" at bounding box center [1032, 203] width 68 height 24
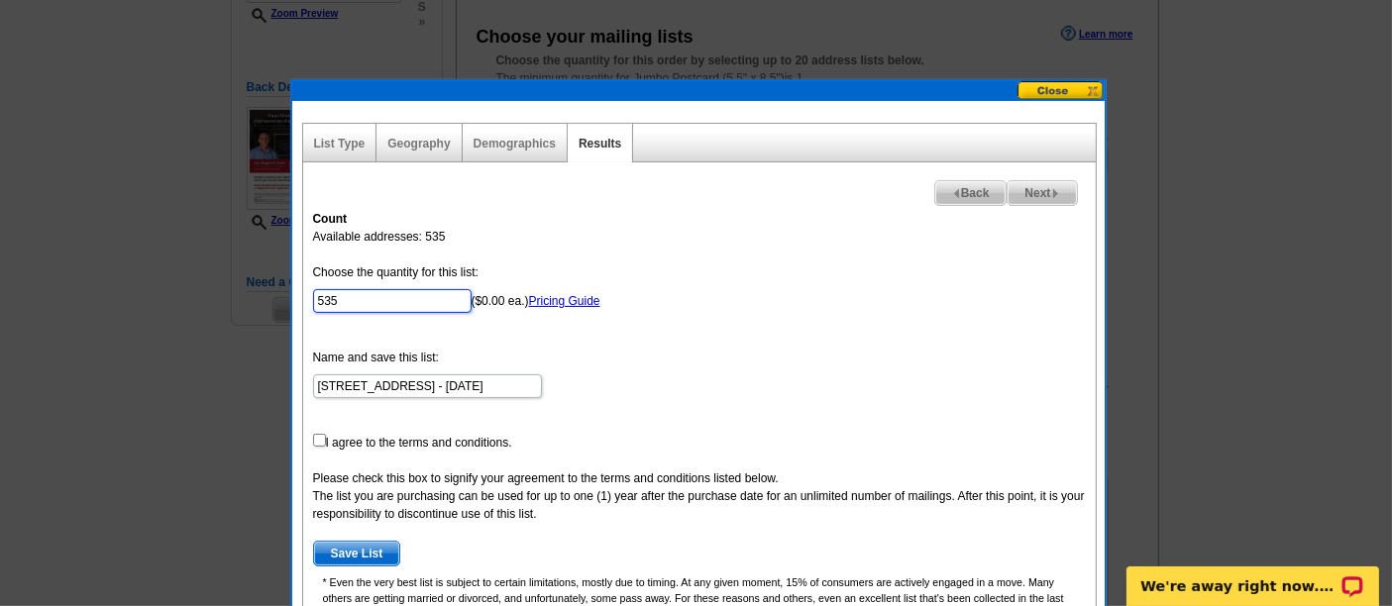
click at [426, 307] on input "535" at bounding box center [392, 301] width 158 height 24
type input "100"
click at [322, 434] on input "checkbox" at bounding box center [319, 440] width 13 height 13
checkbox input "true"
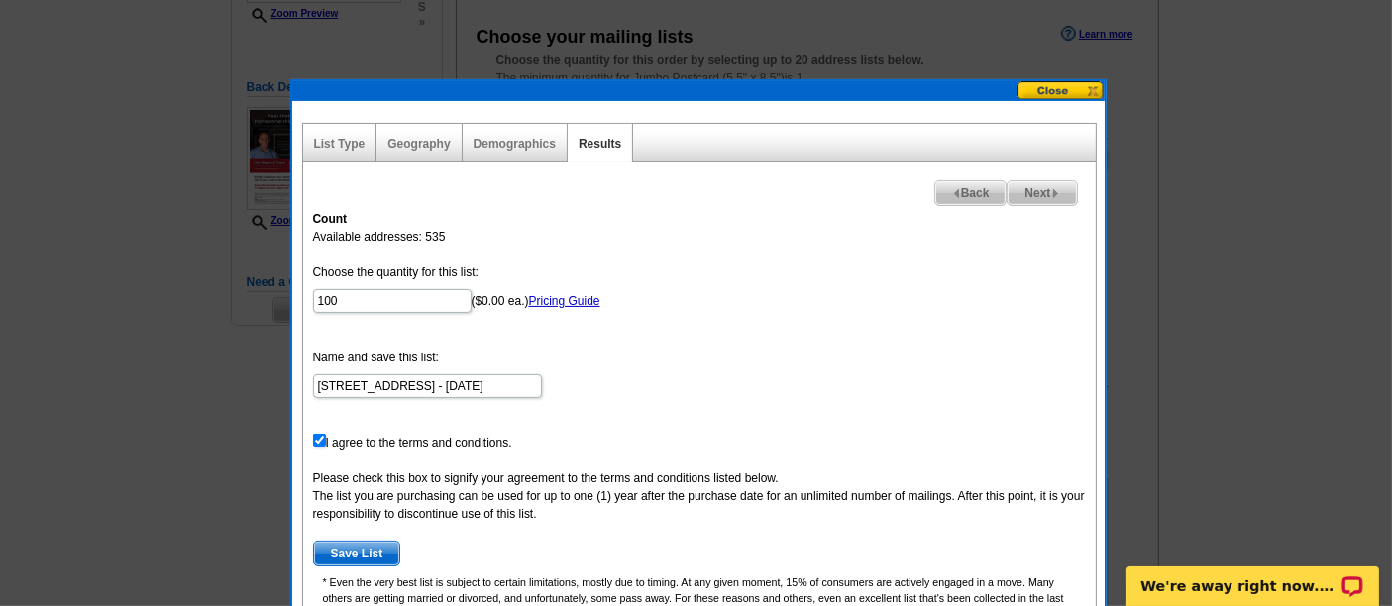
click at [345, 545] on span "Save List" at bounding box center [357, 554] width 86 height 24
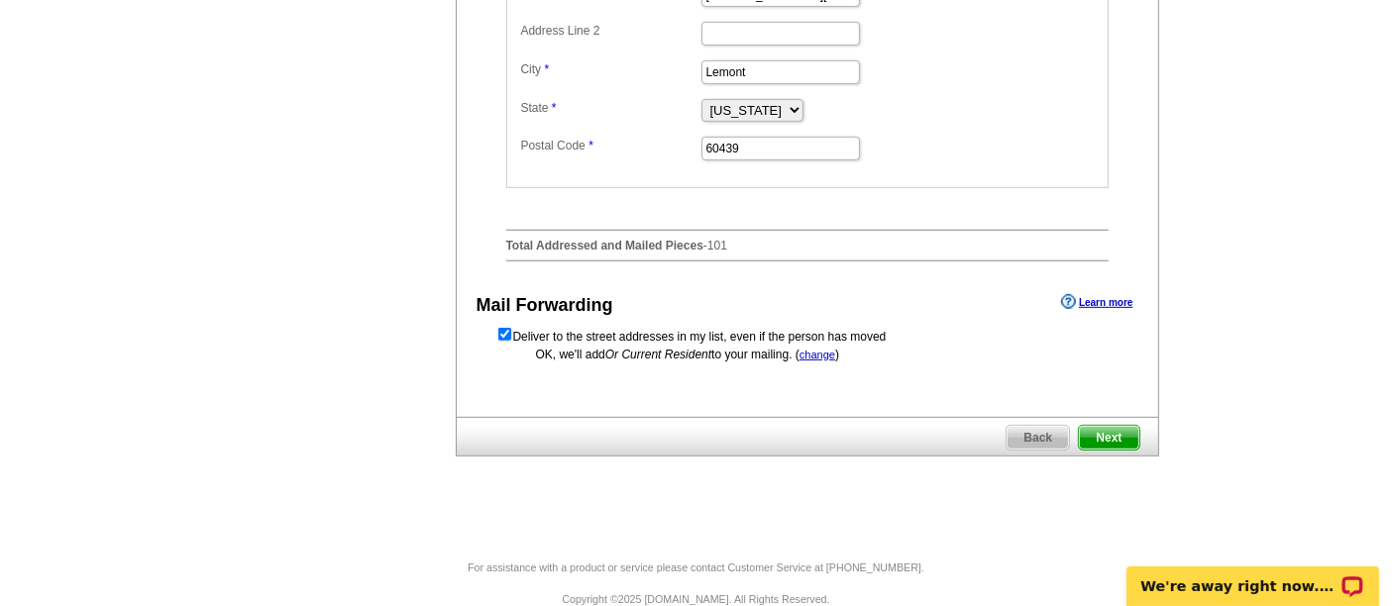
scroll to position [959, 0]
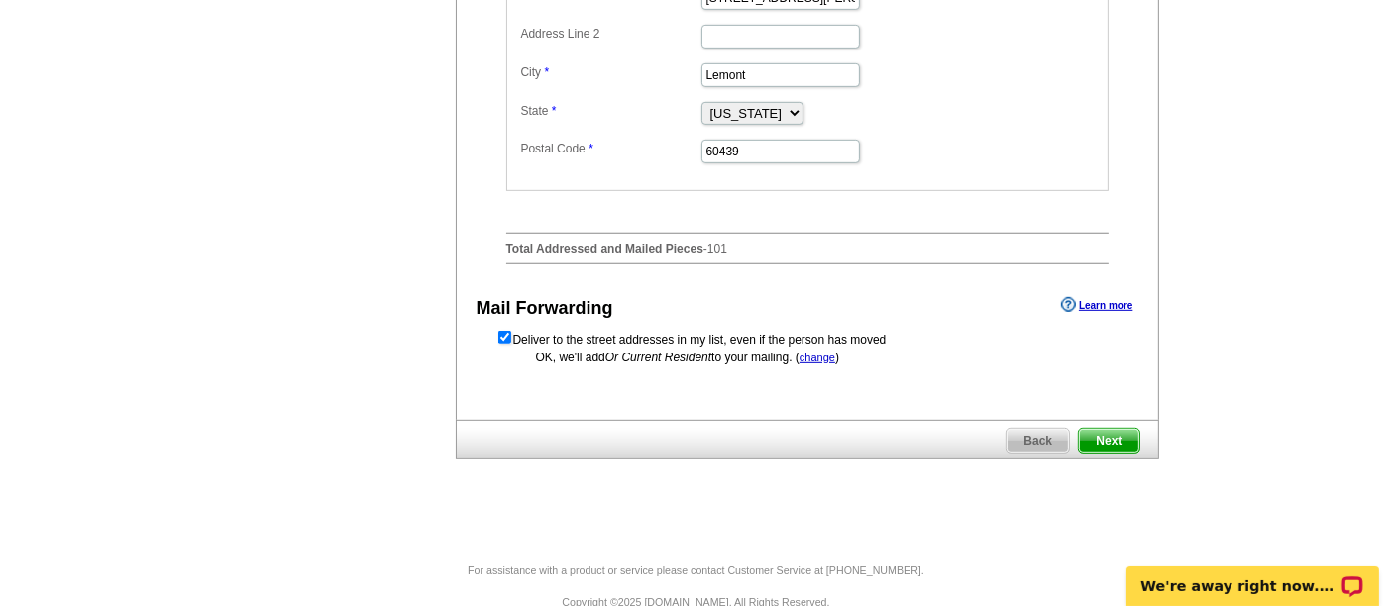
click at [1104, 453] on span "Next" at bounding box center [1108, 441] width 59 height 24
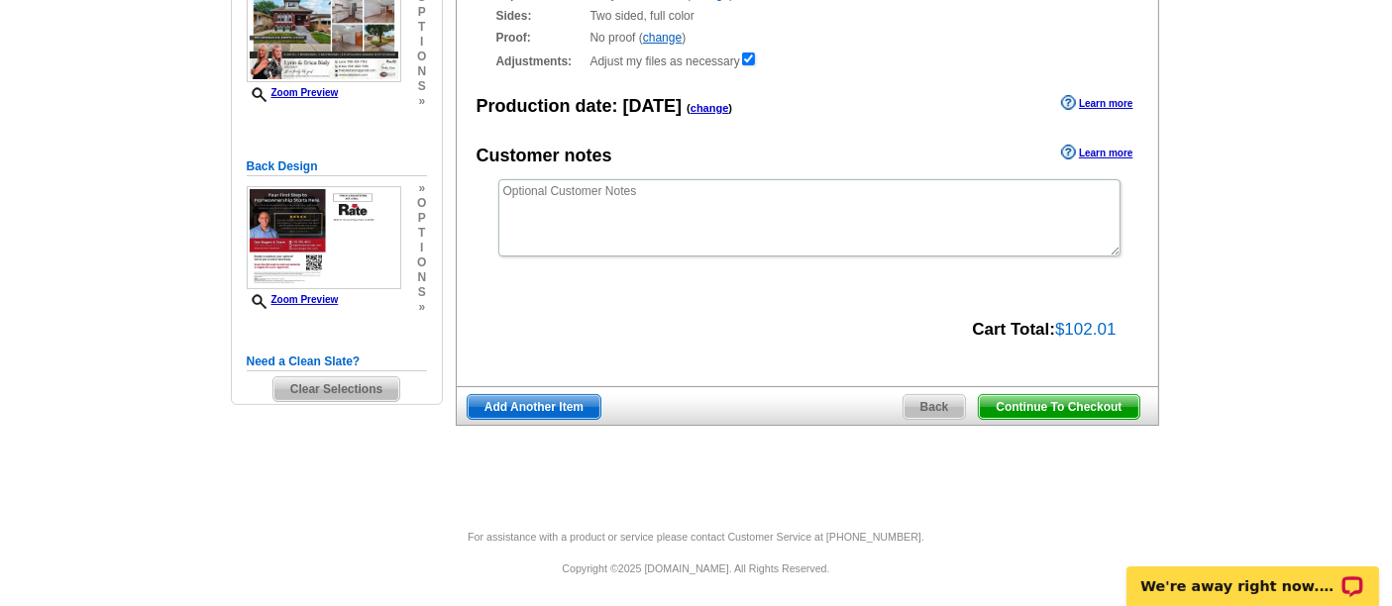
scroll to position [274, 0]
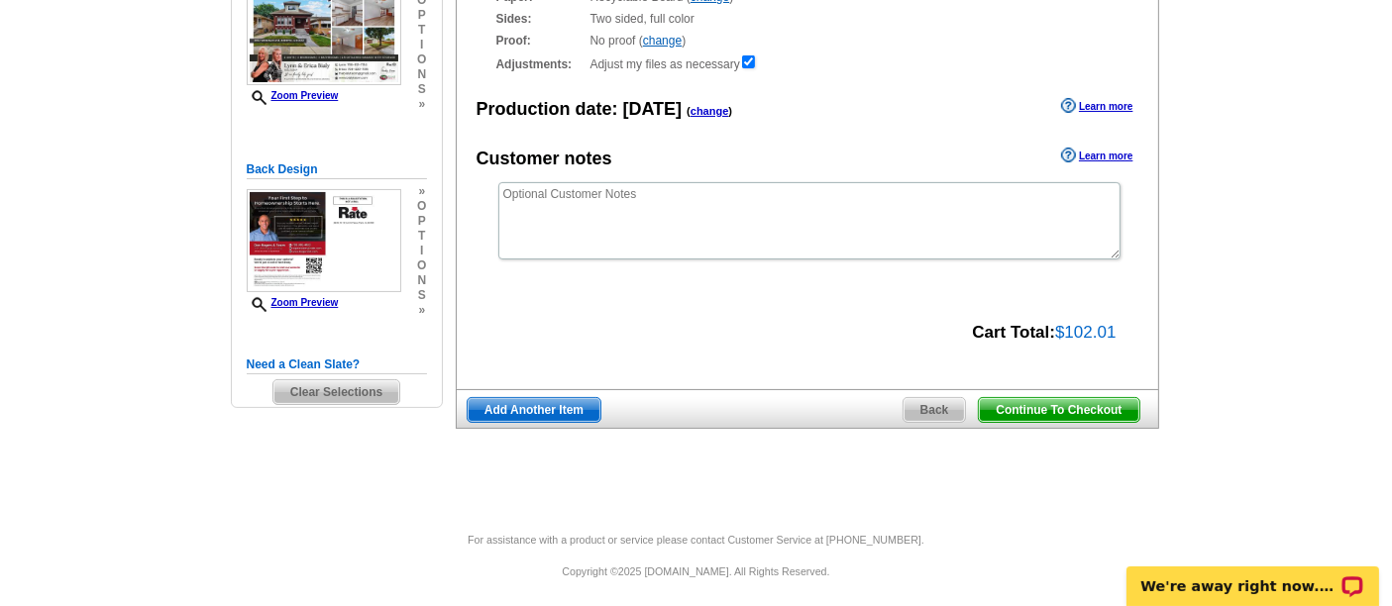
click at [1063, 410] on span "Continue To Checkout" at bounding box center [1058, 410] width 159 height 24
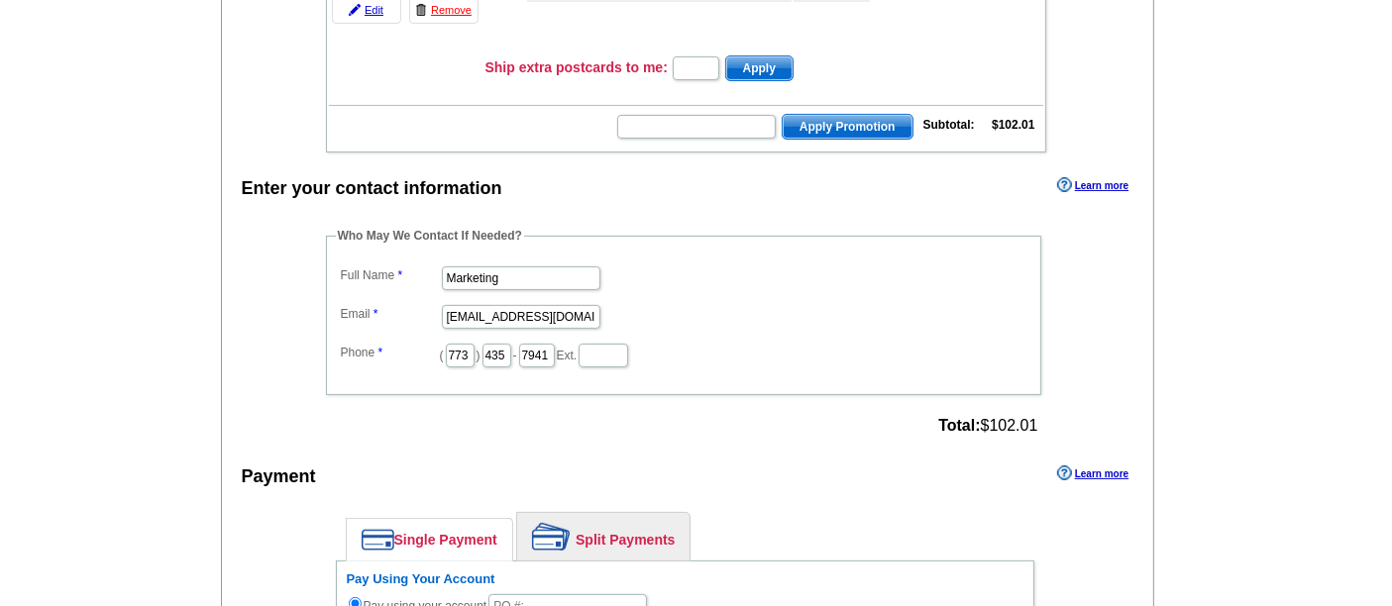
scroll to position [426, 0]
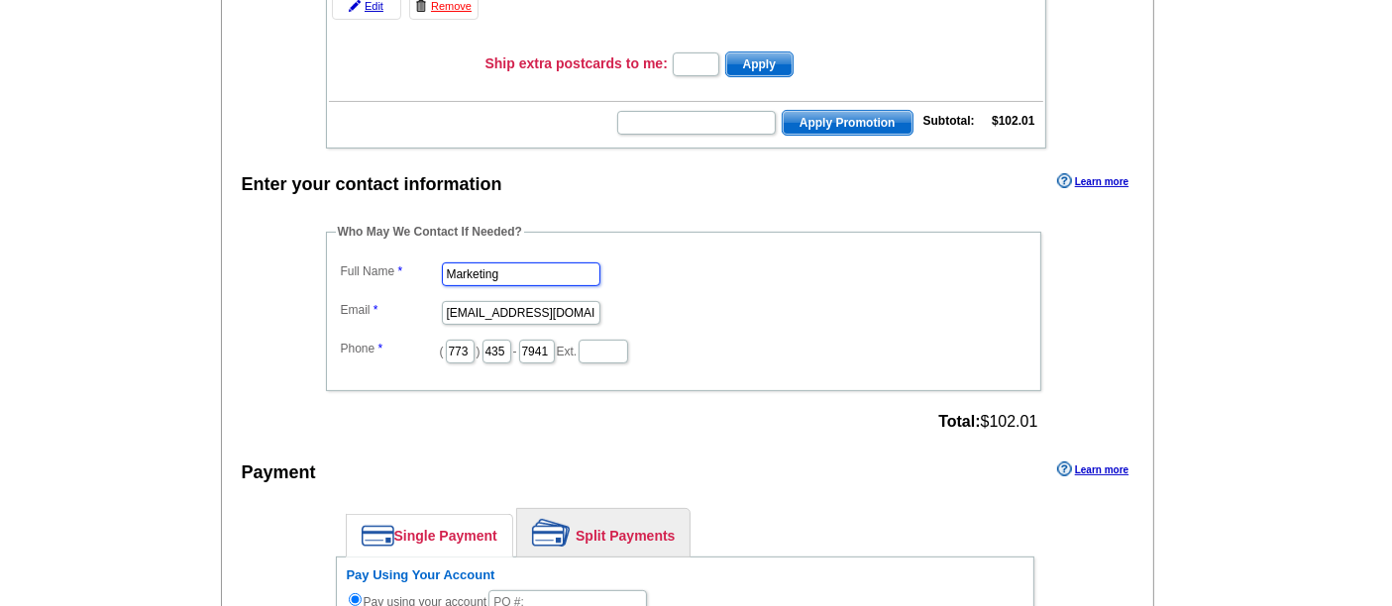
click at [497, 264] on input "Marketing" at bounding box center [521, 275] width 158 height 24
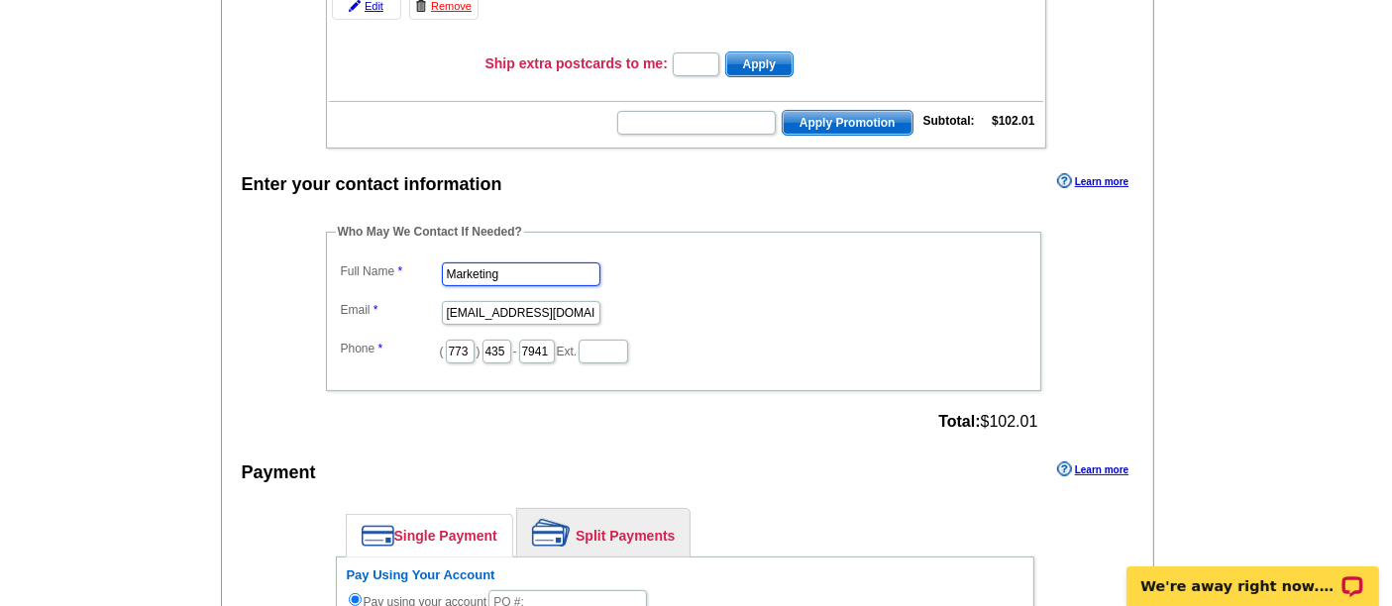
click at [497, 264] on input "Marketing" at bounding box center [521, 275] width 158 height 24
type input "[PERSON_NAME]"
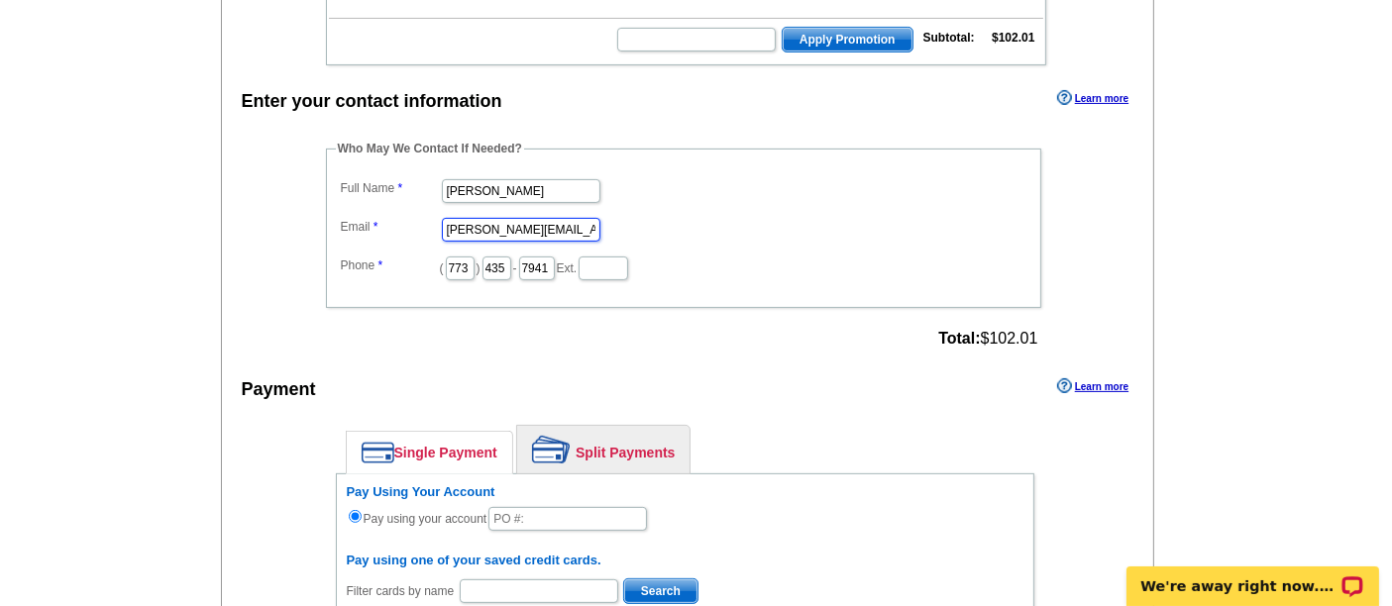
scroll to position [506, 0]
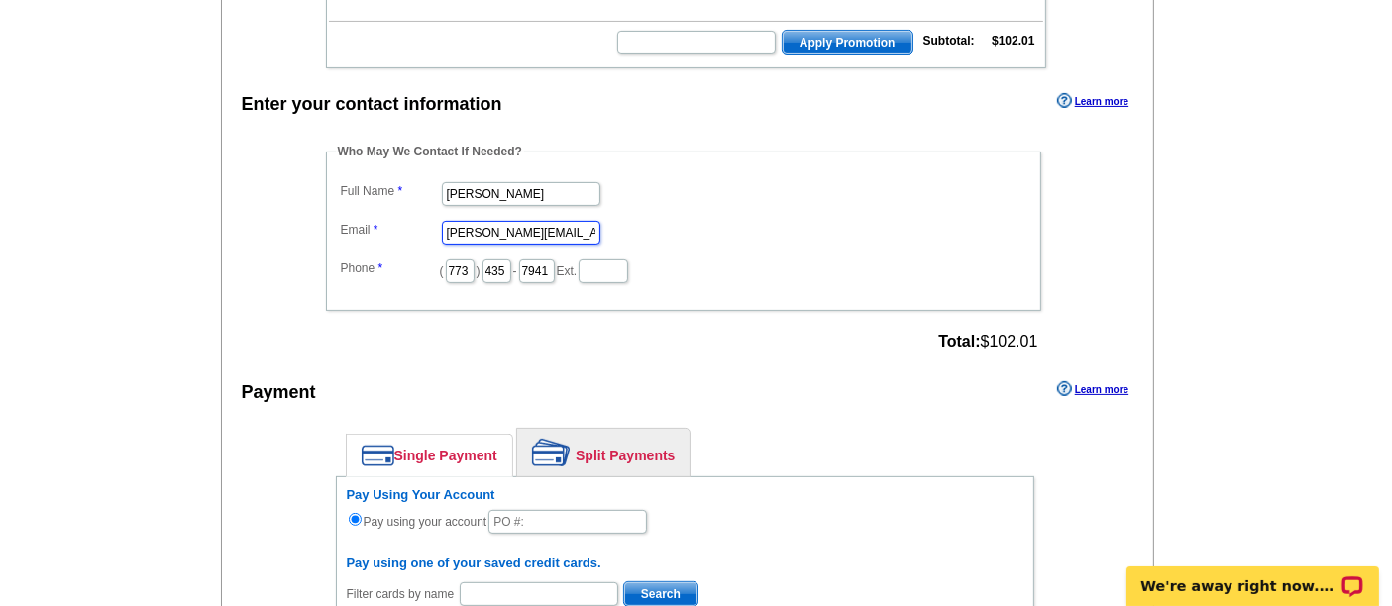
type input "[PERSON_NAME][EMAIL_ADDRESS][PERSON_NAME][DOMAIN_NAME]"
click at [656, 440] on link "Split Payments" at bounding box center [603, 453] width 172 height 48
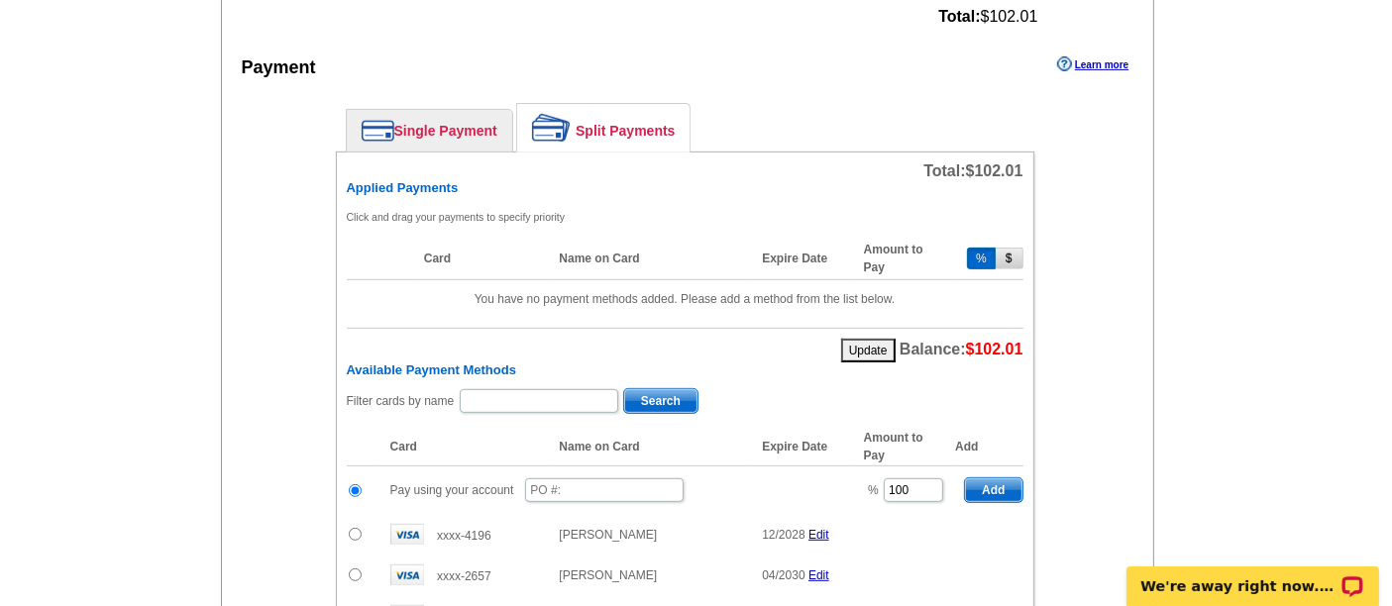
scroll to position [846, 0]
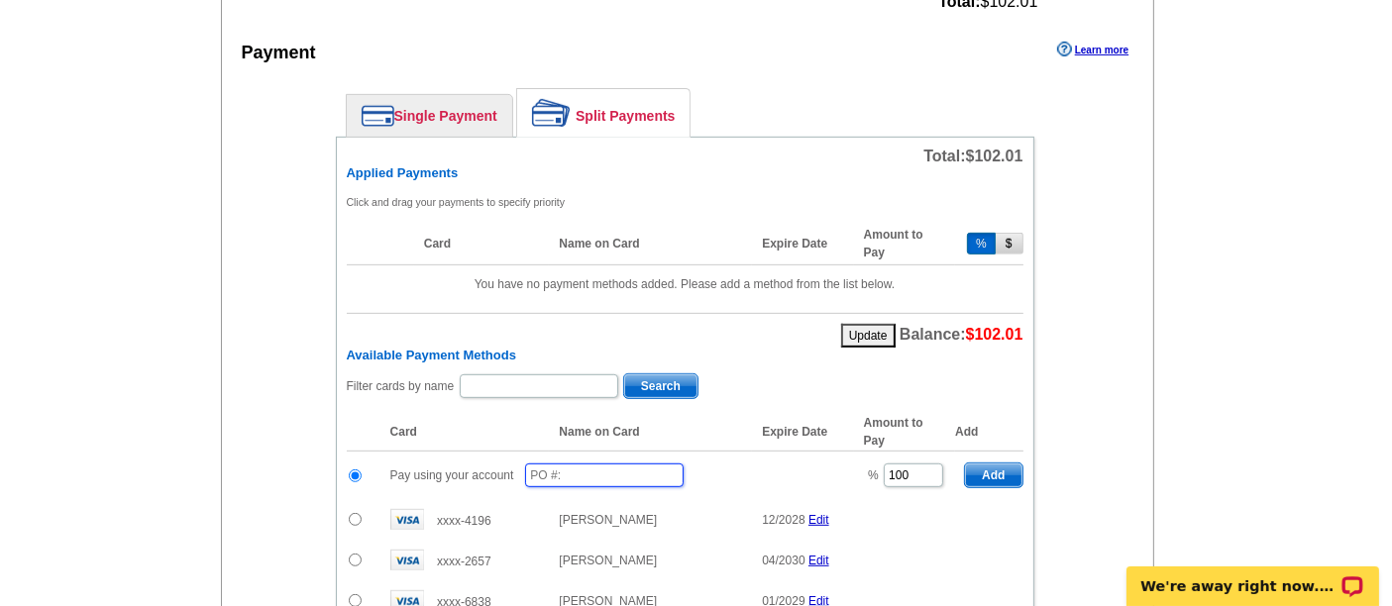
click at [555, 464] on input "text" at bounding box center [604, 476] width 158 height 24
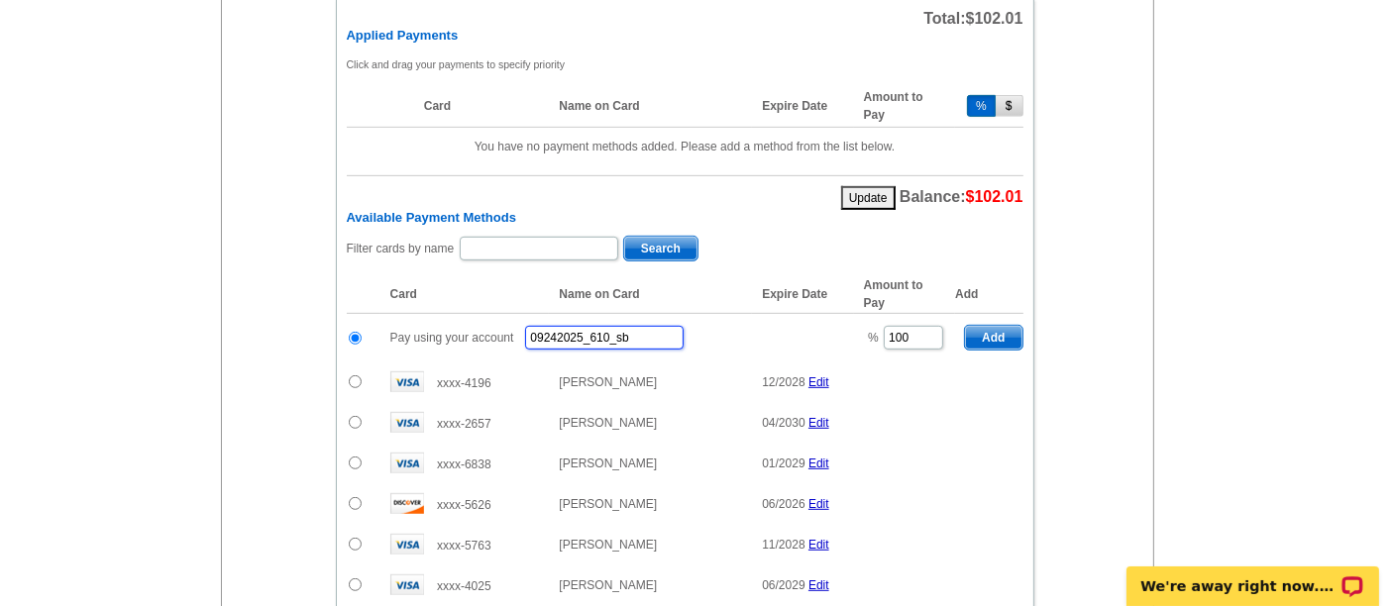
scroll to position [985, 0]
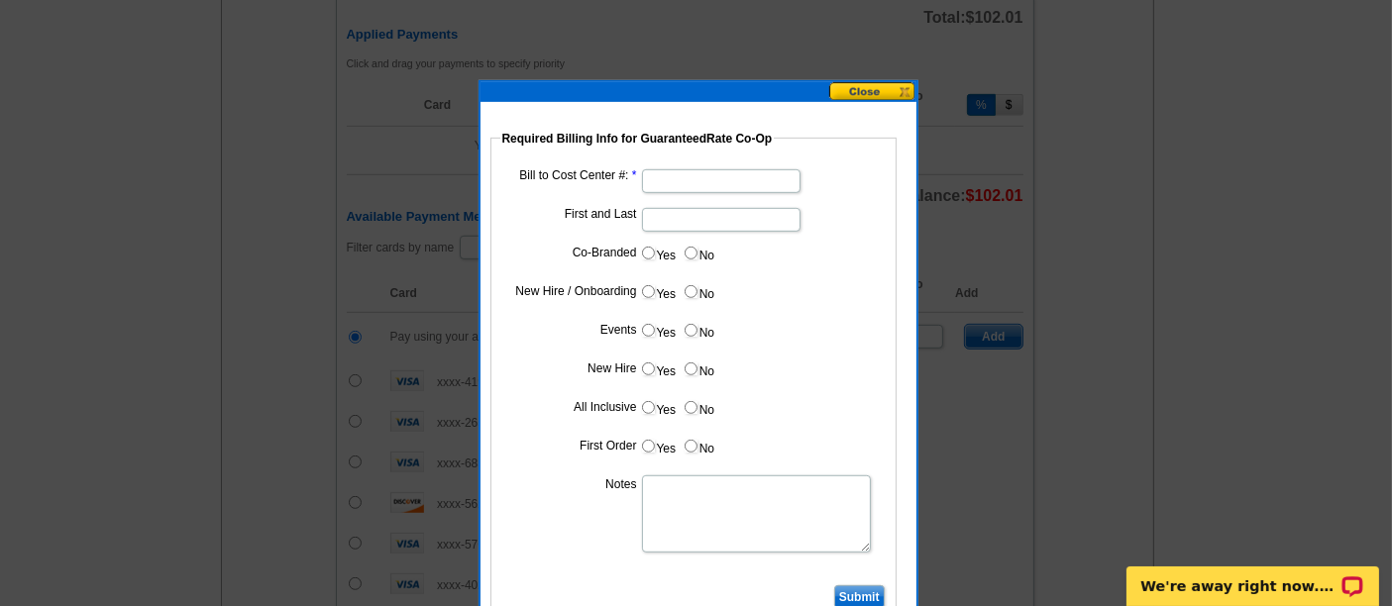
type input "09242025_610_sb"
click at [703, 187] on input "Bill to Cost Center #:" at bounding box center [721, 181] width 158 height 24
type input "1700"
type input "[PERSON_NAME]"
click at [645, 247] on input "Yes" at bounding box center [648, 253] width 13 height 13
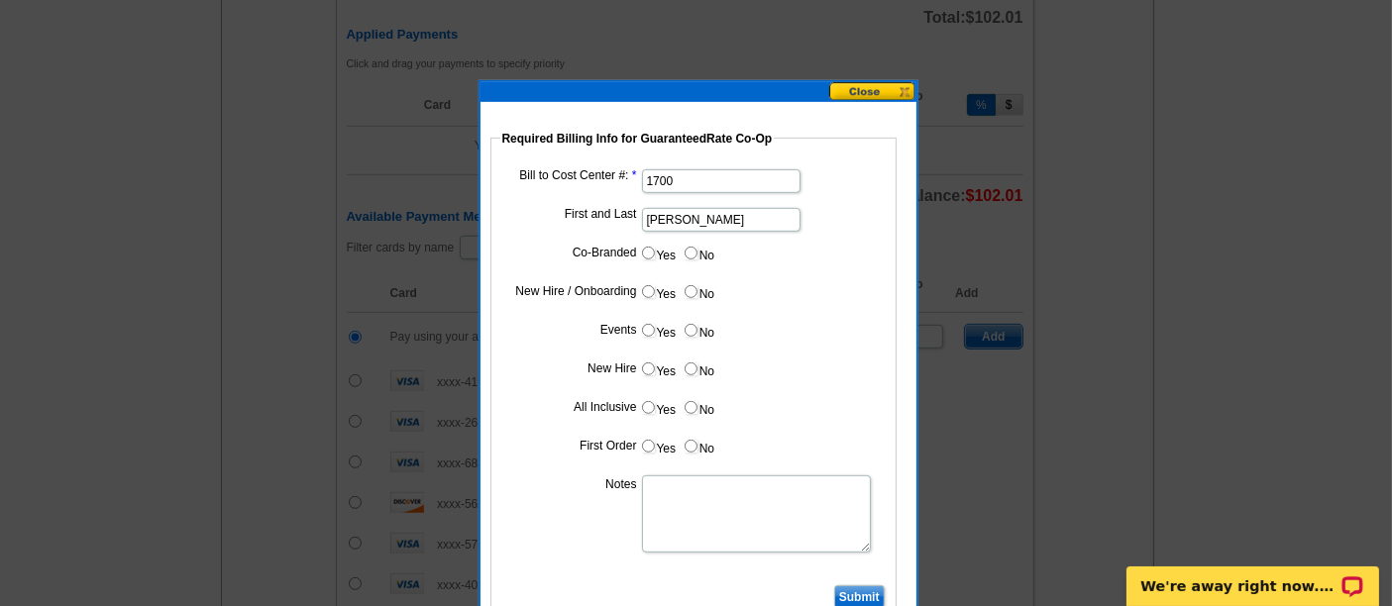
radio input "true"
click at [702, 300] on input "Cost paid by cobrand" at bounding box center [721, 297] width 158 height 24
type input "50%"
click at [689, 333] on label "No" at bounding box center [699, 330] width 32 height 23
click at [689, 333] on input "No" at bounding box center [690, 330] width 13 height 13
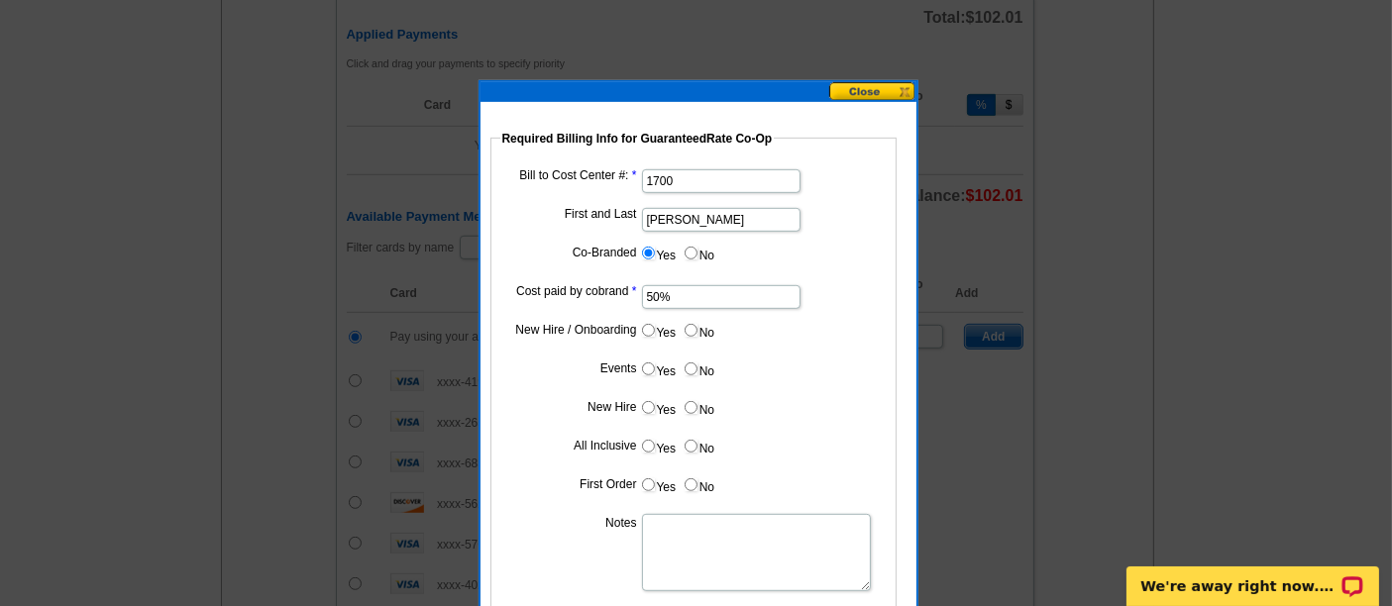
radio input "true"
click at [694, 373] on label "No" at bounding box center [699, 369] width 32 height 23
click at [694, 373] on input "No" at bounding box center [690, 369] width 13 height 13
radio input "true"
click at [693, 401] on input "No" at bounding box center [690, 407] width 13 height 13
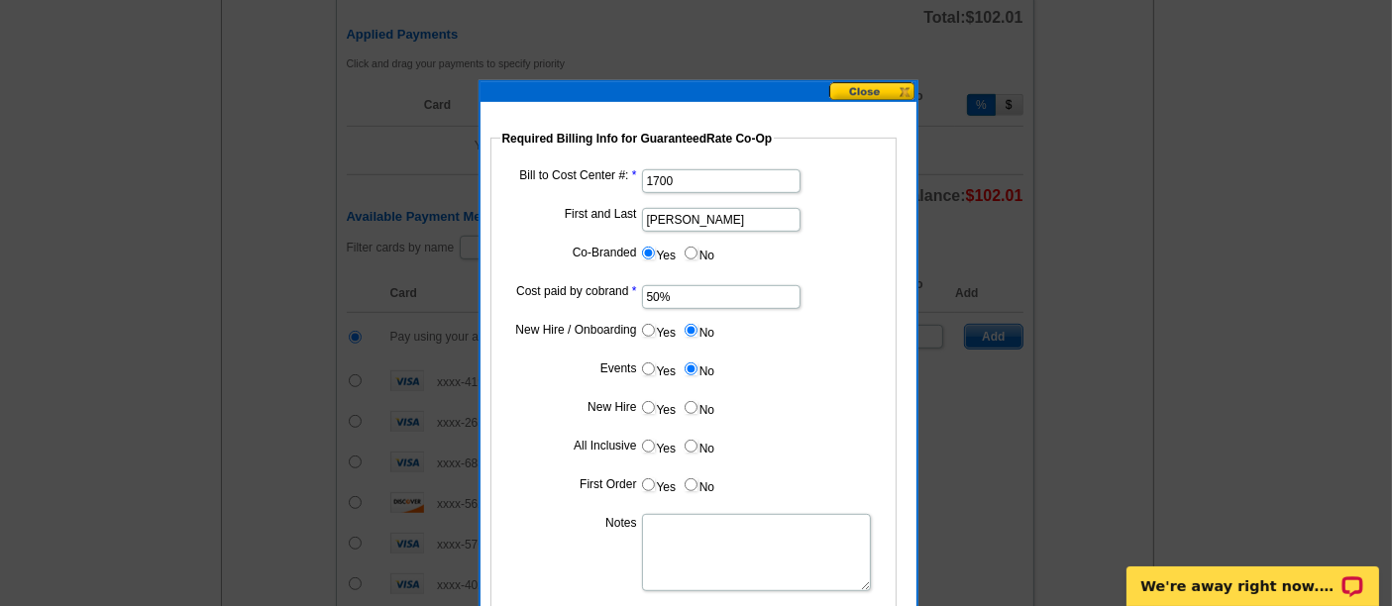
radio input "true"
click at [693, 435] on label "No" at bounding box center [699, 446] width 32 height 23
click at [693, 440] on input "No" at bounding box center [690, 446] width 13 height 13
radio input "true"
click at [694, 478] on input "No" at bounding box center [690, 484] width 13 height 13
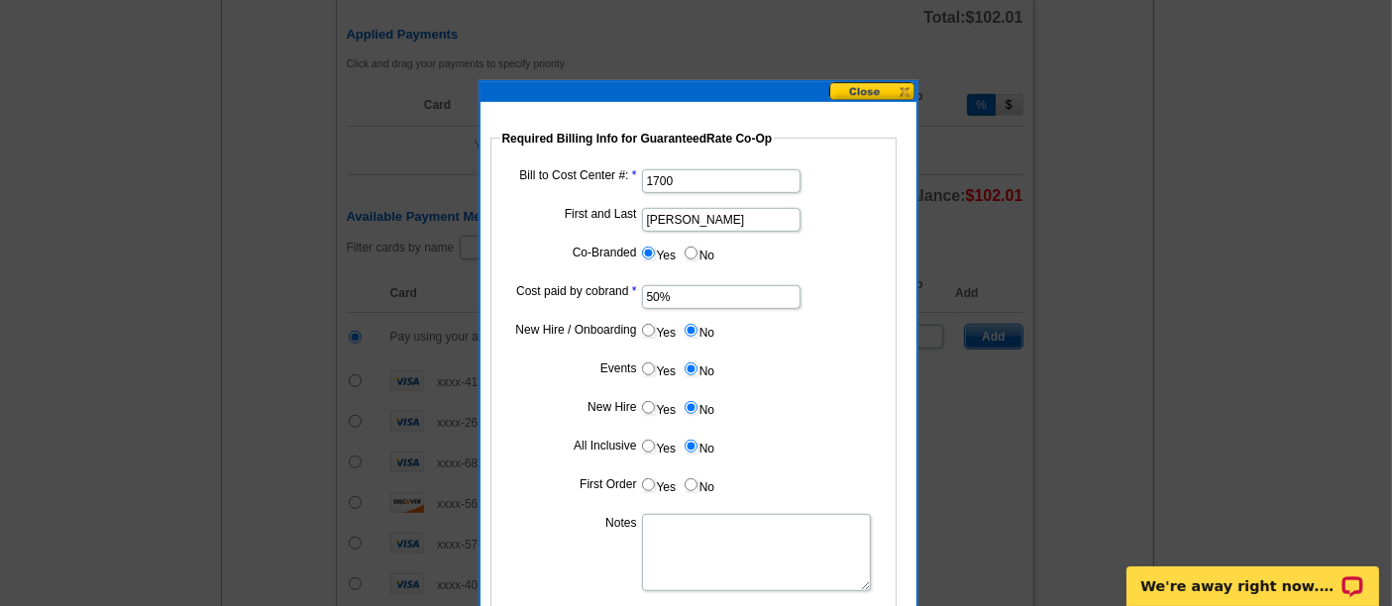
radio input "true"
click at [701, 532] on textarea "Notes" at bounding box center [756, 552] width 229 height 77
click at [702, 554] on textarea "Bill to Dan Rogers at 1700" at bounding box center [756, 552] width 229 height 77
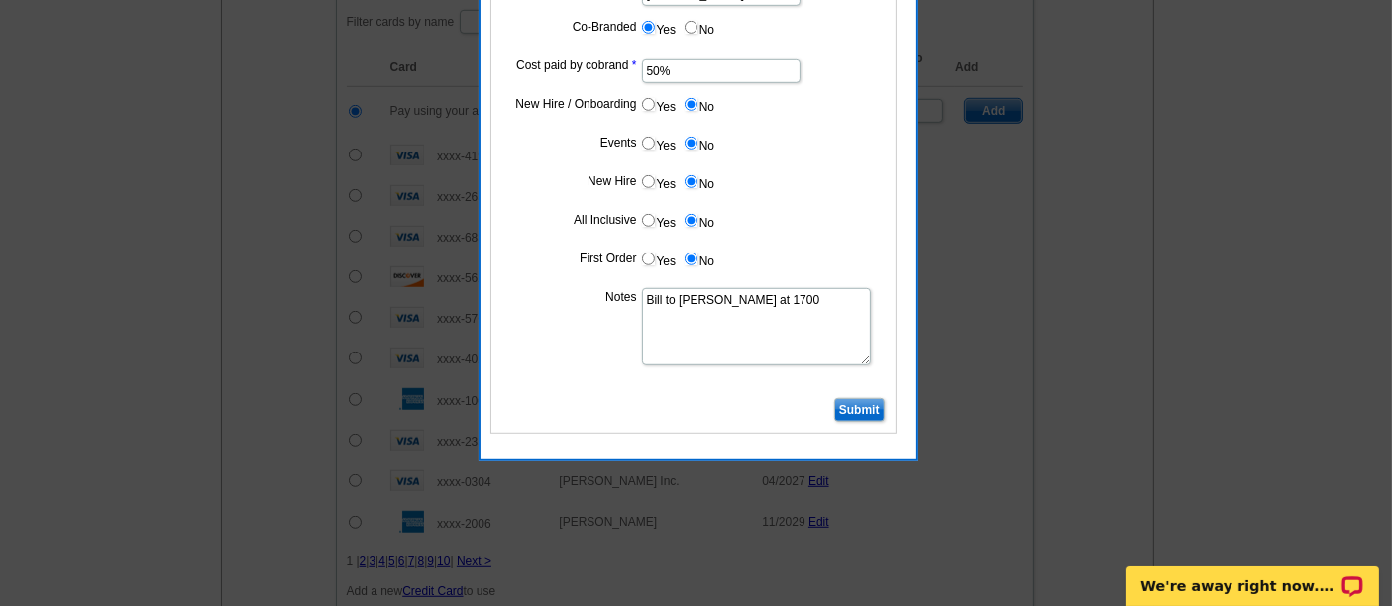
scroll to position [1213, 0]
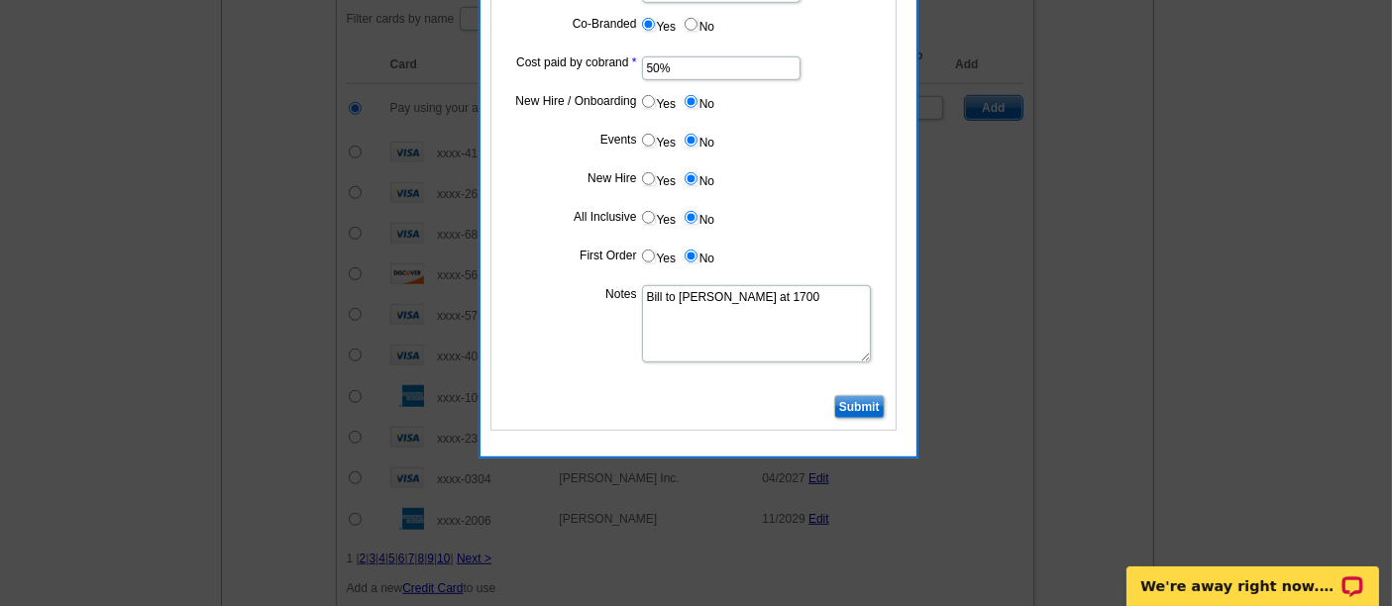
type textarea "Bill to Dan Rogers at 1700"
click at [853, 407] on input "Submit" at bounding box center [859, 407] width 51 height 24
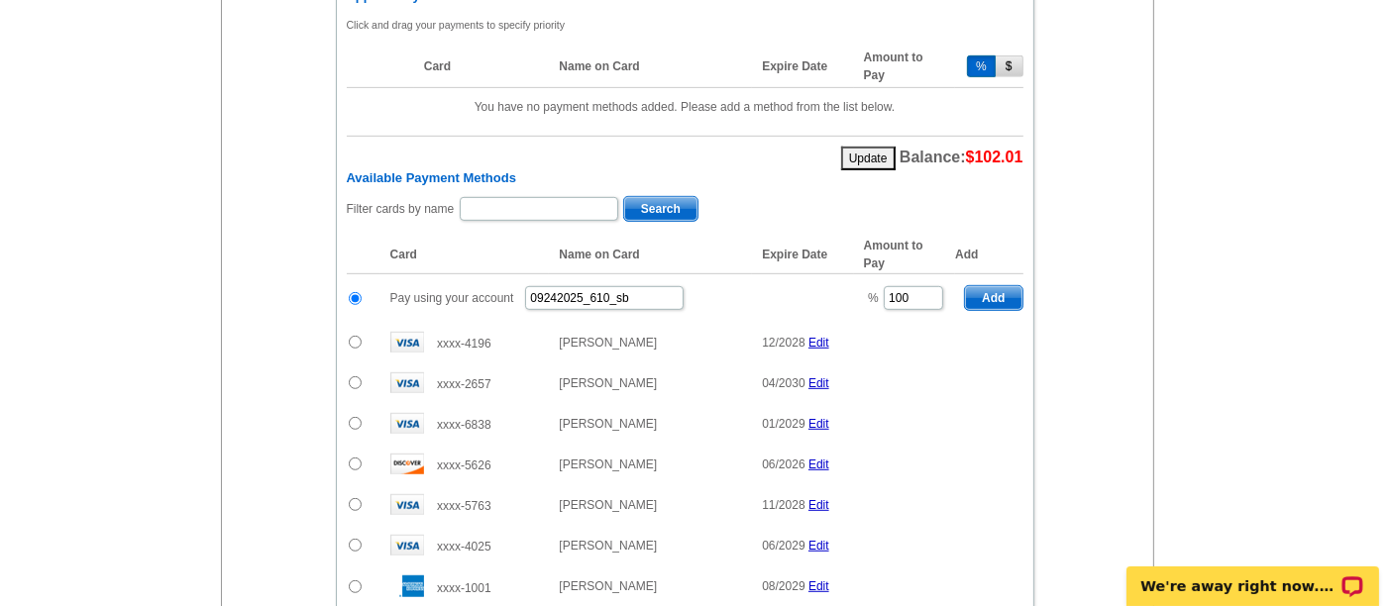
scroll to position [1027, 0]
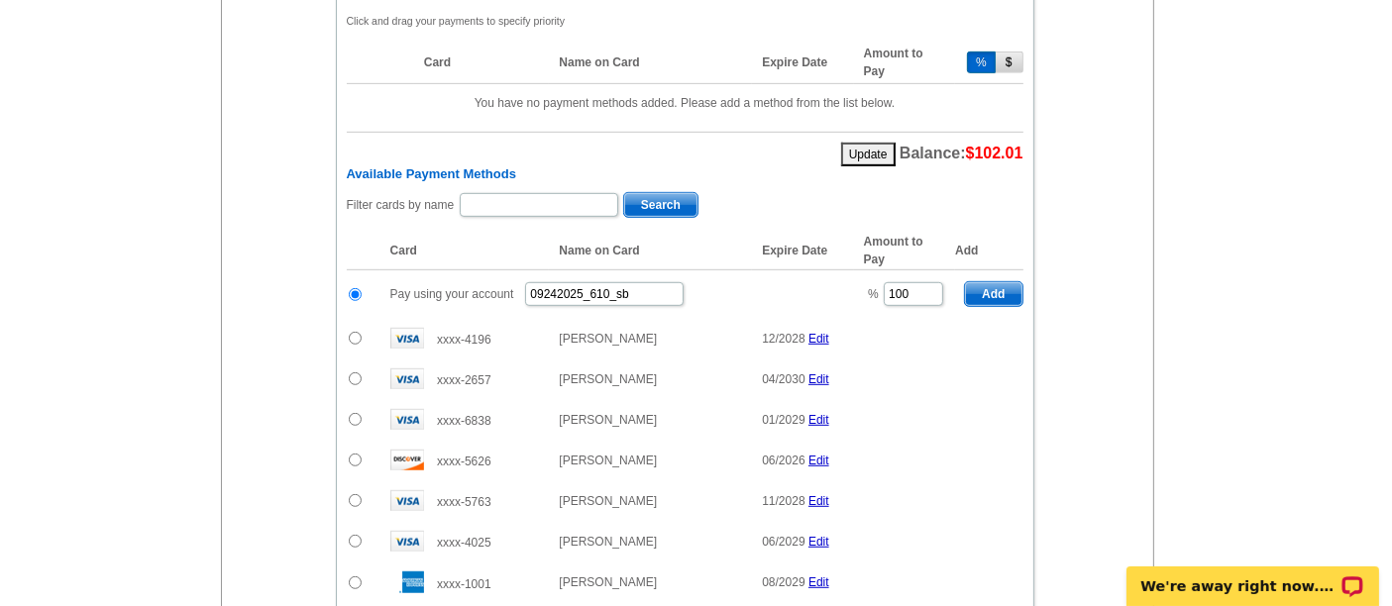
click at [919, 270] on td "% 100" at bounding box center [904, 294] width 101 height 49
click at [910, 282] on input "100" at bounding box center [913, 294] width 59 height 24
click at [996, 282] on span "Add" at bounding box center [993, 294] width 56 height 24
type input "100"
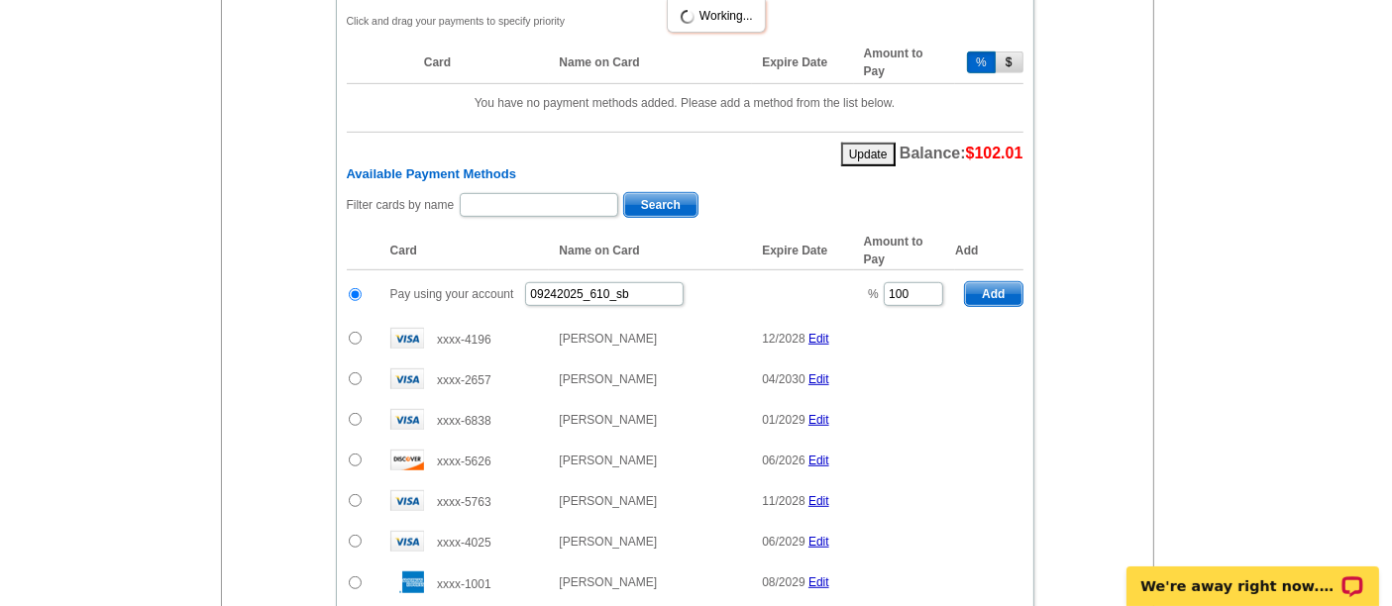
radio input "false"
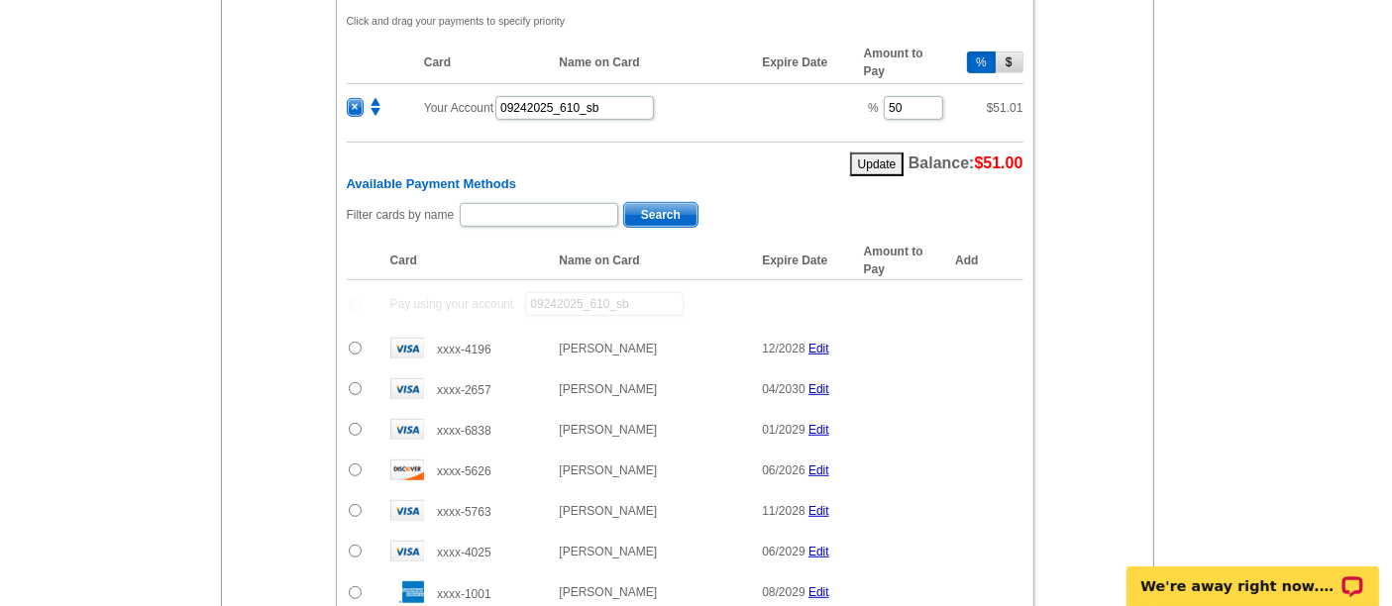
click at [568, 209] on div "Filter cards by name Search" at bounding box center [685, 216] width 677 height 31
click at [557, 203] on input "text" at bounding box center [539, 215] width 158 height 24
type input "erica"
click at [656, 203] on span "Search" at bounding box center [660, 215] width 73 height 24
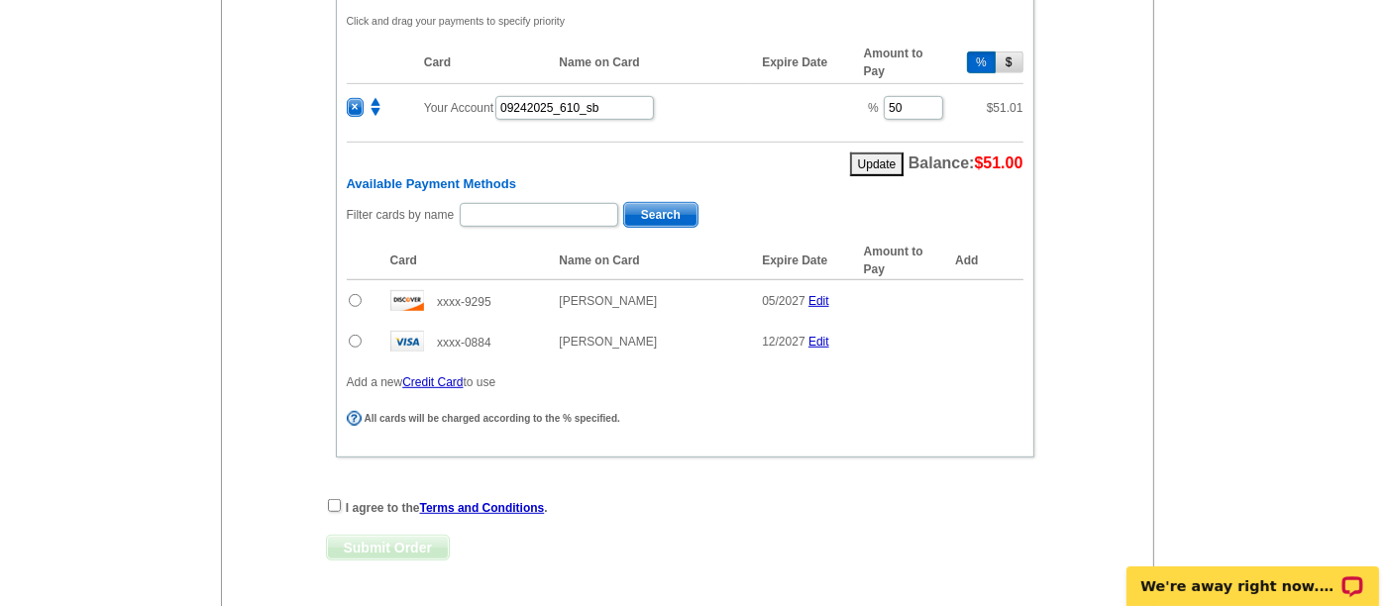
click at [349, 294] on input "radio" at bounding box center [355, 300] width 13 height 13
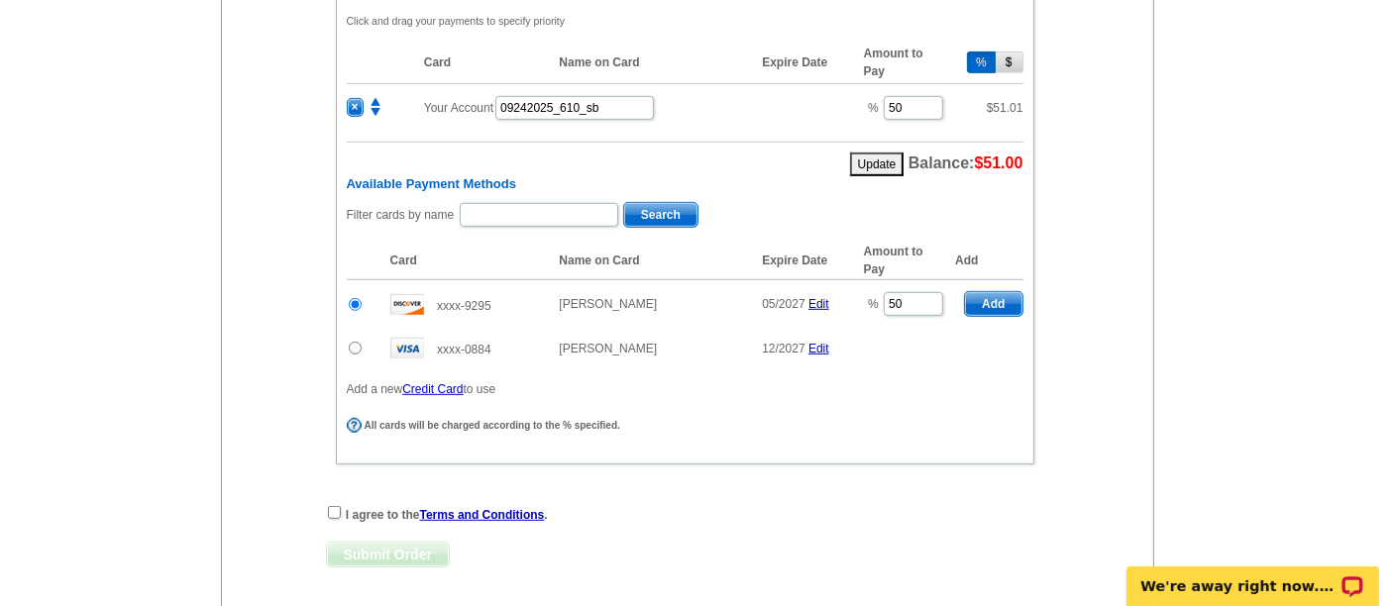
click at [1000, 292] on span "Add" at bounding box center [993, 304] width 56 height 24
radio input "false"
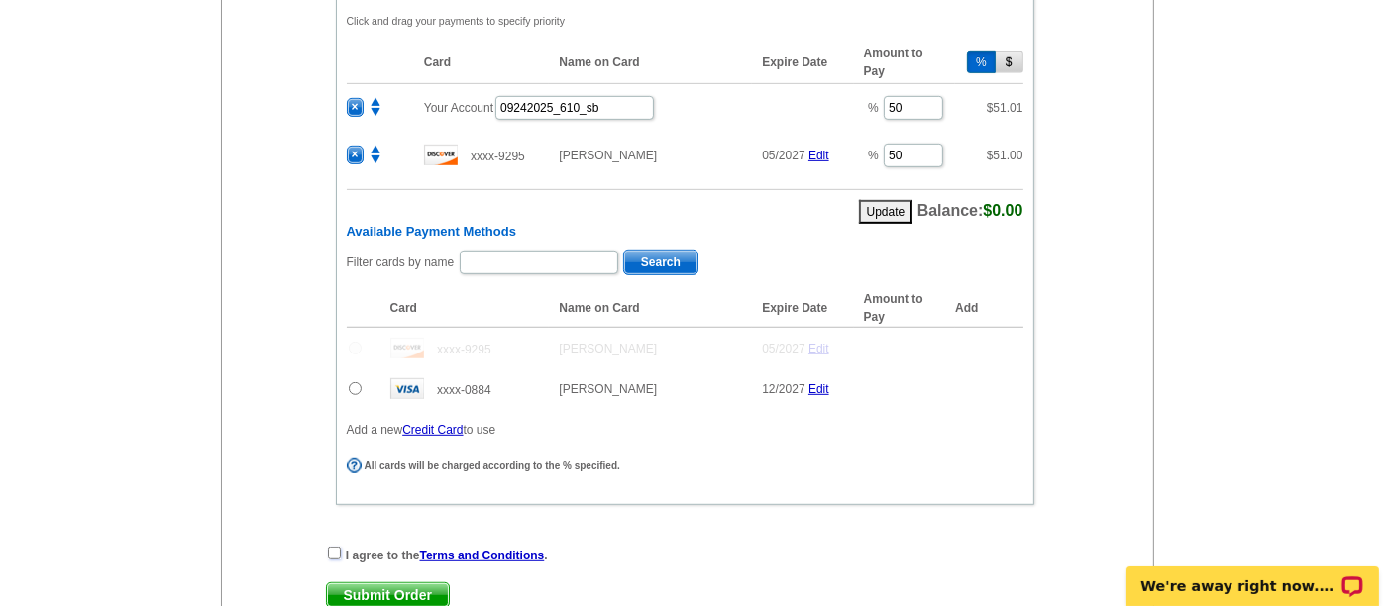
click at [335, 547] on input "checkbox" at bounding box center [334, 553] width 13 height 13
checkbox input "true"
click at [374, 583] on span "Submit Order" at bounding box center [388, 595] width 122 height 24
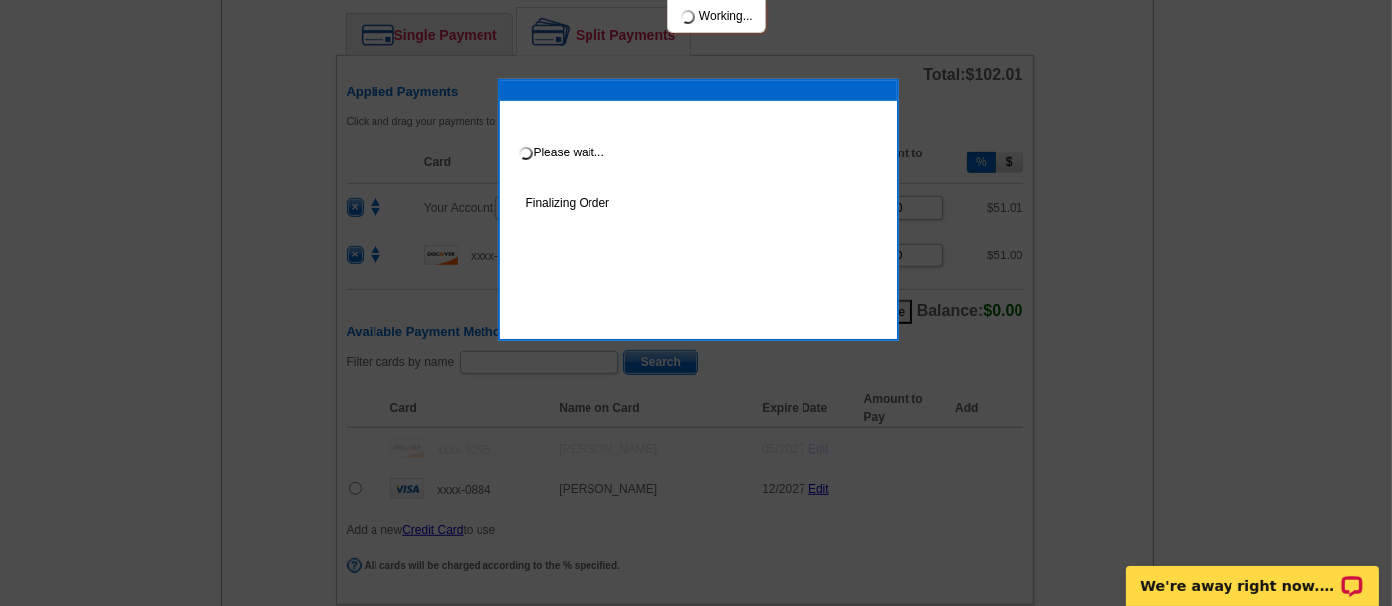
scroll to position [1126, 0]
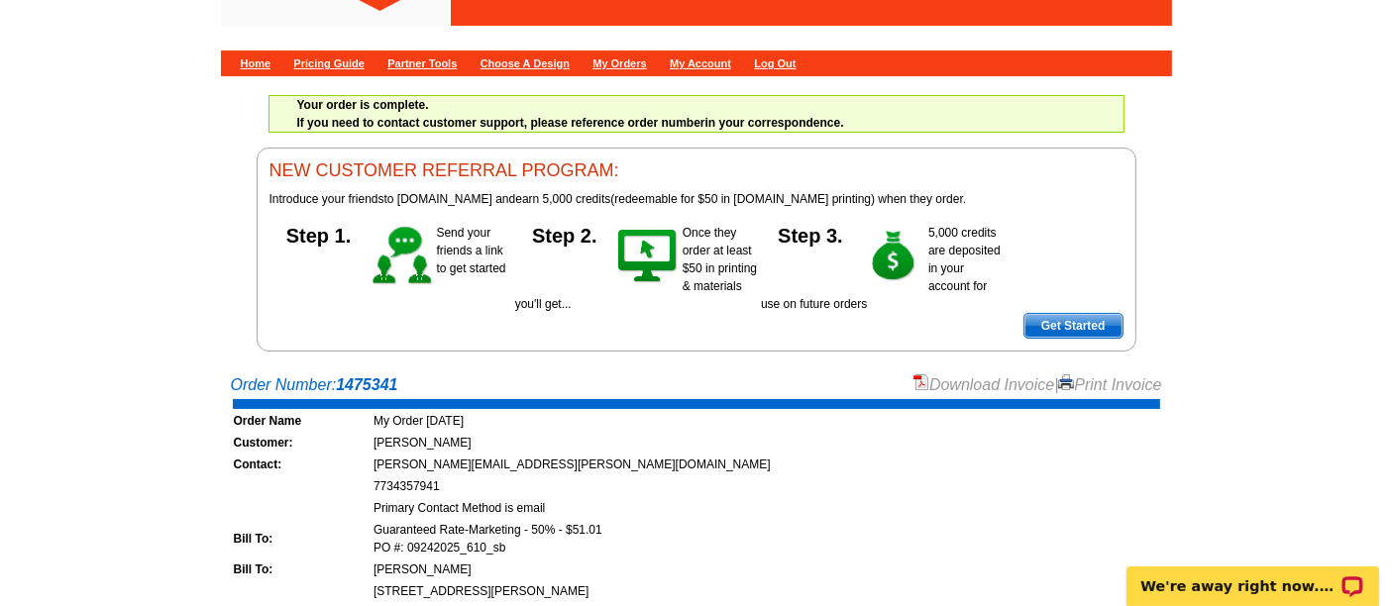
click at [933, 386] on link "Download Invoice" at bounding box center [983, 384] width 141 height 17
